Goal: Information Seeking & Learning: Learn about a topic

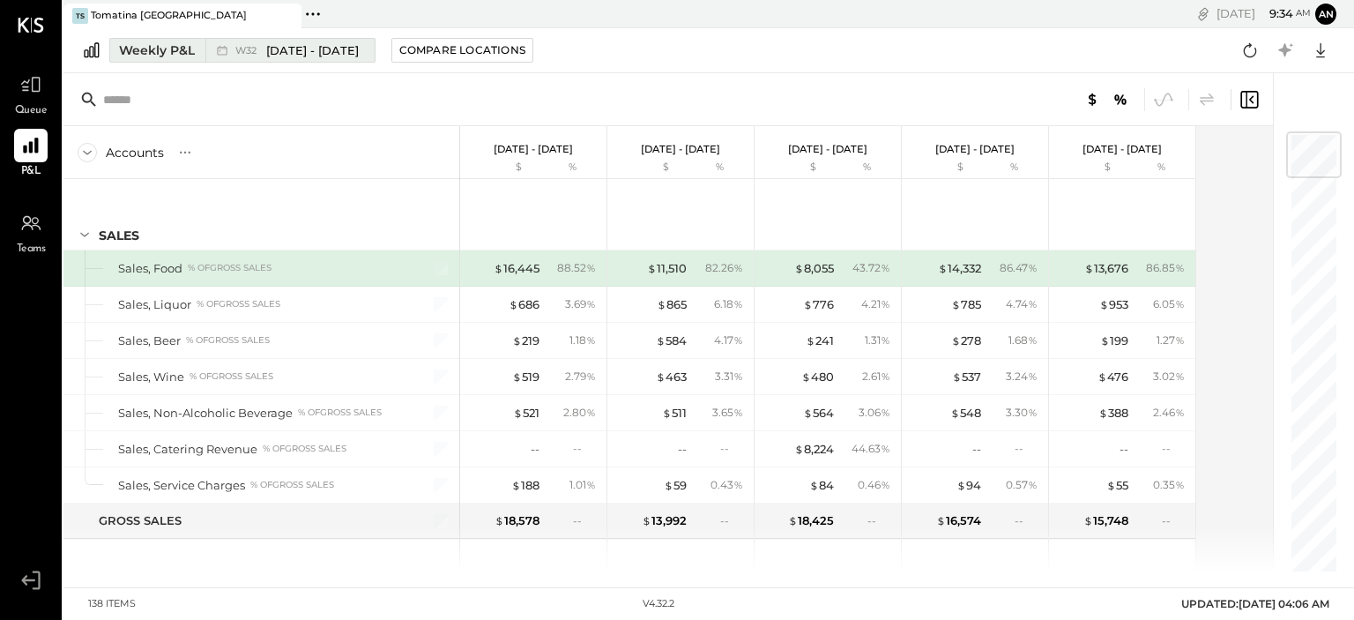
click at [300, 49] on span "[DATE] - [DATE]" at bounding box center [312, 50] width 93 height 17
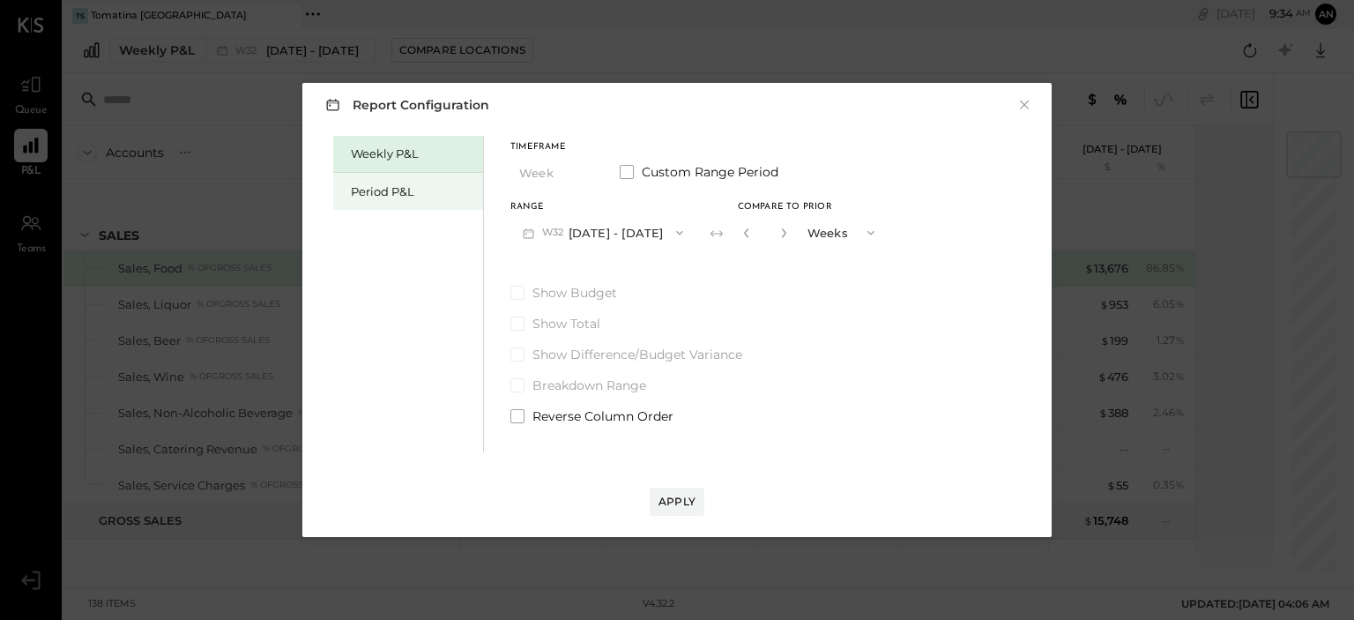
click at [399, 183] on div "Period P&L" at bounding box center [408, 191] width 150 height 37
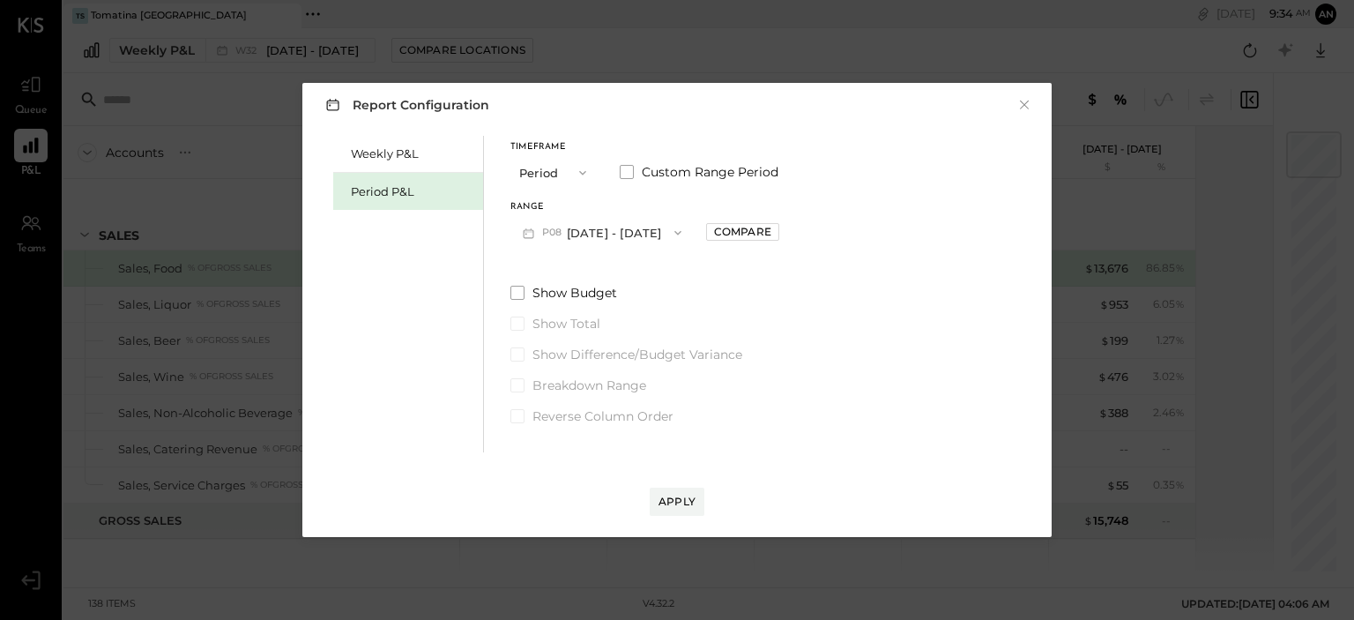
click at [561, 168] on button "Period" at bounding box center [555, 172] width 88 height 33
click at [561, 172] on div "Period" at bounding box center [554, 173] width 86 height 32
click at [571, 228] on button "P08 [DATE] - [DATE]" at bounding box center [602, 232] width 183 height 33
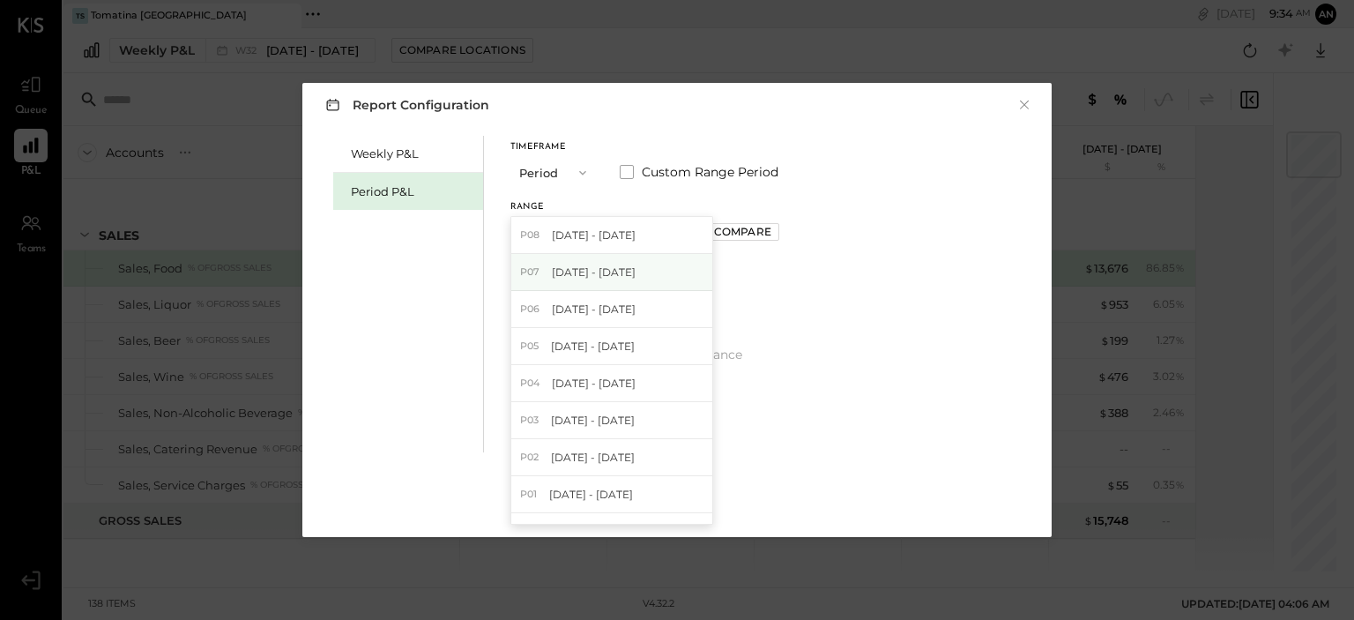
click at [586, 282] on div "P07 [DATE] - [DATE]" at bounding box center [611, 272] width 201 height 37
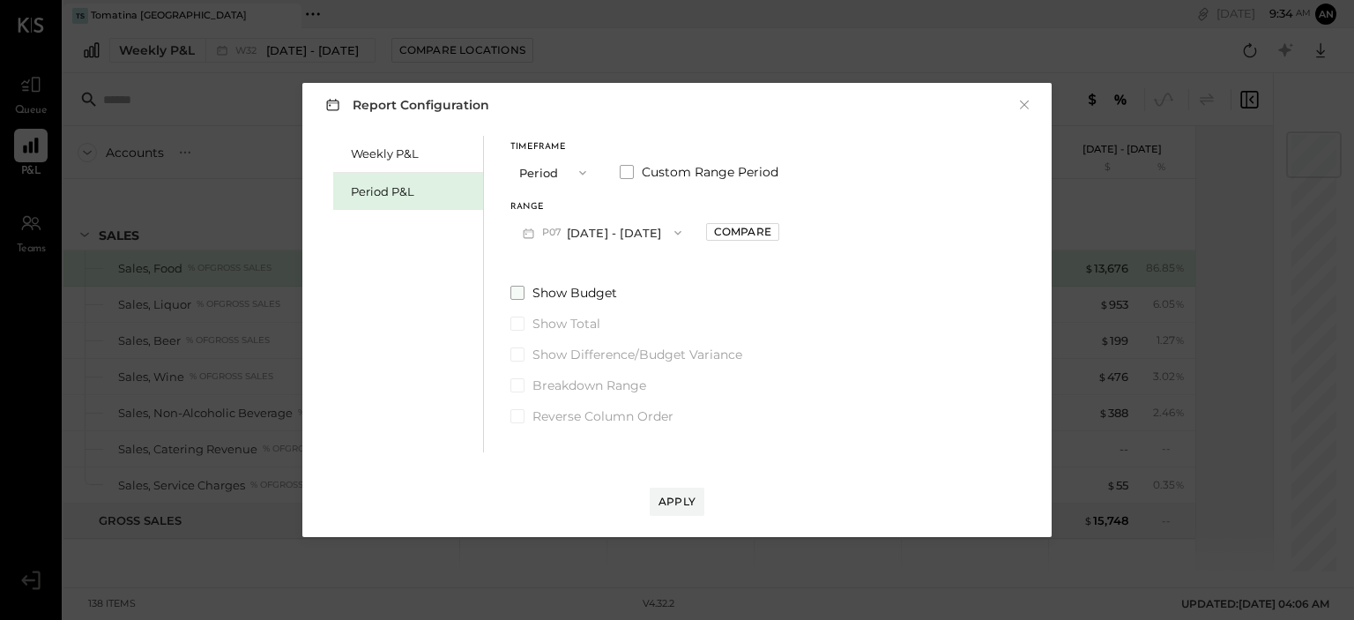
click at [518, 292] on span at bounding box center [518, 293] width 14 height 14
click at [663, 498] on div "Apply" at bounding box center [677, 501] width 37 height 15
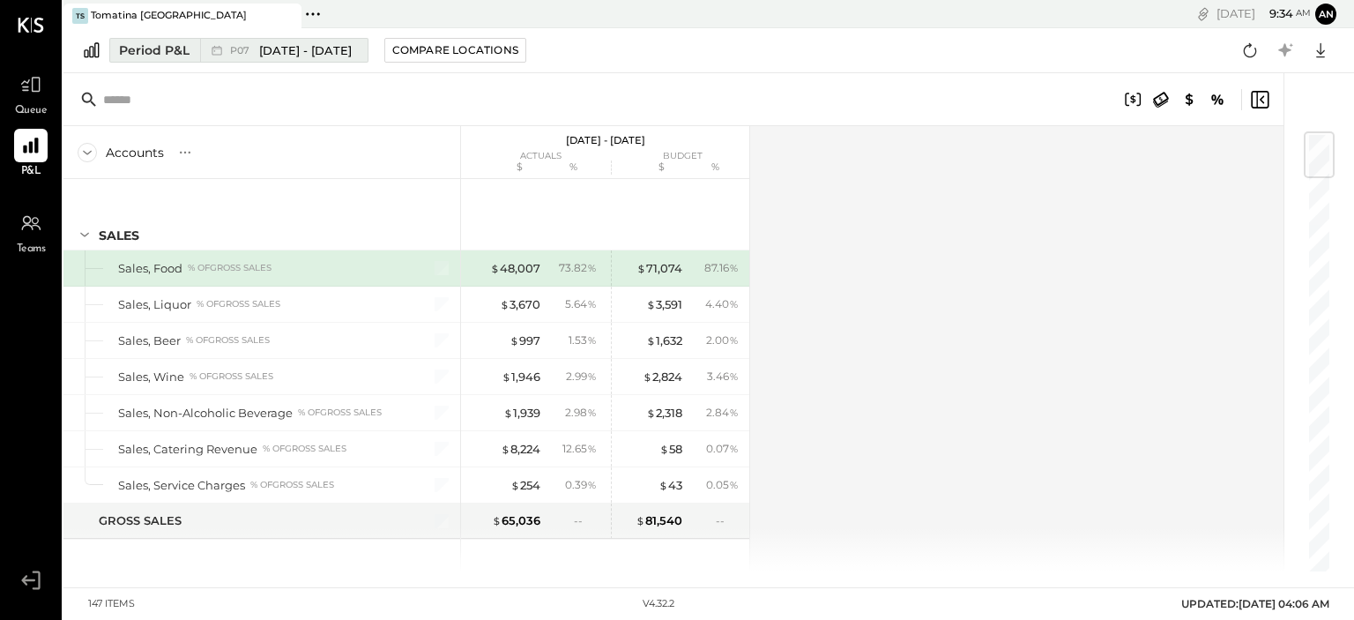
click at [329, 56] on span "[DATE] - [DATE]" at bounding box center [305, 50] width 93 height 17
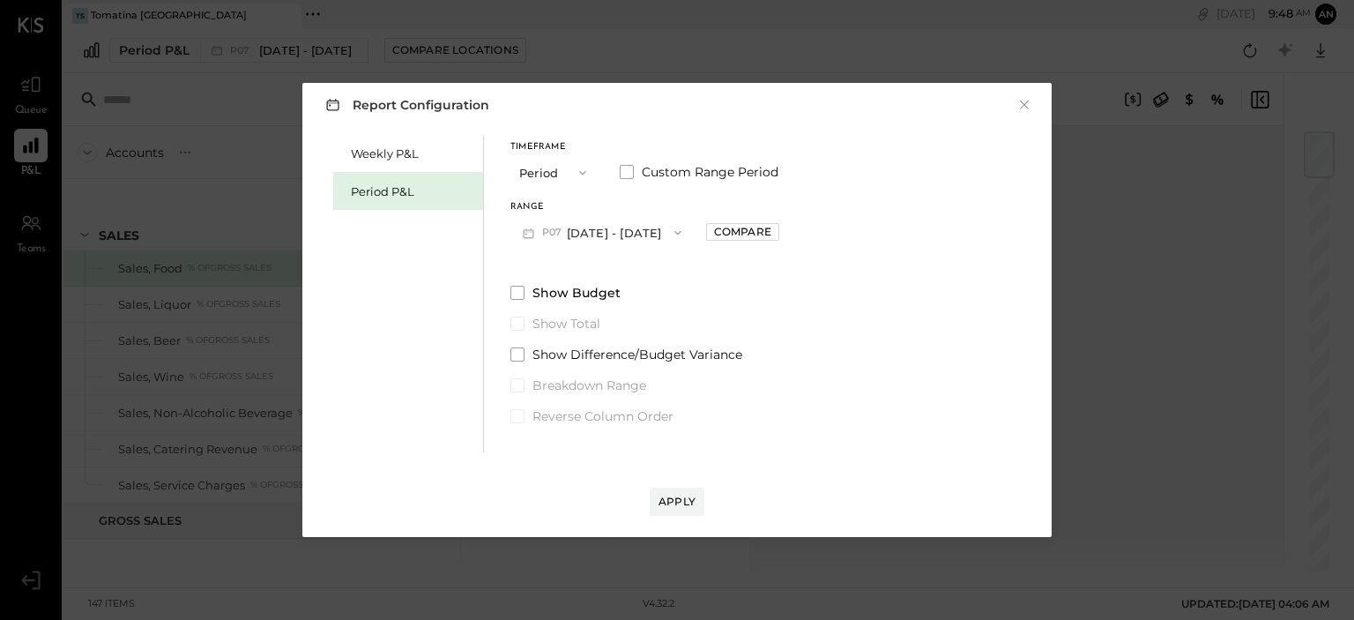
drag, startPoint x: 681, startPoint y: 496, endPoint x: 671, endPoint y: 496, distance: 9.7
click at [676, 496] on div "Apply" at bounding box center [677, 501] width 37 height 15
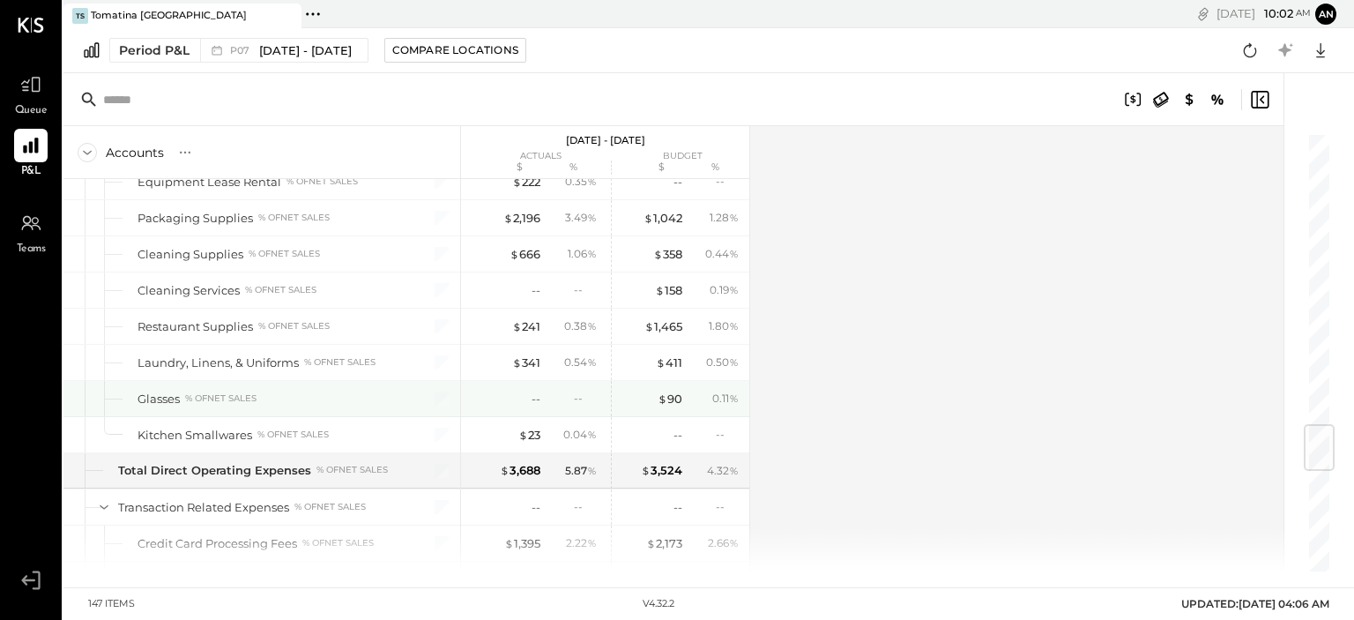
scroll to position [2381, 0]
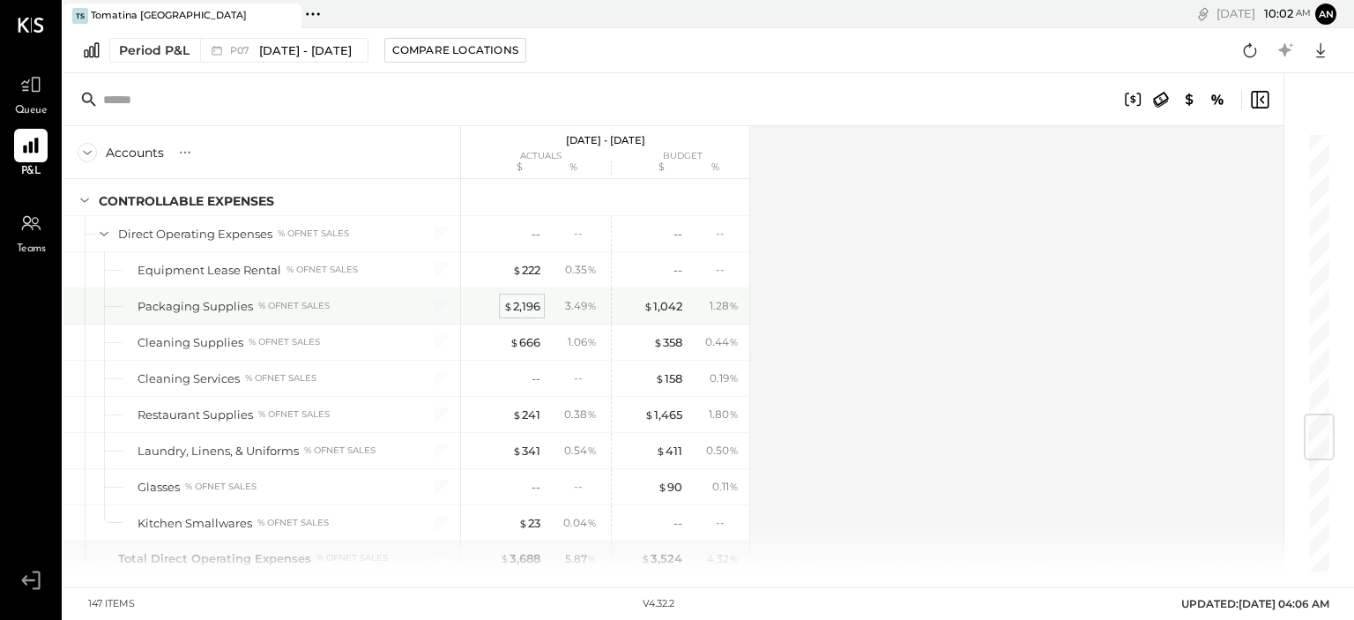
click at [529, 298] on div "$ 2,196" at bounding box center [522, 306] width 37 height 17
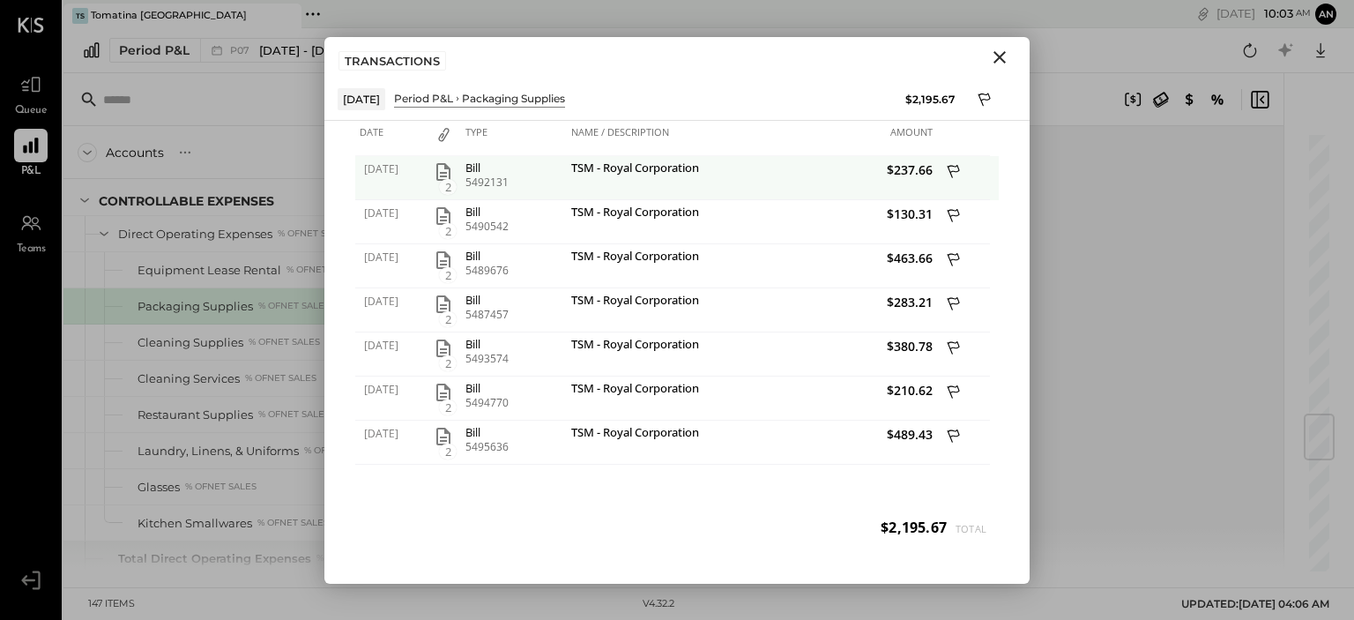
click at [441, 168] on icon "button" at bounding box center [443, 171] width 21 height 21
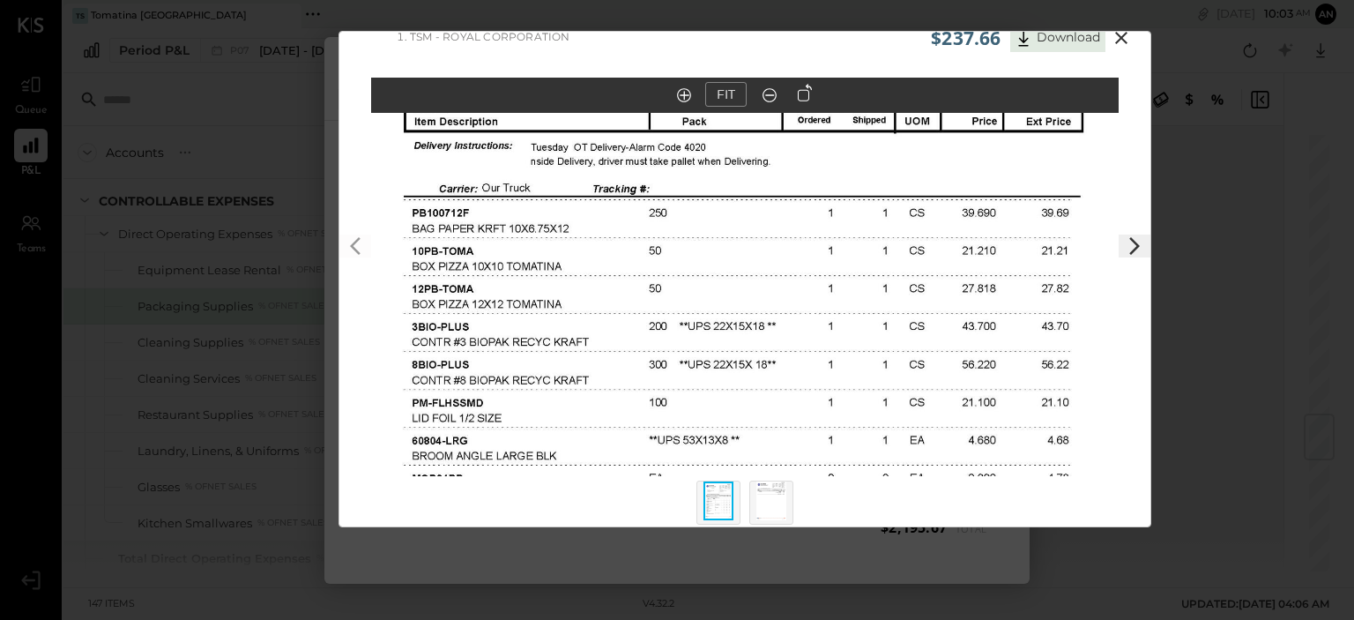
scroll to position [46, 0]
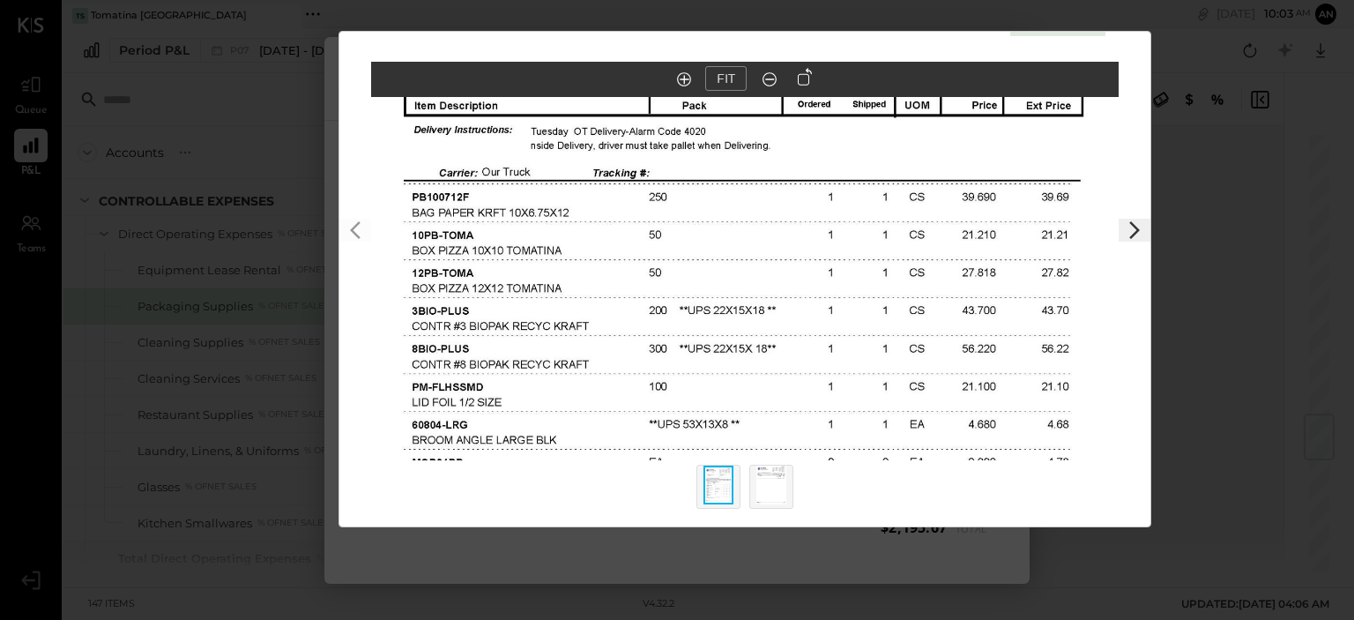
click at [744, 490] on div at bounding box center [746, 493] width 250 height 66
click at [753, 489] on div at bounding box center [772, 487] width 44 height 44
click at [764, 482] on img at bounding box center [772, 485] width 30 height 39
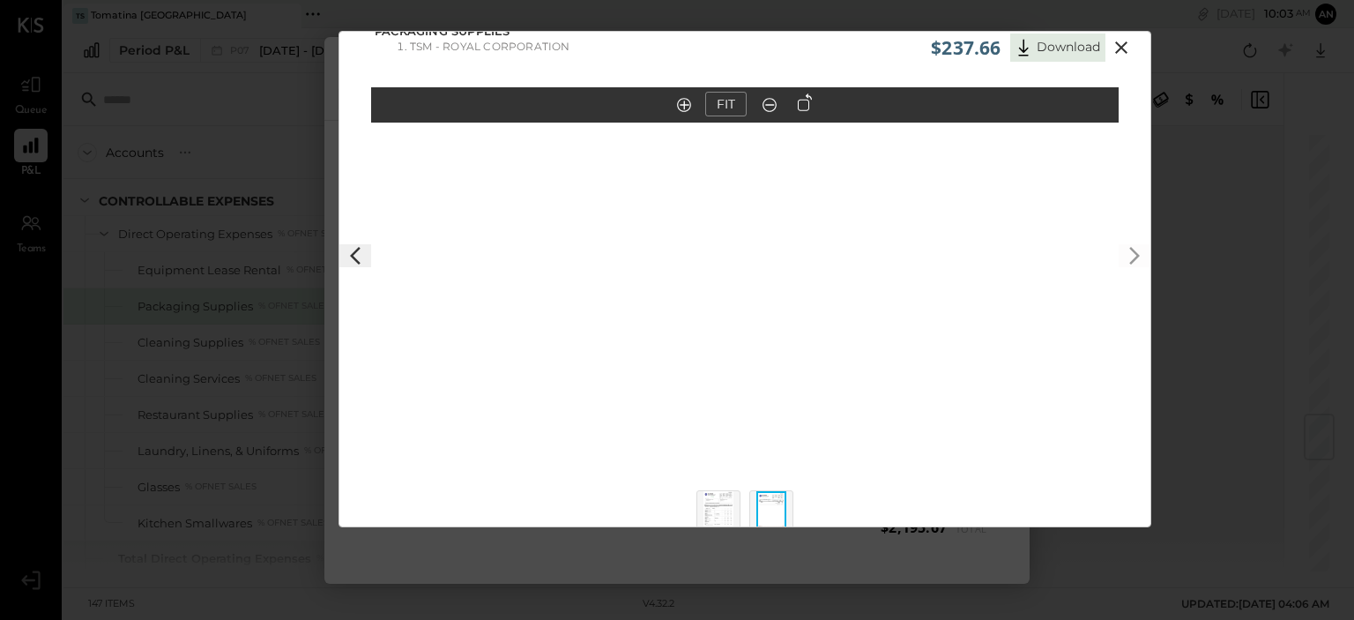
scroll to position [0, 0]
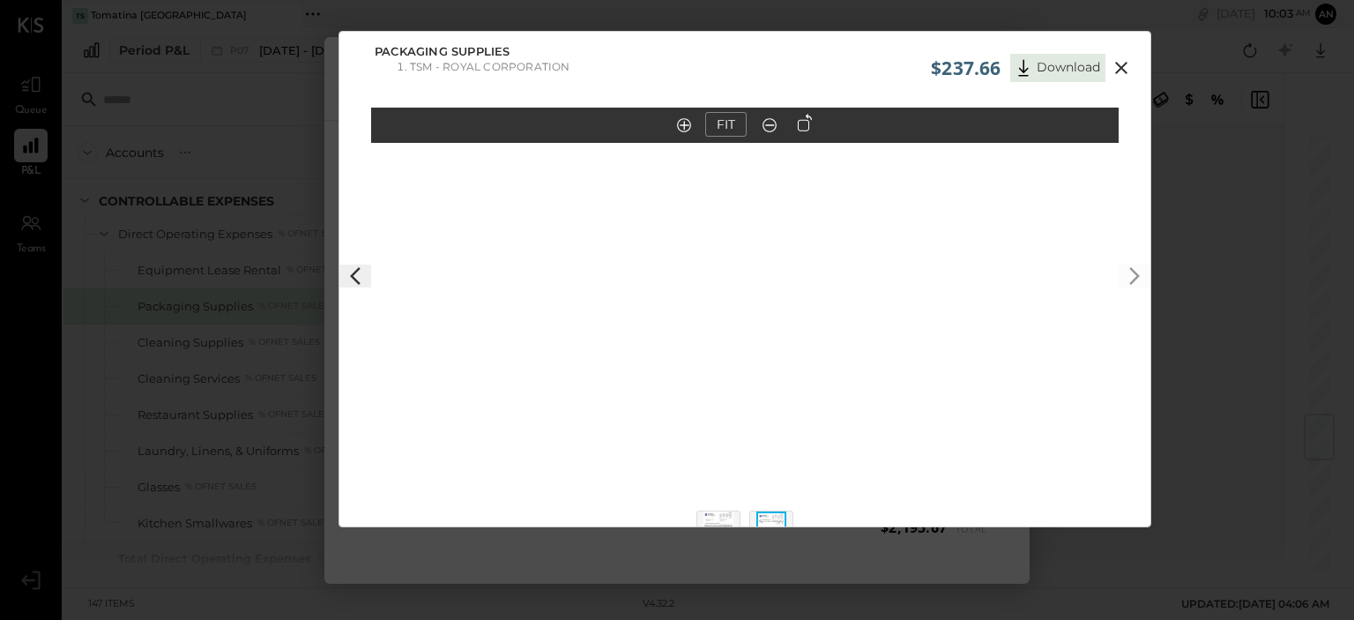
click at [356, 270] on polygon at bounding box center [355, 276] width 11 height 18
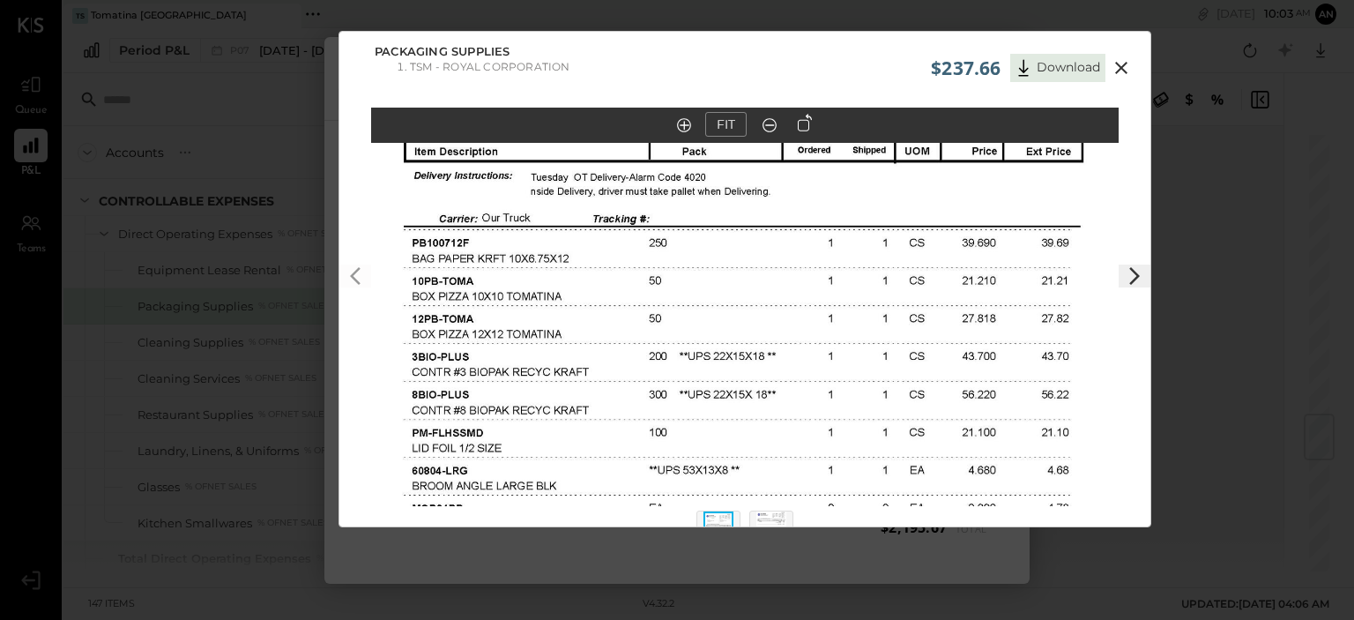
click at [765, 127] on icon at bounding box center [770, 125] width 18 height 23
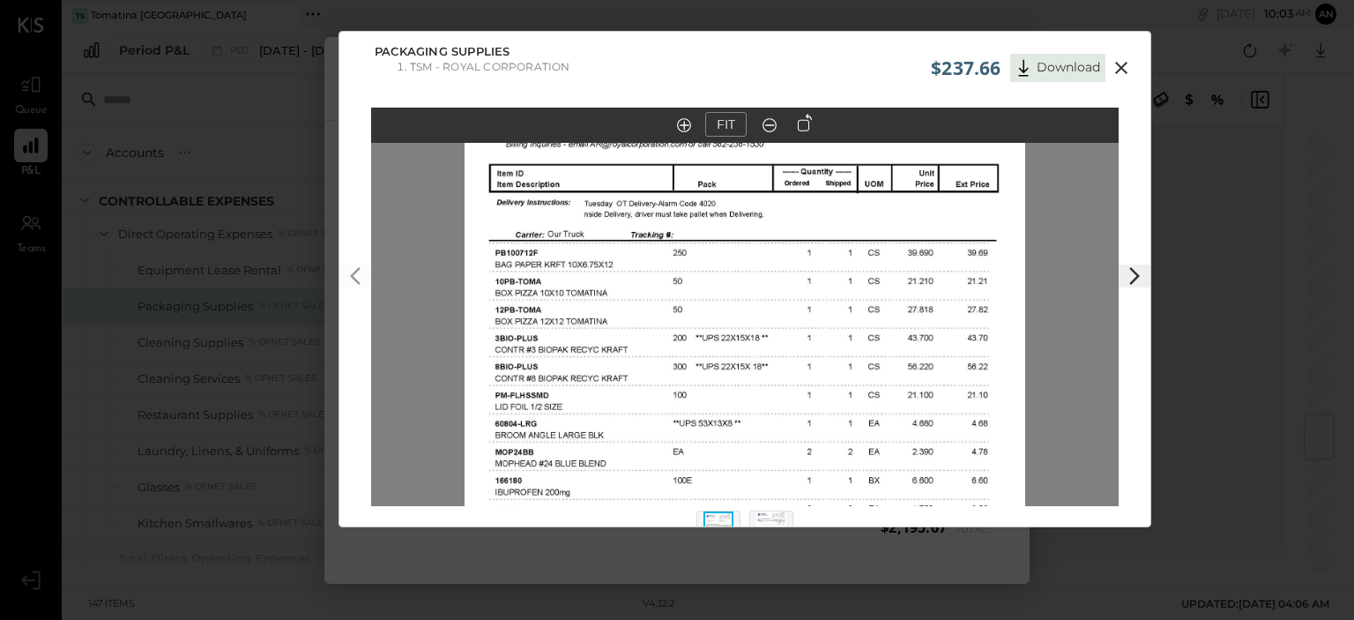
click at [765, 127] on icon at bounding box center [770, 125] width 18 height 23
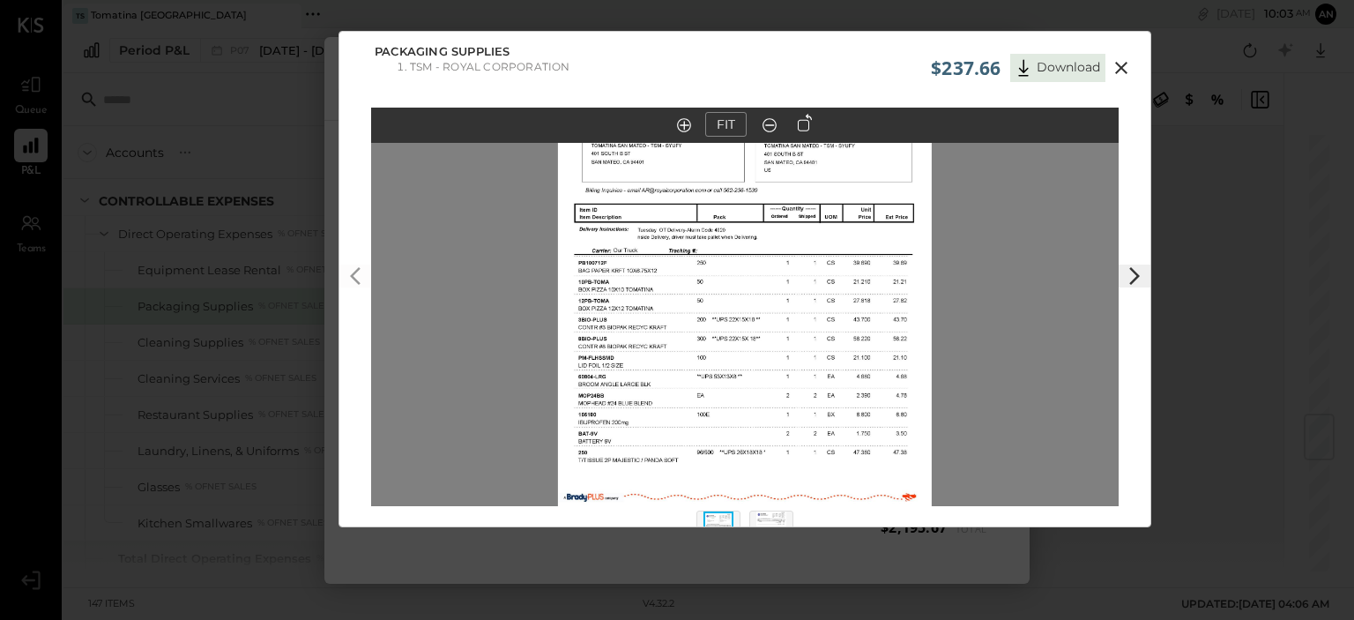
click at [765, 127] on icon at bounding box center [770, 125] width 18 height 23
click at [770, 124] on icon at bounding box center [770, 125] width 18 height 23
click at [768, 513] on img at bounding box center [772, 530] width 30 height 39
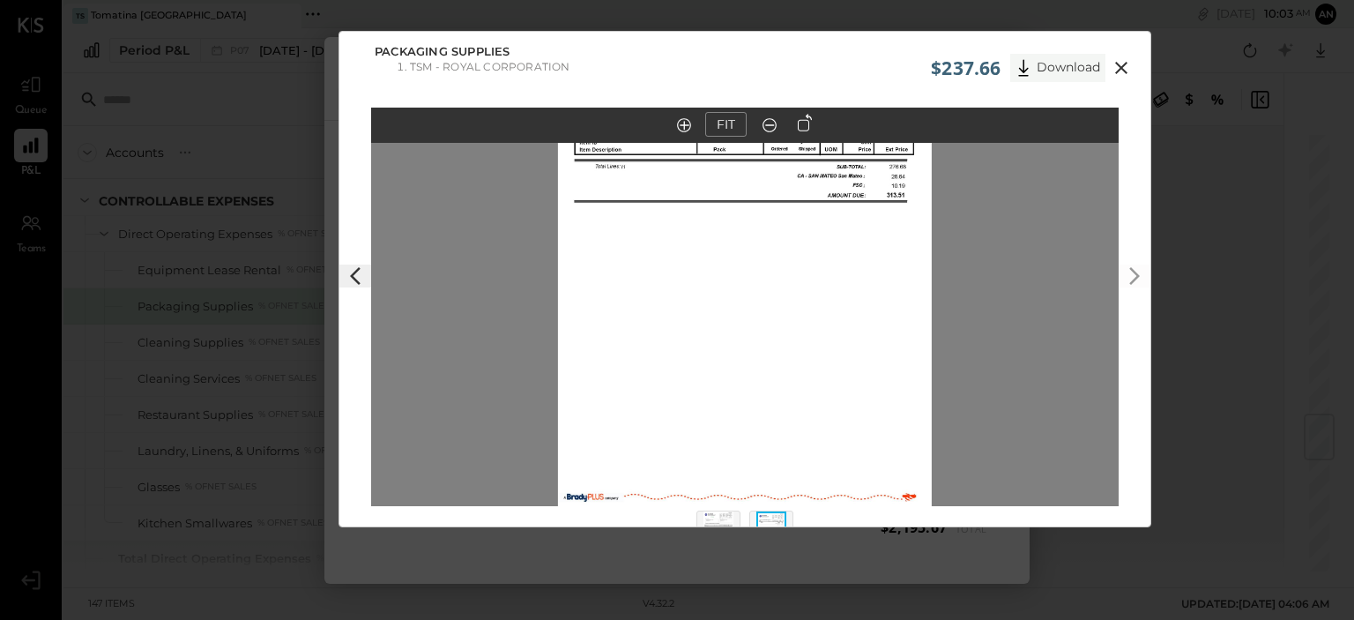
click at [1049, 71] on button "Download" at bounding box center [1058, 68] width 95 height 28
click at [1122, 63] on icon at bounding box center [1121, 67] width 21 height 21
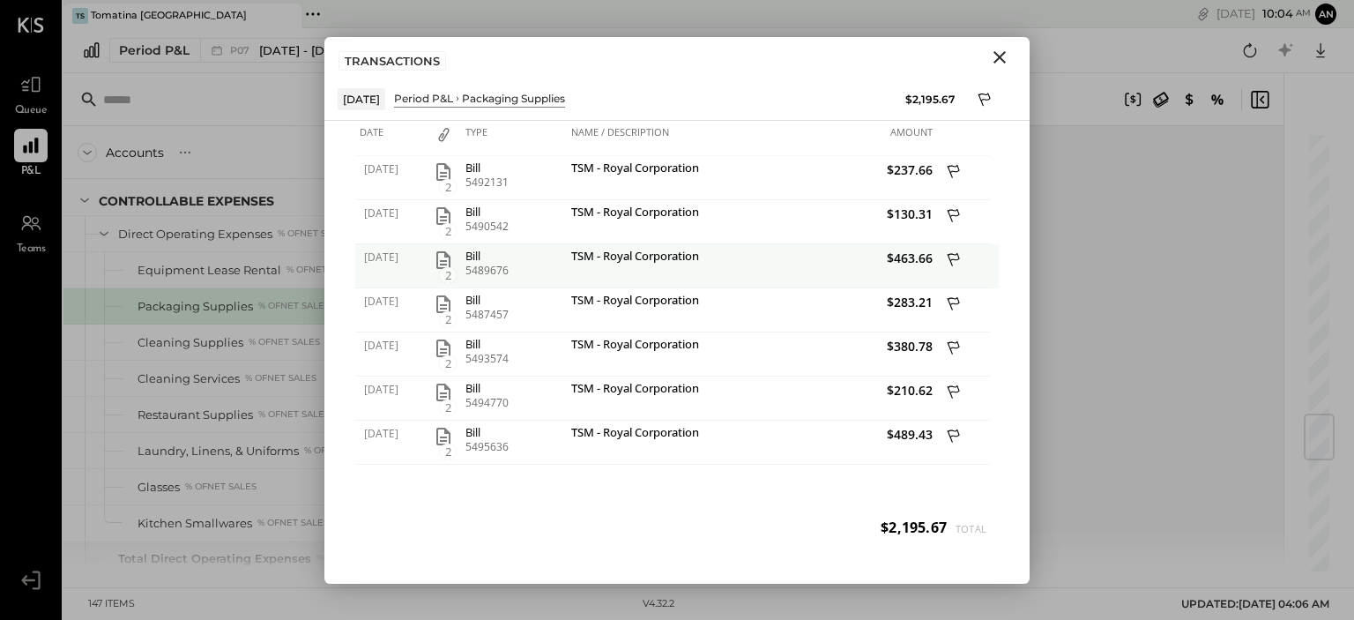
click at [422, 261] on div "[DATE]" at bounding box center [390, 266] width 71 height 44
click at [444, 260] on icon "button" at bounding box center [443, 260] width 14 height 18
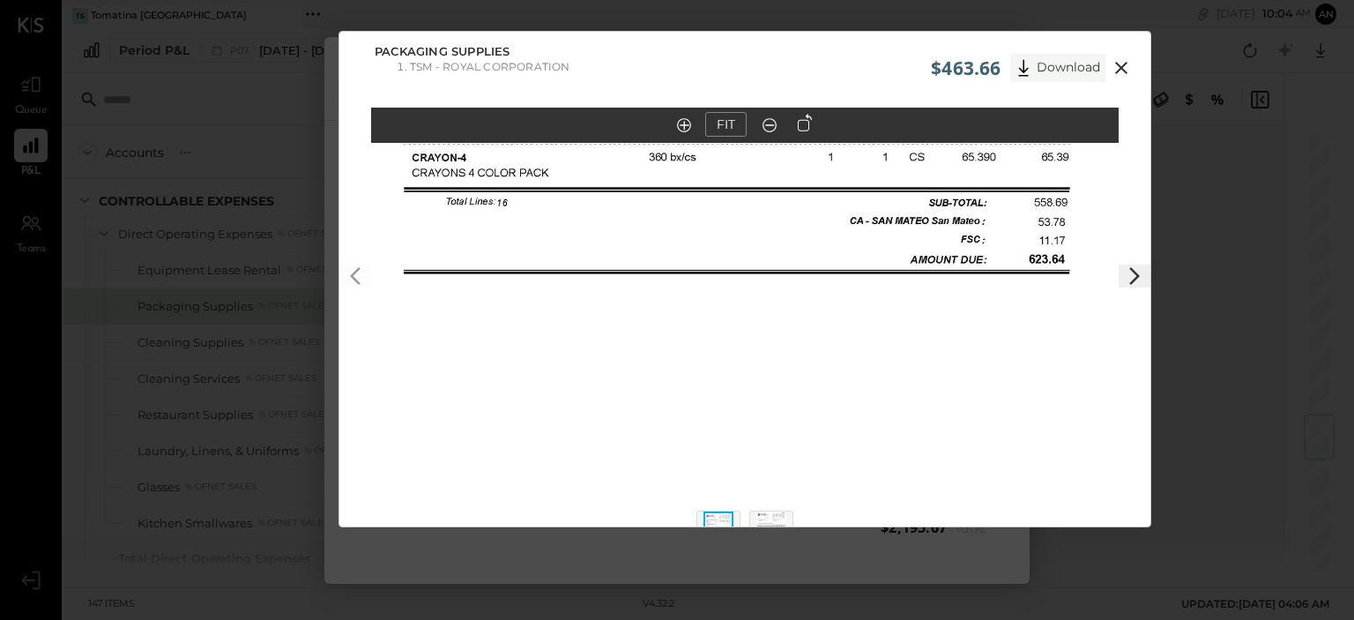
click at [1045, 68] on button "Download" at bounding box center [1058, 68] width 95 height 28
drag, startPoint x: 1122, startPoint y: 70, endPoint x: 1109, endPoint y: 63, distance: 13.8
click at [1121, 70] on icon at bounding box center [1121, 67] width 21 height 21
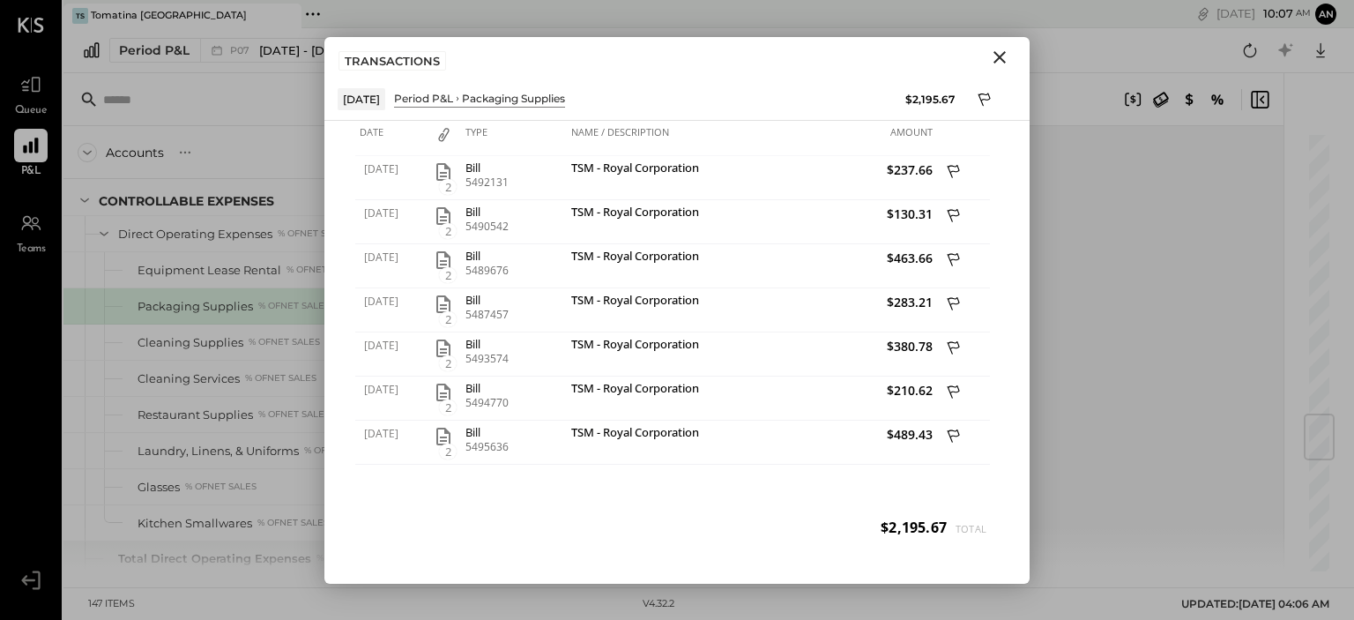
click at [990, 54] on icon "Close" at bounding box center [999, 57] width 21 height 21
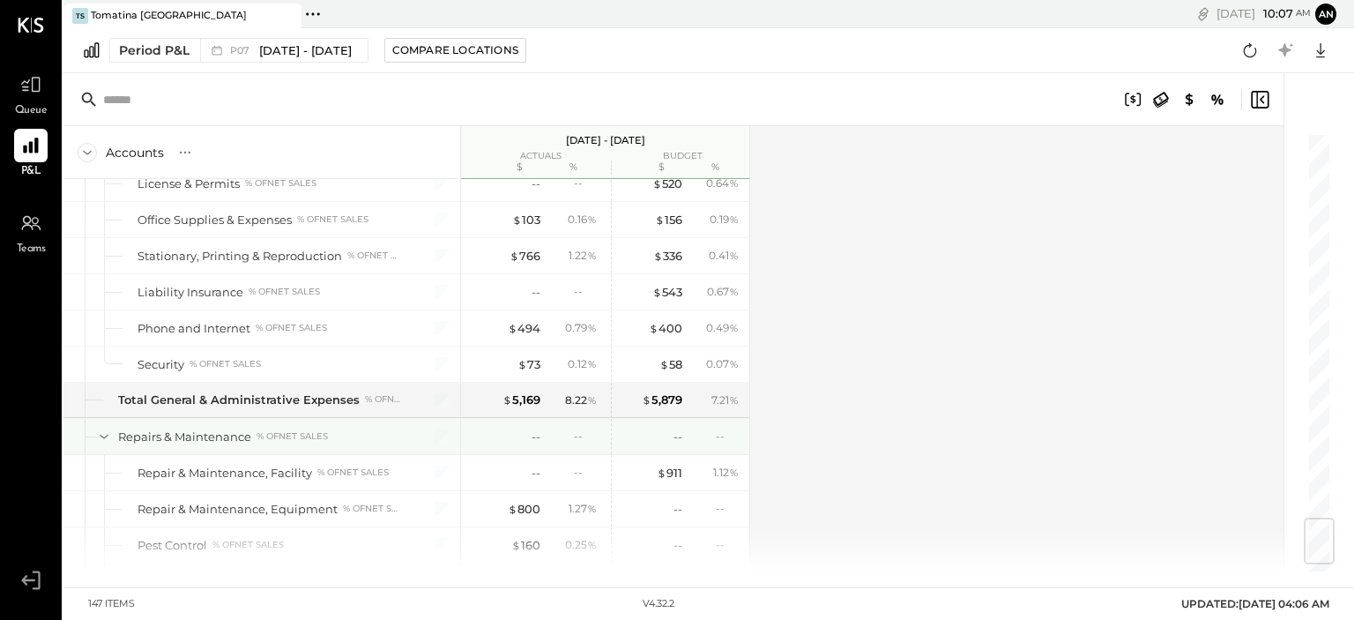
scroll to position [3351, 0]
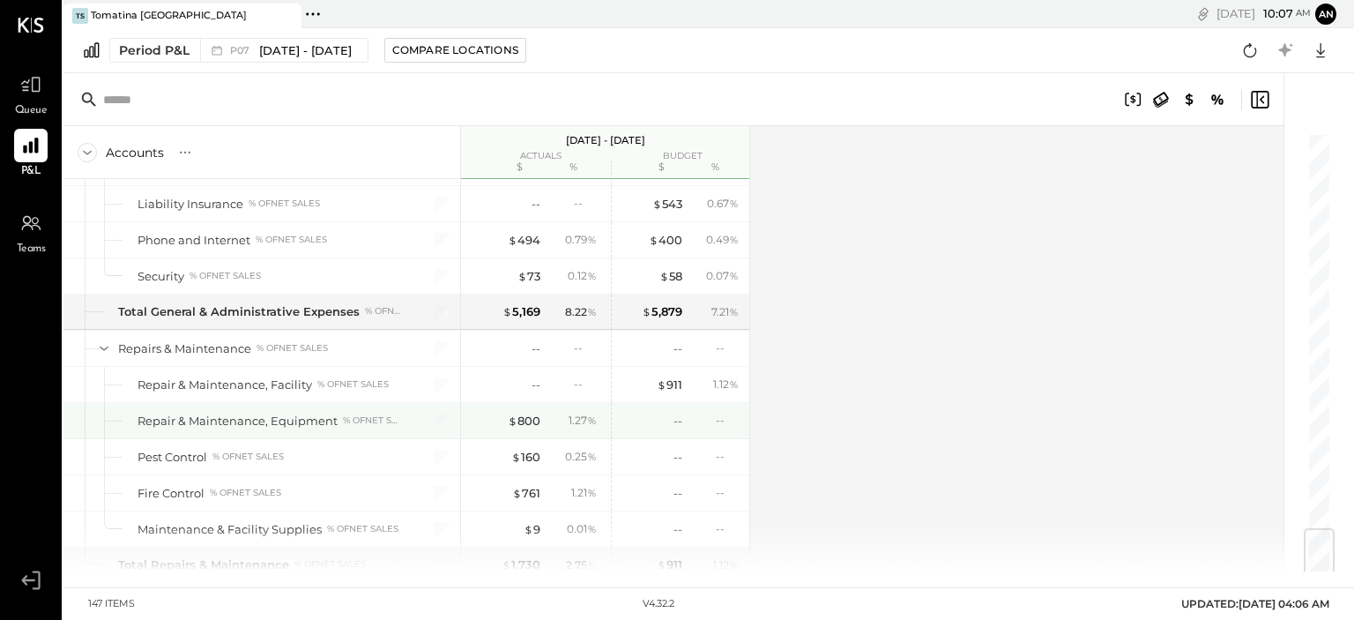
click at [205, 413] on div "Repair & Maintenance, Equipment" at bounding box center [238, 421] width 200 height 17
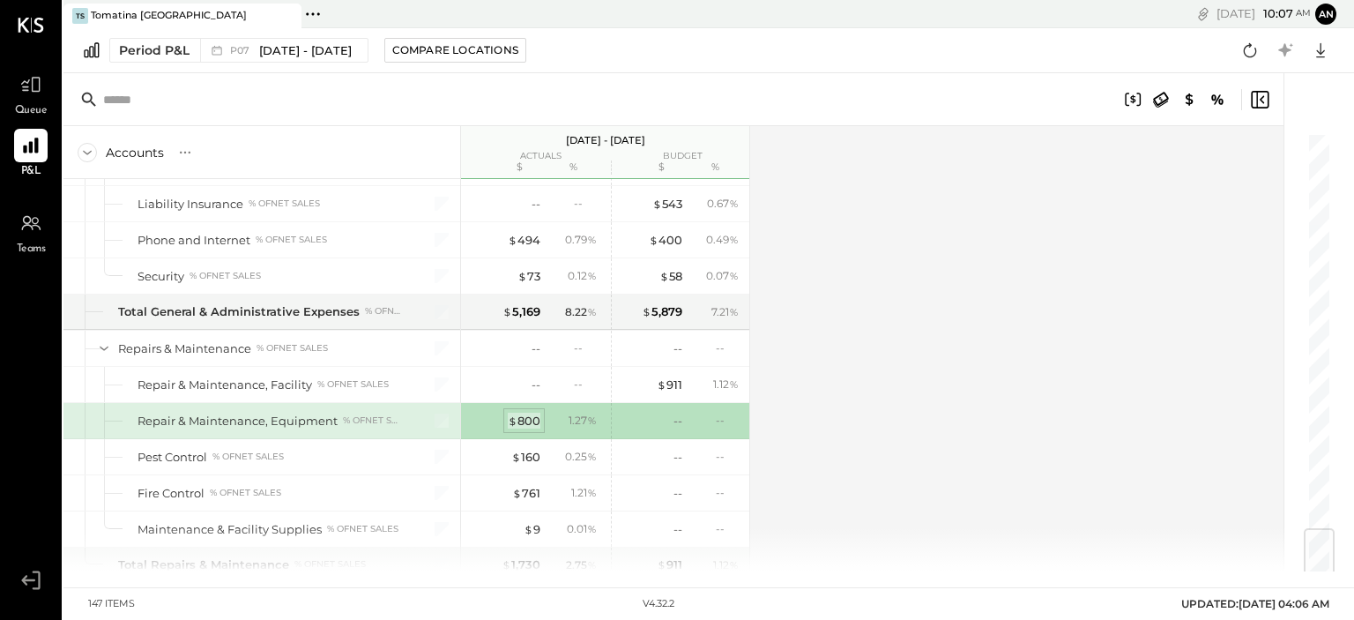
click at [528, 413] on div "$ 800" at bounding box center [524, 421] width 33 height 17
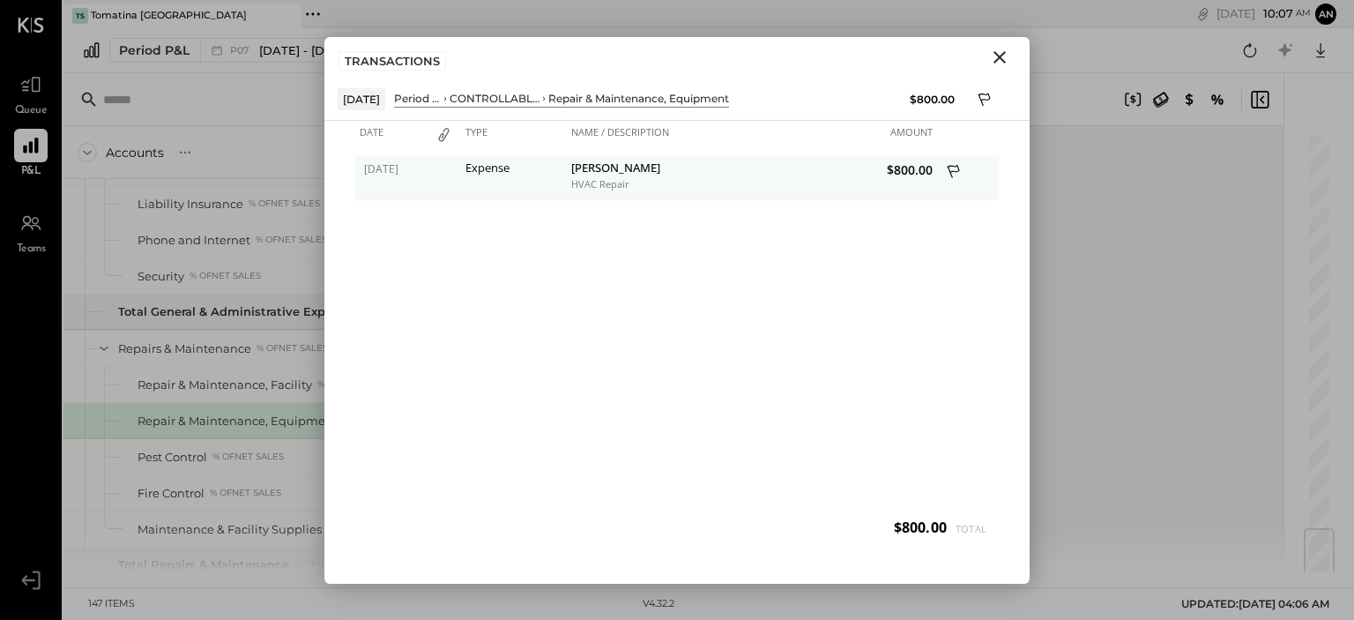
click at [580, 169] on div "[PERSON_NAME]" at bounding box center [659, 169] width 176 height 17
click at [390, 175] on div "[DATE]" at bounding box center [390, 178] width 71 height 44
click at [599, 172] on div "[PERSON_NAME]" at bounding box center [659, 169] width 176 height 17
click at [602, 178] on div "HVAC Repair" at bounding box center [659, 184] width 176 height 12
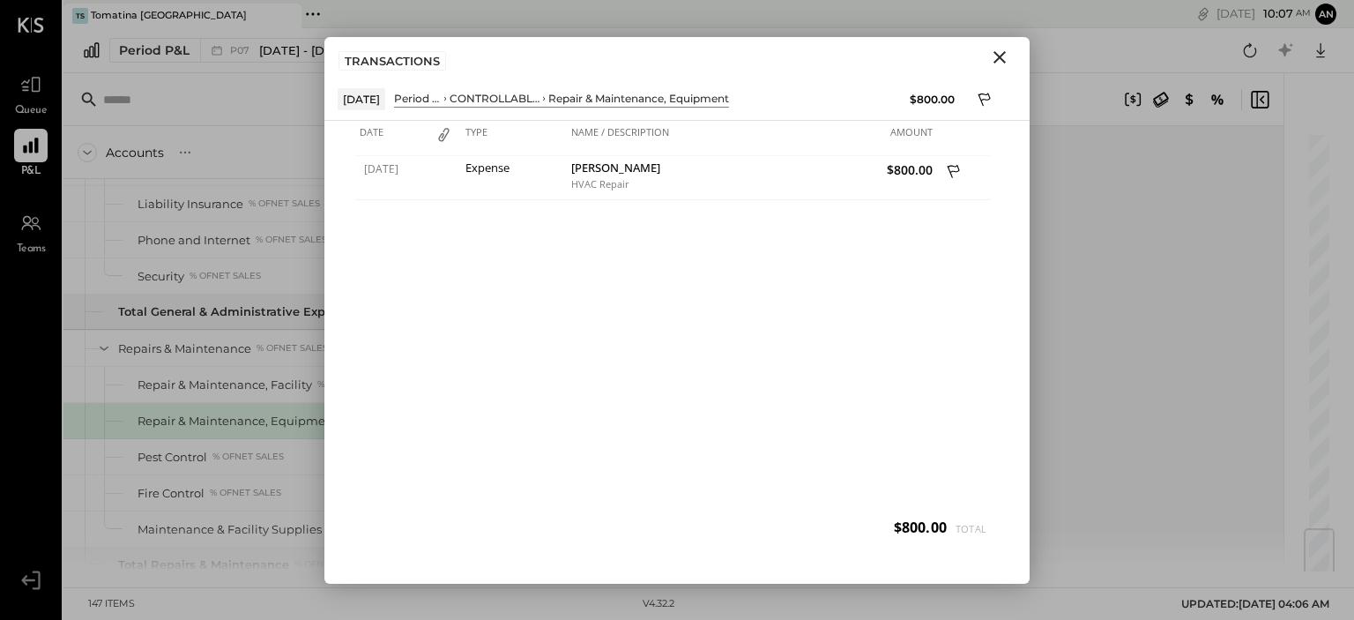
click at [1005, 56] on icon "Close" at bounding box center [999, 57] width 21 height 21
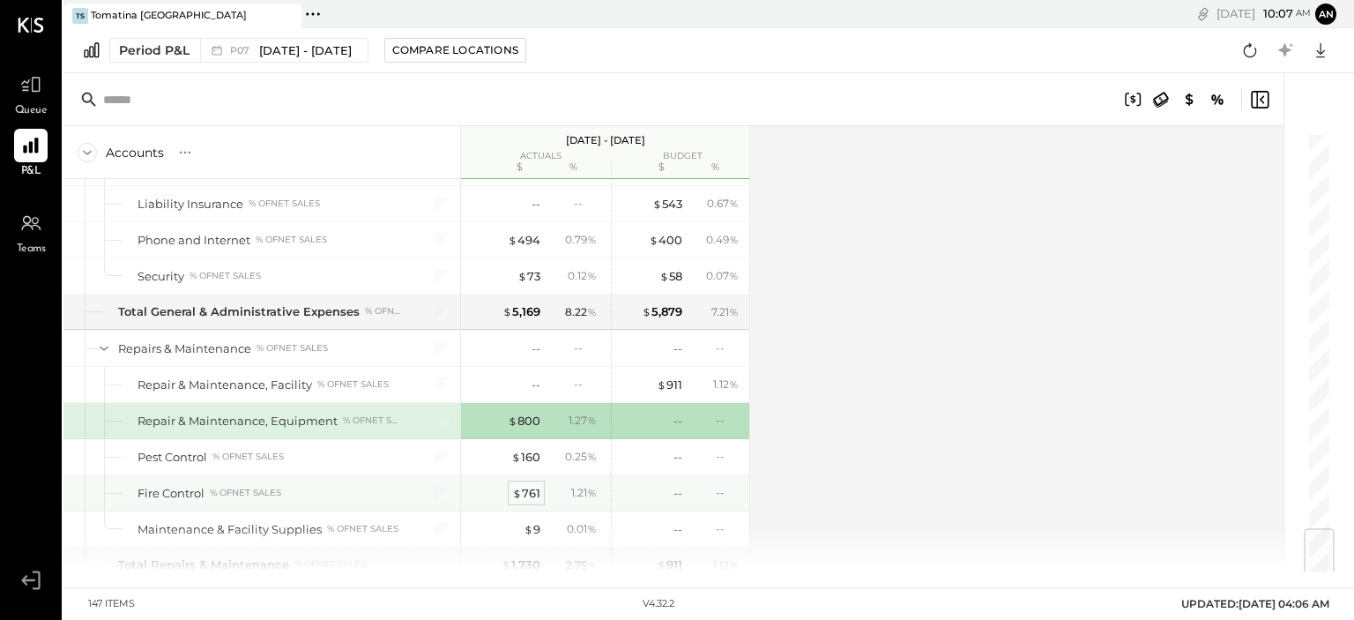
click at [526, 485] on div "$ 761" at bounding box center [526, 493] width 28 height 17
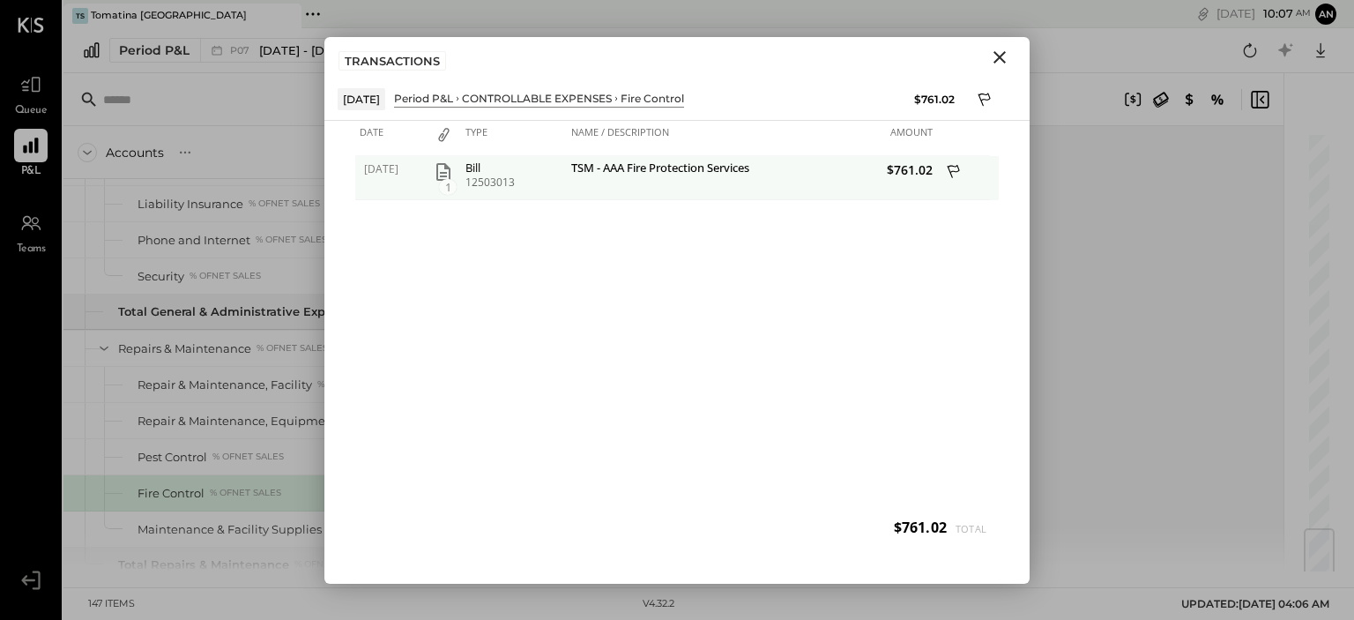
click at [609, 179] on div "TSM - AAA Fire Protection Services" at bounding box center [659, 178] width 185 height 44
click at [446, 169] on icon "button" at bounding box center [443, 171] width 21 height 21
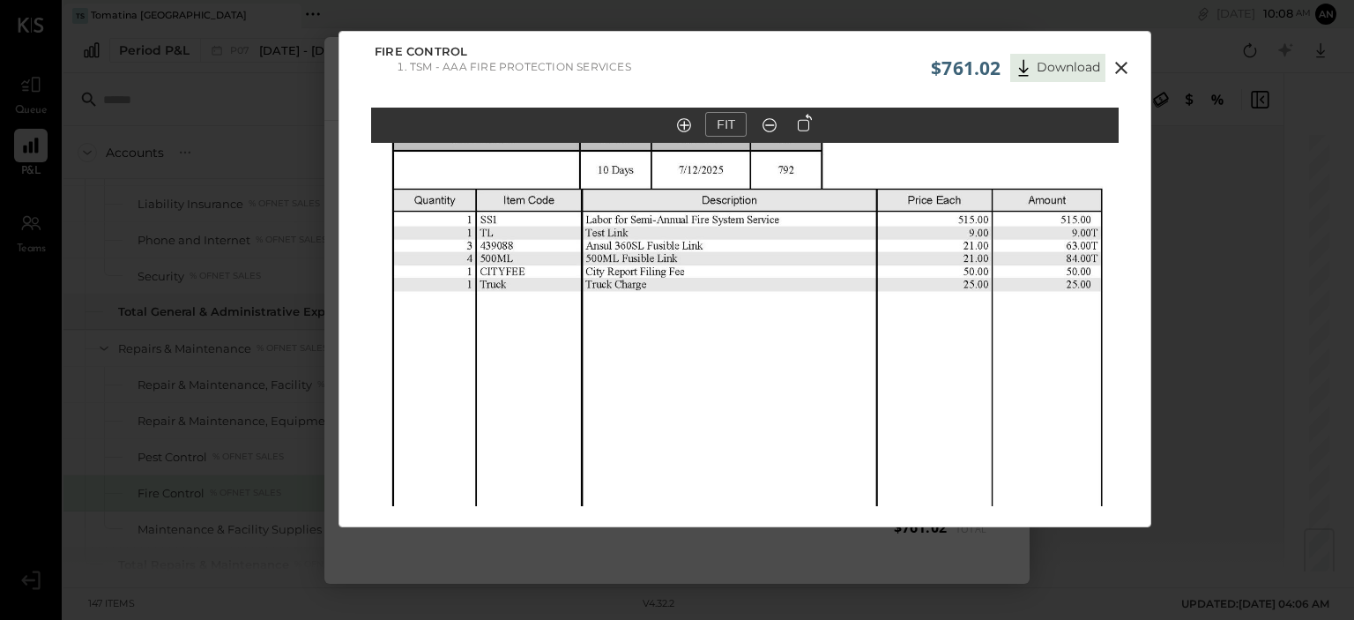
click at [1121, 65] on icon at bounding box center [1121, 67] width 21 height 21
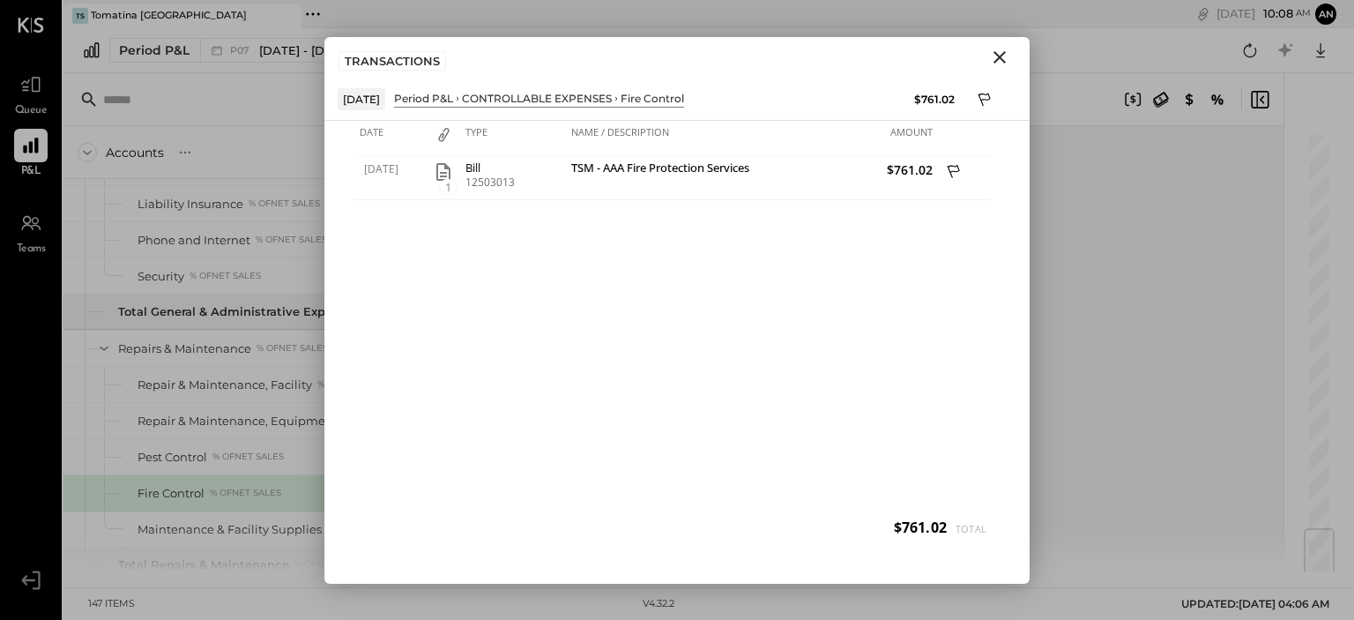
click at [1005, 56] on icon "Close" at bounding box center [999, 57] width 21 height 21
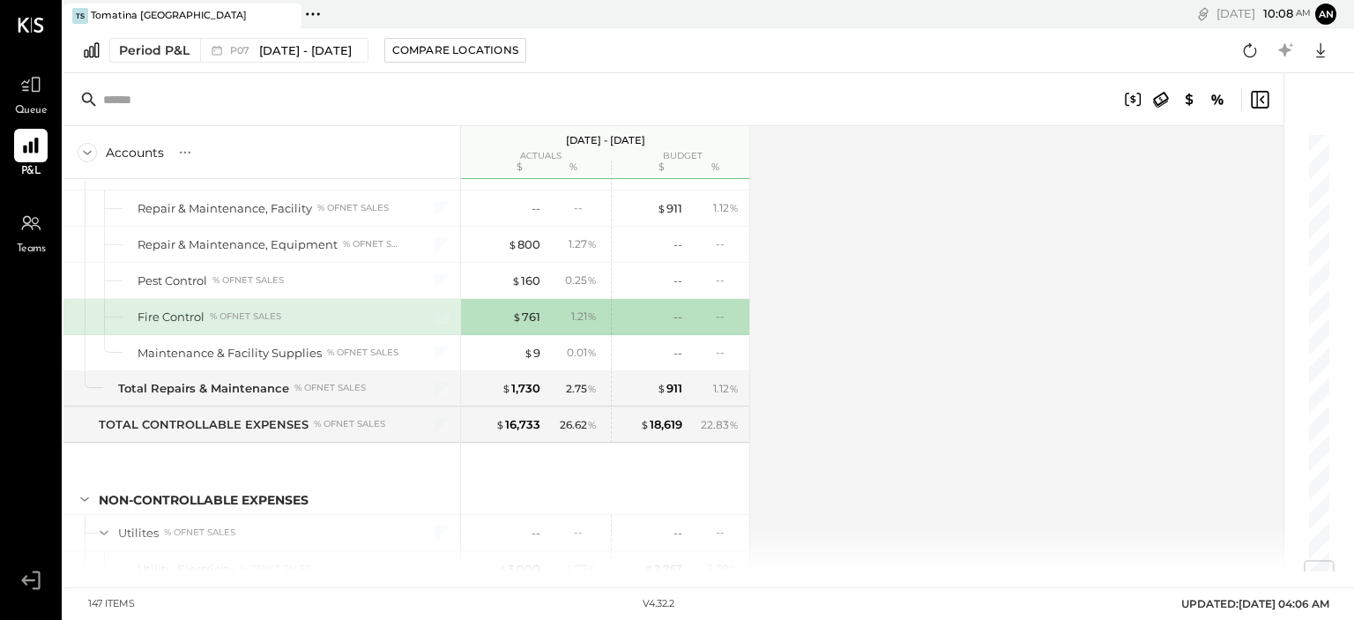
scroll to position [3615, 0]
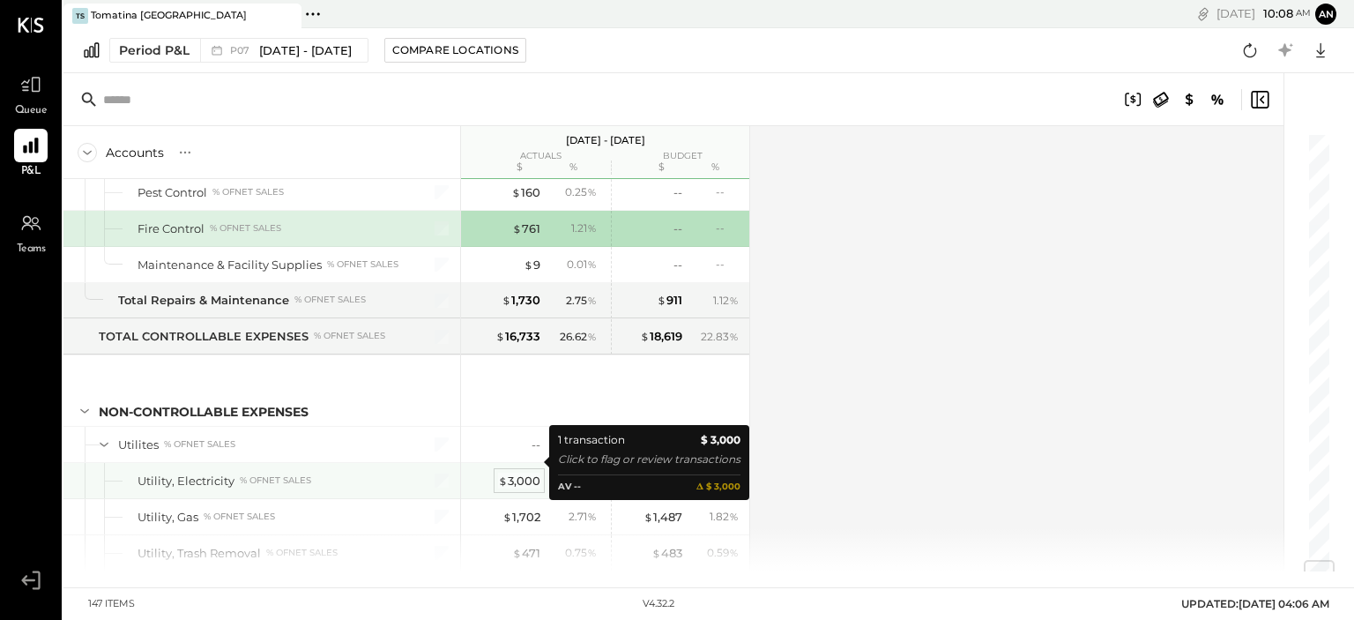
click at [511, 473] on div "$ 3,000" at bounding box center [519, 481] width 42 height 17
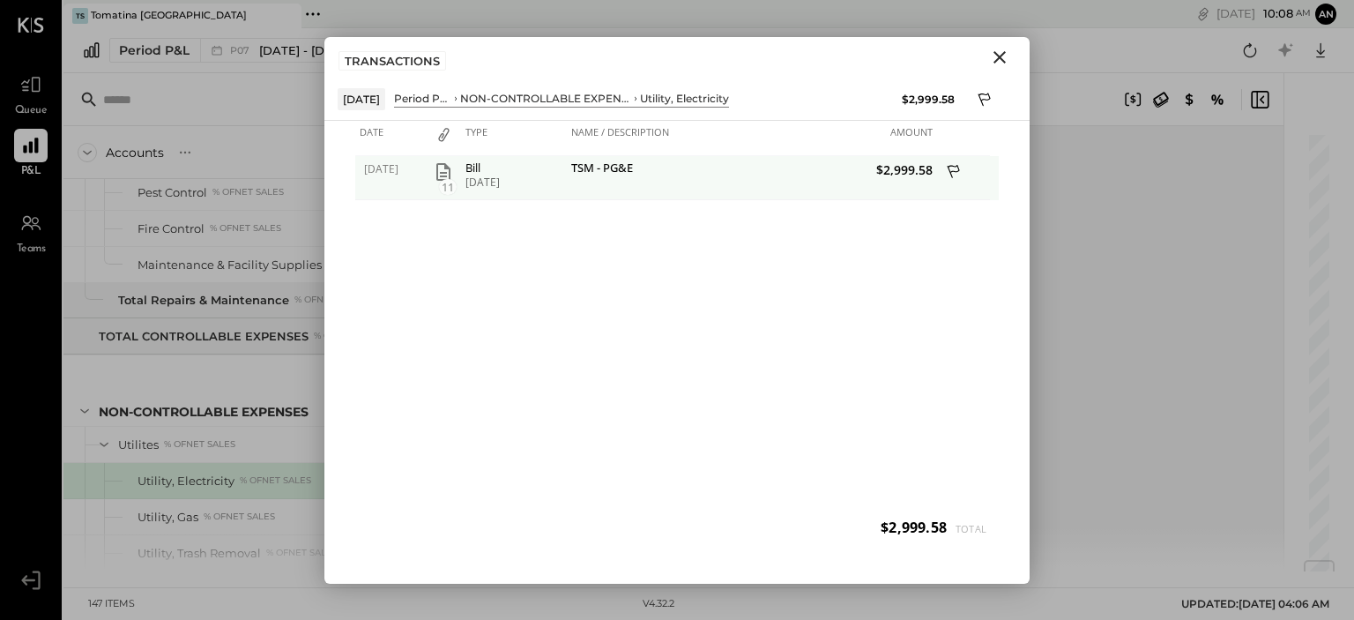
click at [448, 169] on icon "button" at bounding box center [443, 171] width 21 height 21
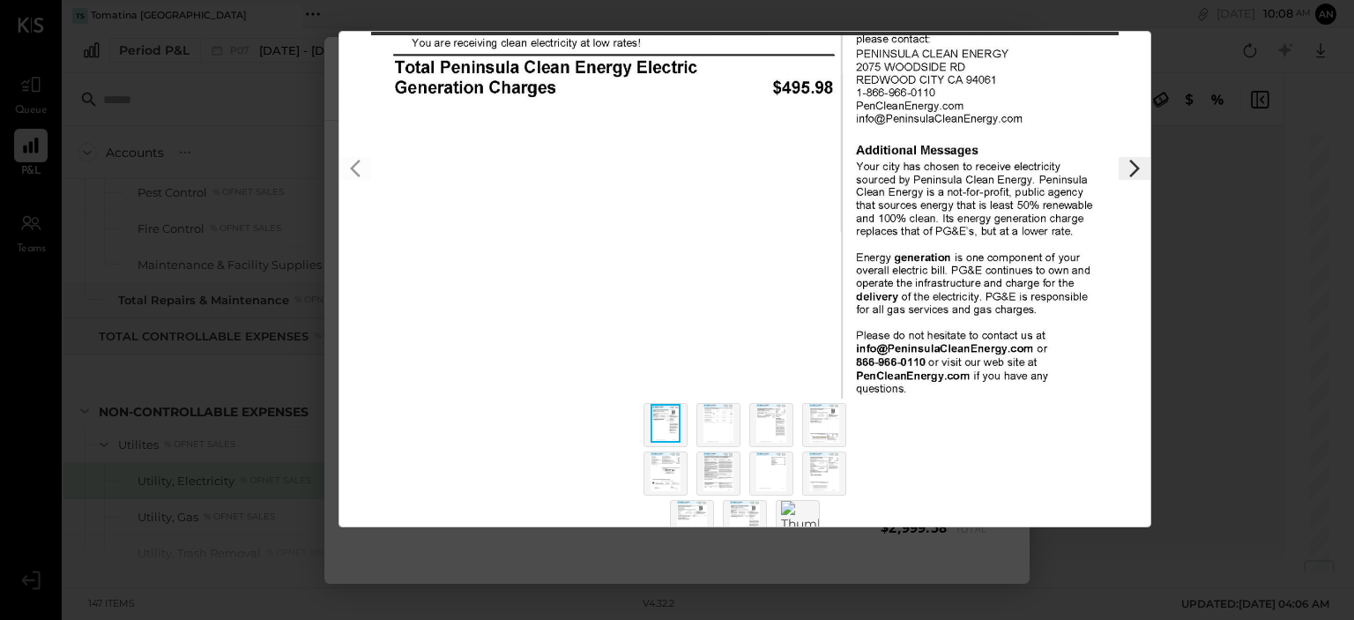
scroll to position [130, 0]
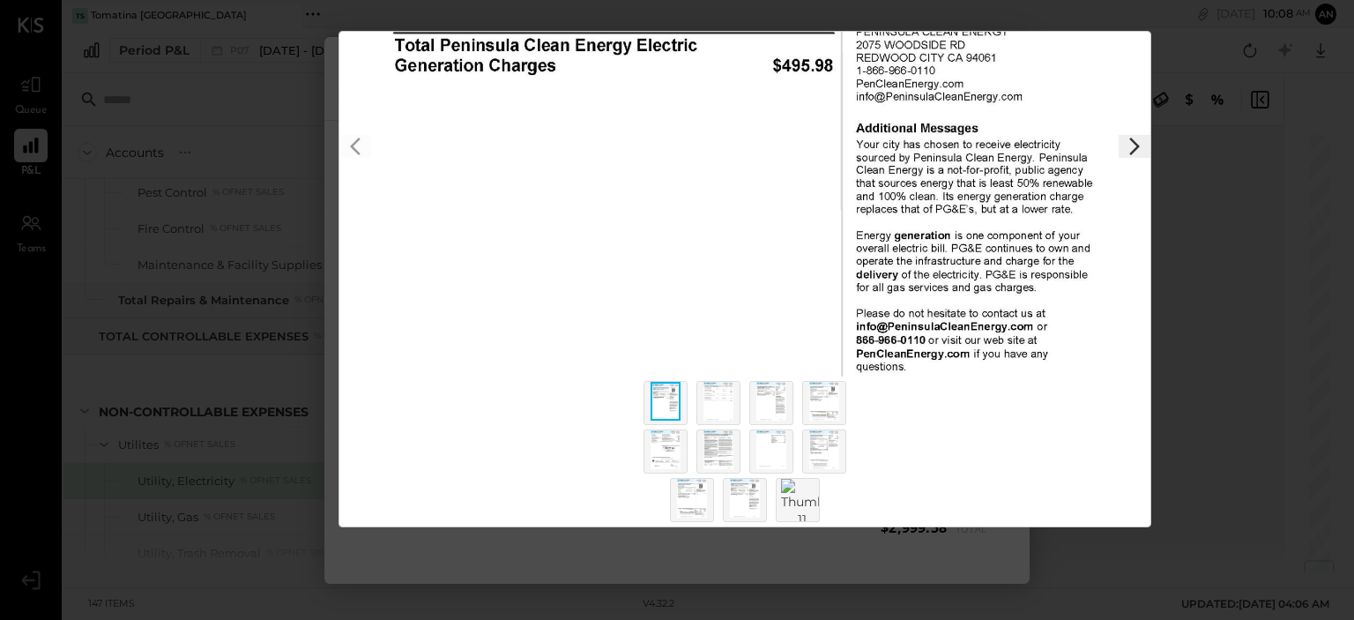
click at [724, 392] on img at bounding box center [719, 401] width 30 height 39
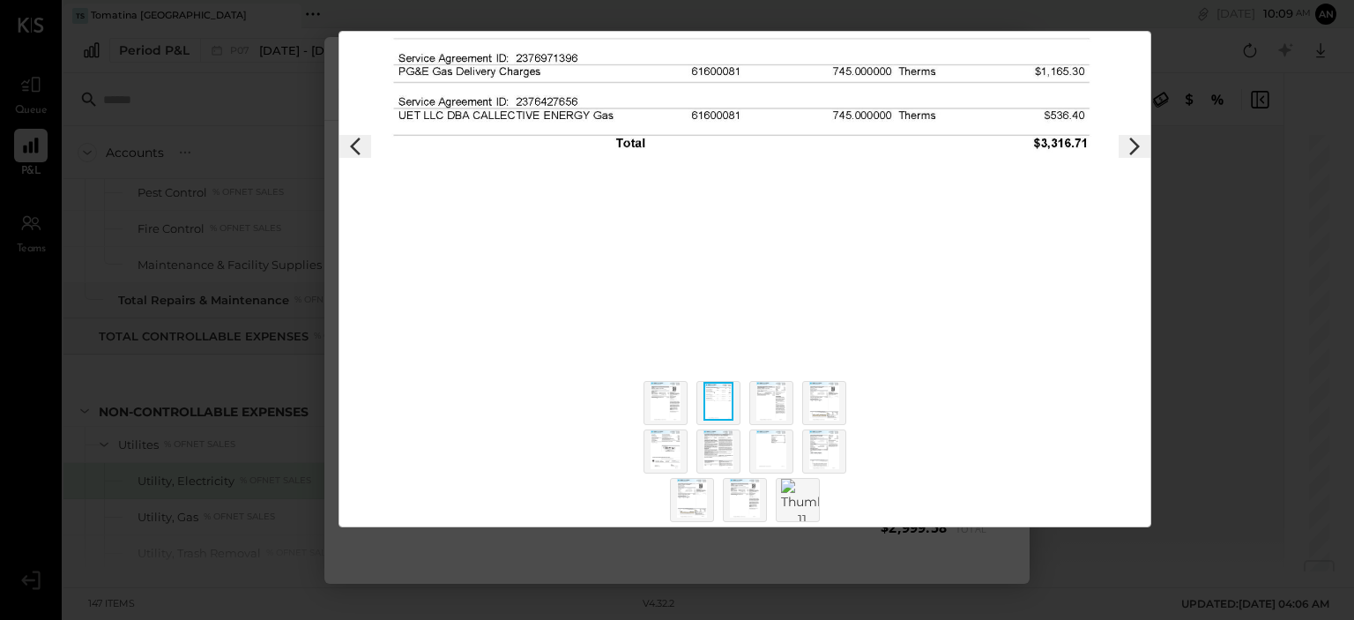
click at [809, 396] on img at bounding box center [824, 401] width 30 height 39
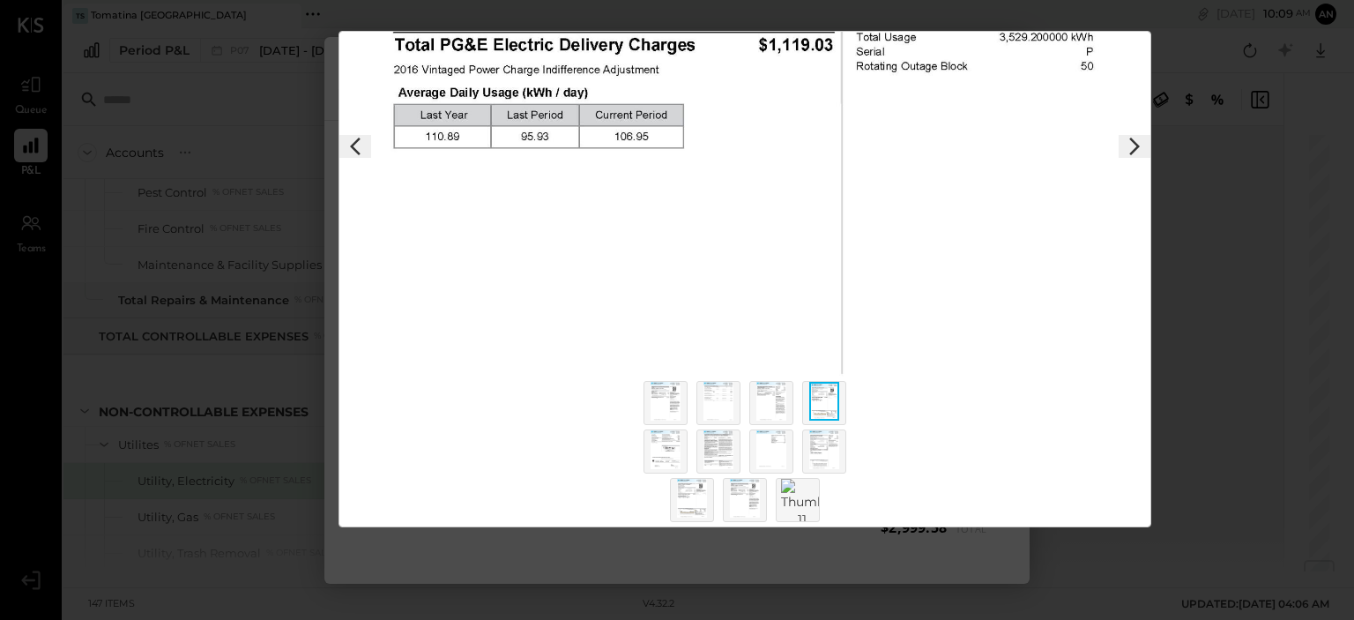
click at [779, 396] on img at bounding box center [772, 401] width 30 height 39
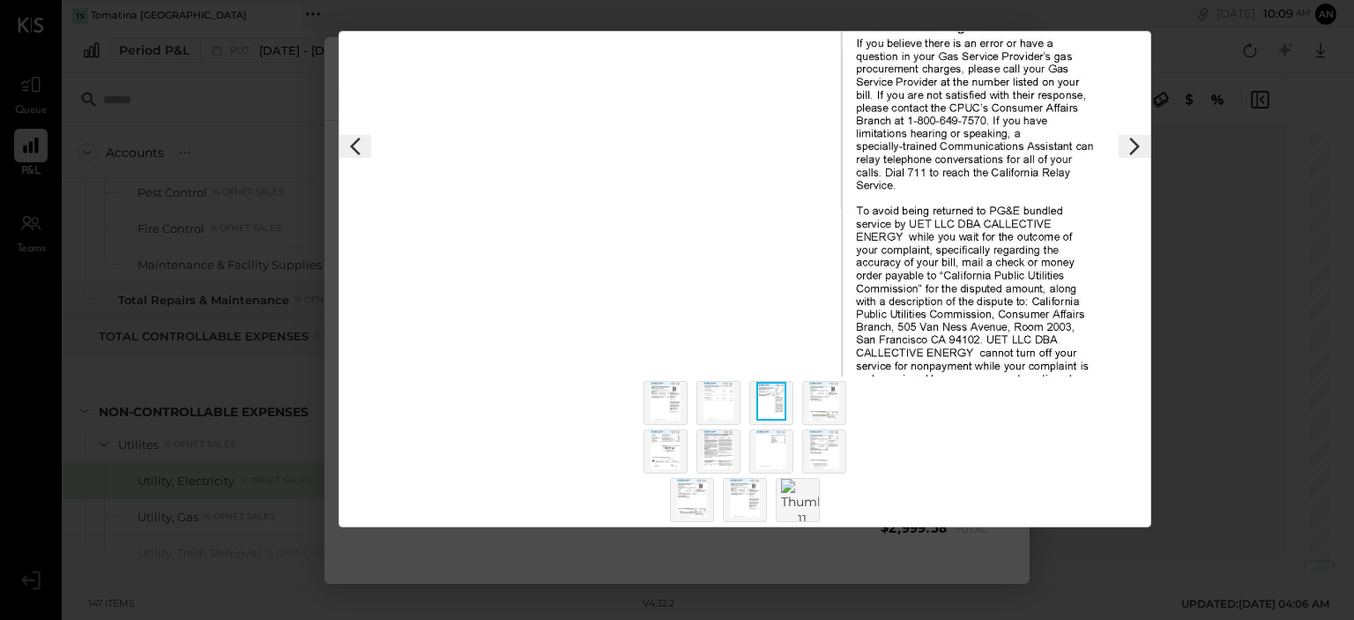
click at [675, 451] on img at bounding box center [666, 449] width 30 height 39
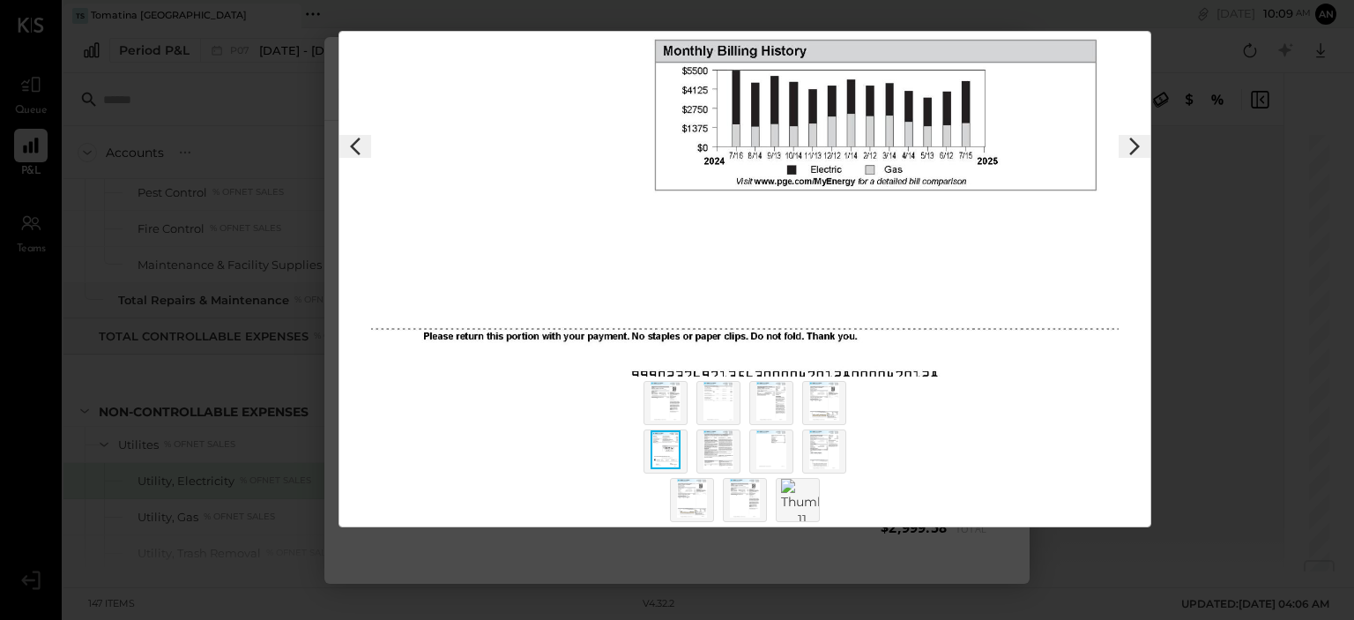
click at [717, 452] on img at bounding box center [719, 449] width 30 height 39
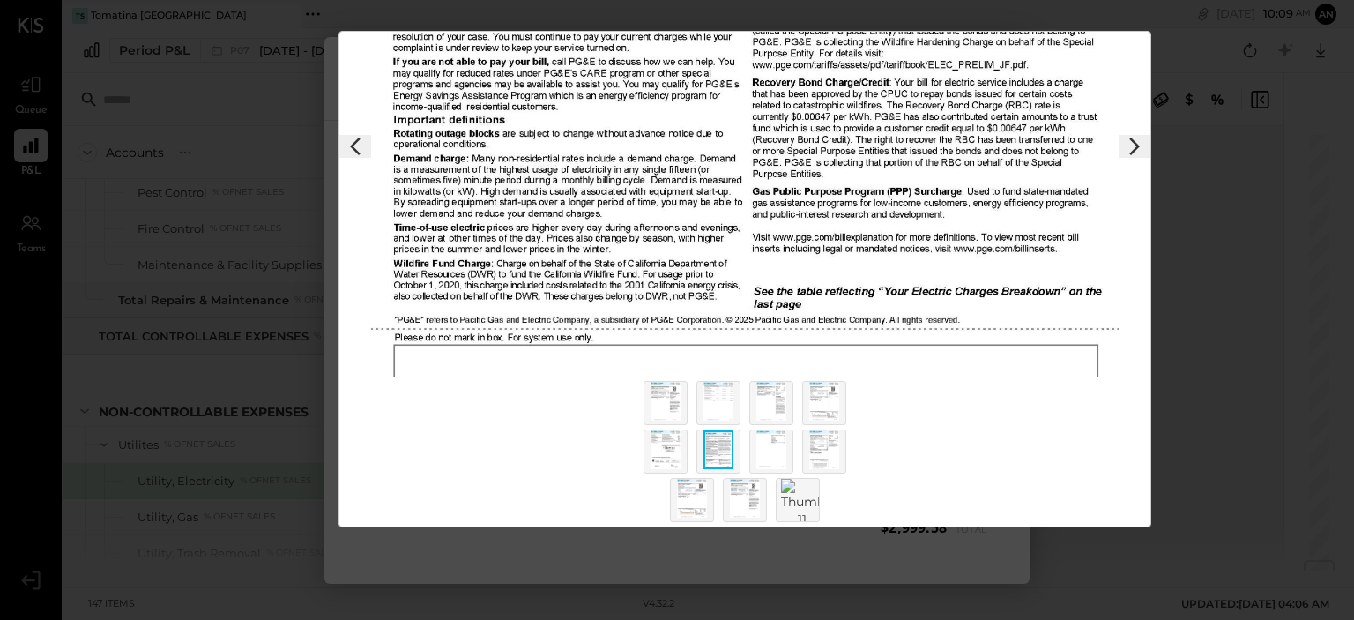
click at [758, 447] on img at bounding box center [772, 449] width 30 height 39
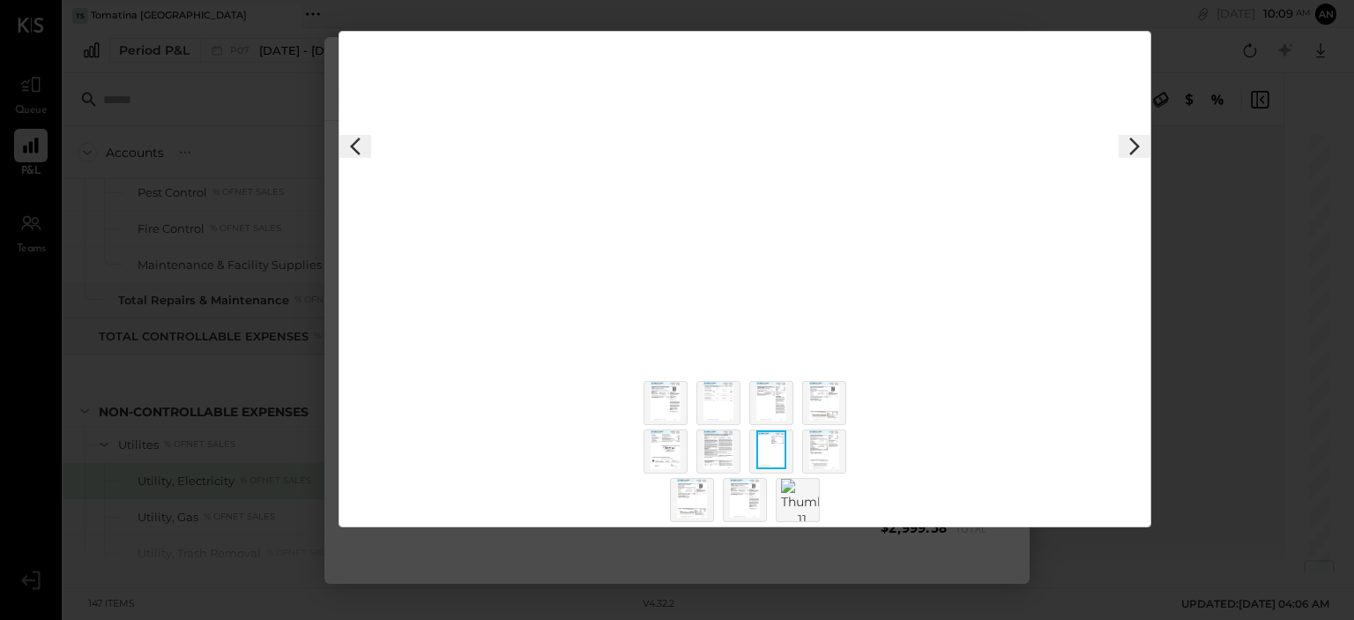
click at [833, 444] on img at bounding box center [824, 449] width 30 height 39
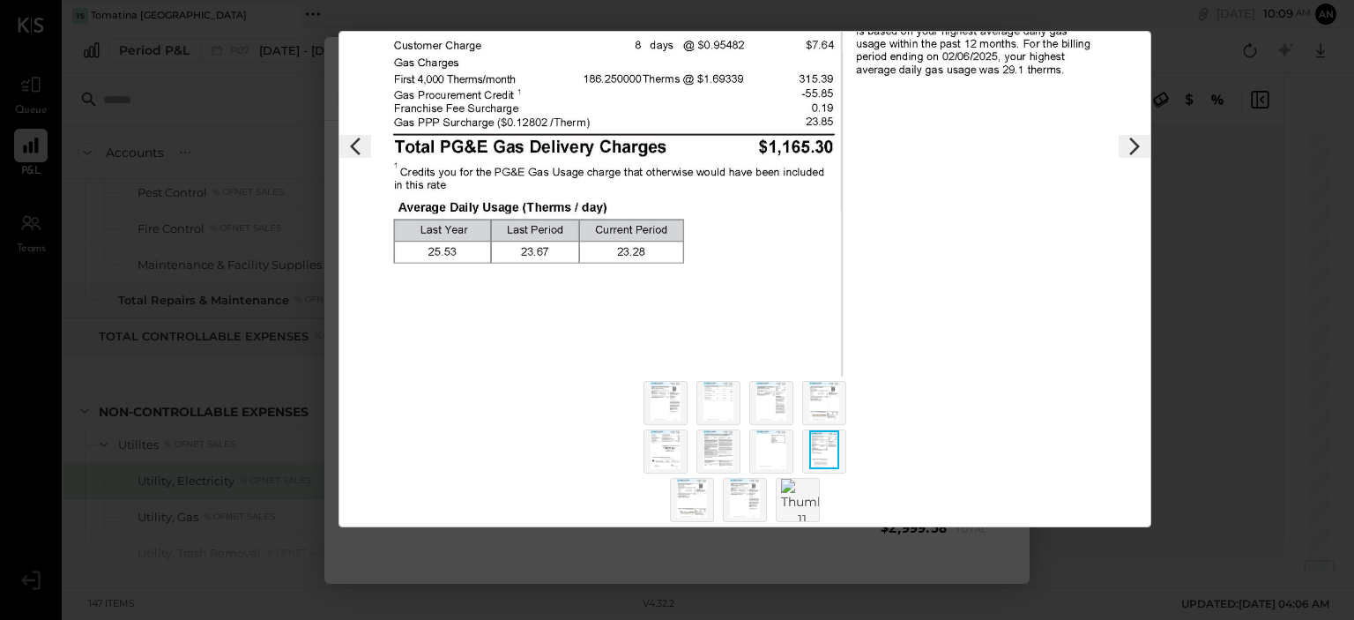
click at [690, 491] on img at bounding box center [692, 498] width 30 height 39
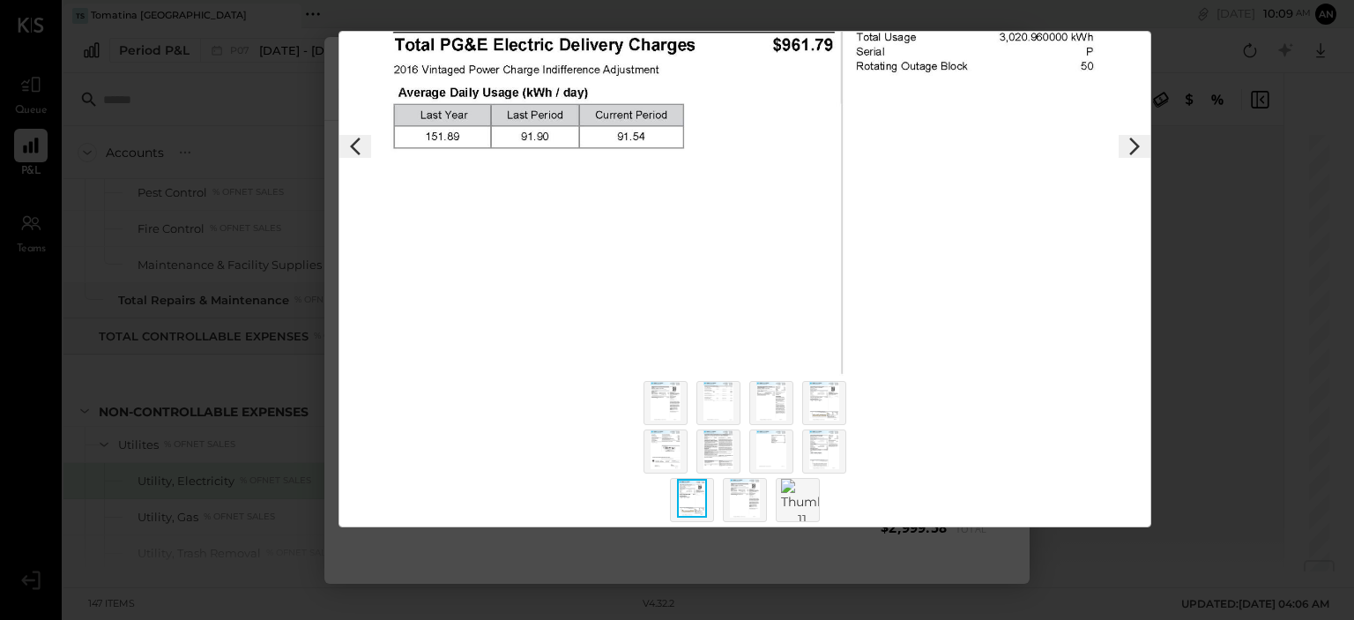
click at [734, 492] on img at bounding box center [745, 498] width 30 height 39
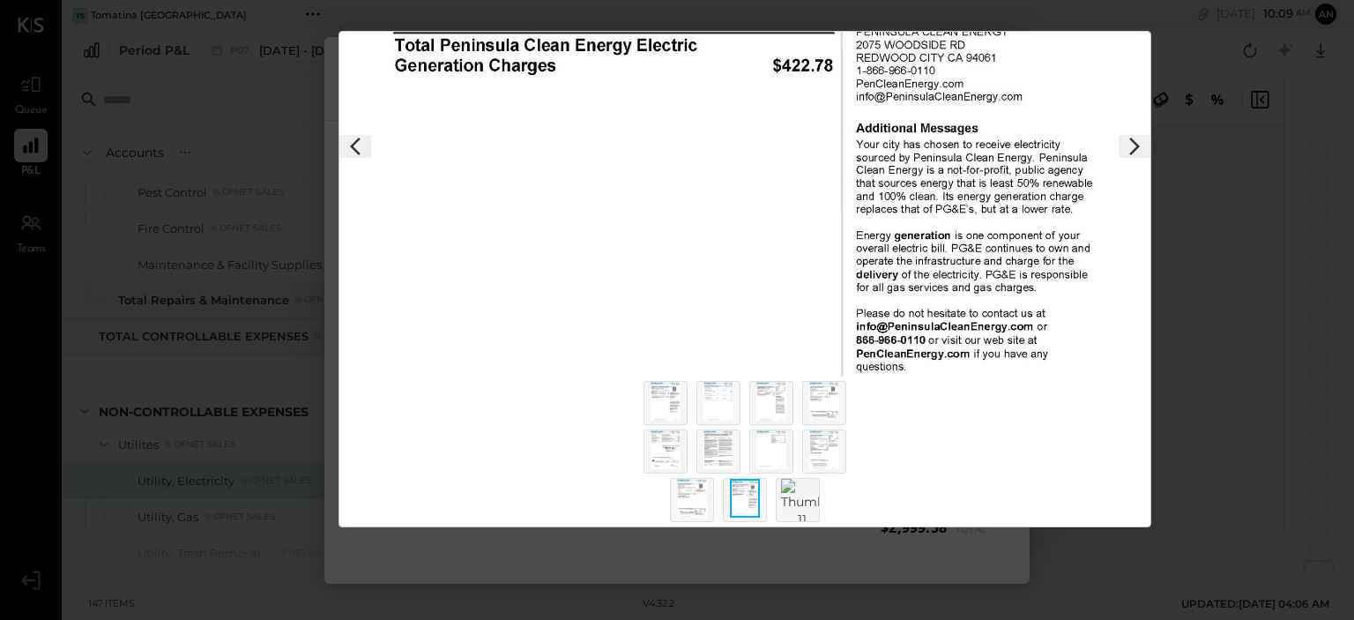
click at [785, 493] on img at bounding box center [802, 503] width 42 height 49
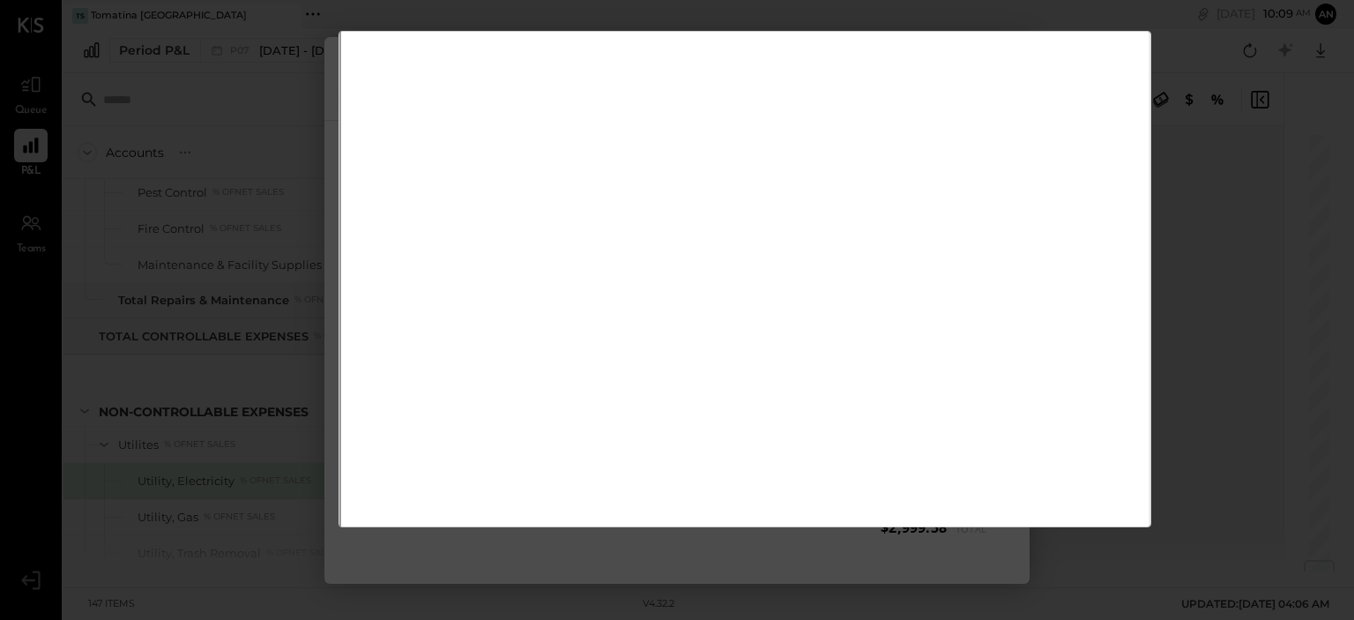
click at [1220, 96] on div "$2,999.58 Download Utility, Electricity TSM - PG&E" at bounding box center [677, 310] width 1354 height 620
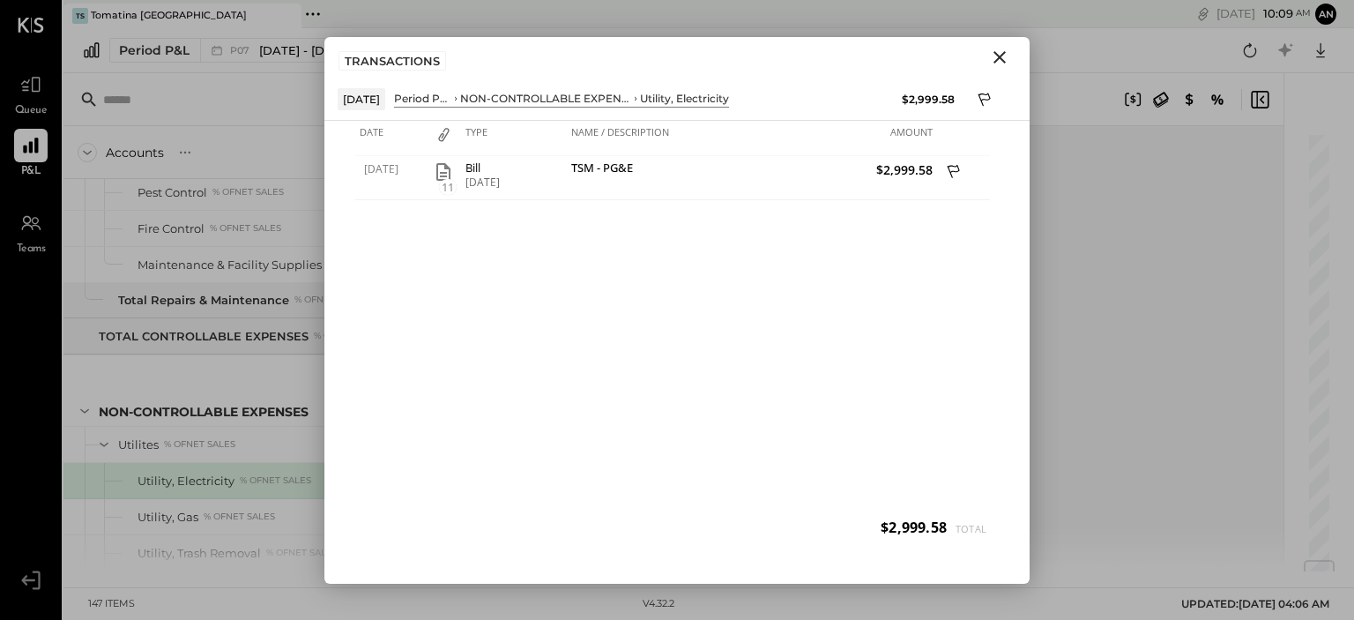
click at [1002, 54] on icon "Close" at bounding box center [1000, 57] width 12 height 12
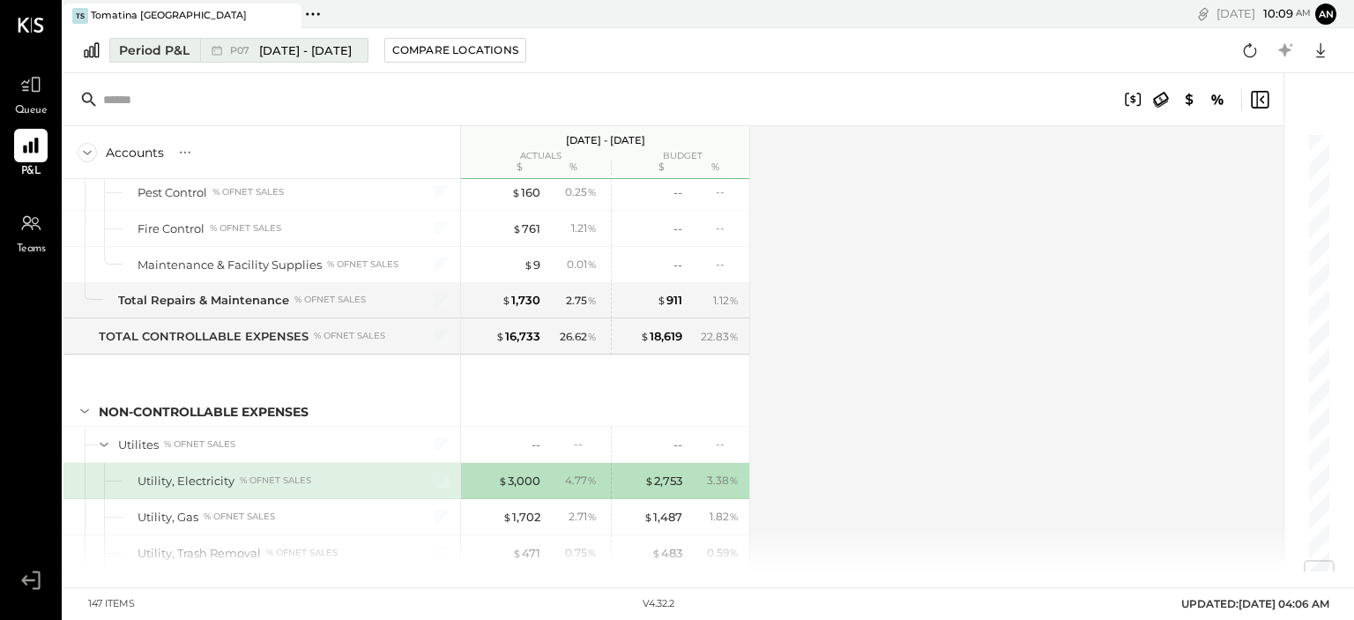
click at [328, 47] on span "[DATE] - [DATE]" at bounding box center [305, 50] width 93 height 17
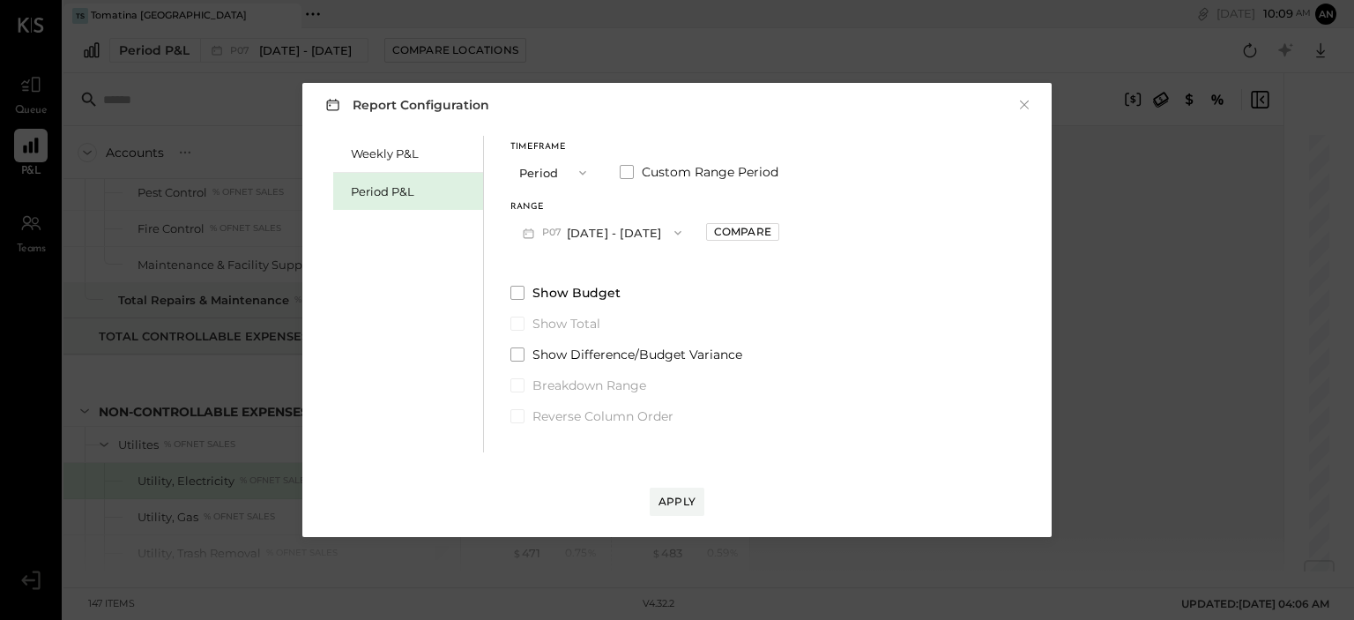
click at [573, 230] on button "P07 [DATE] - [DATE]" at bounding box center [602, 232] width 183 height 33
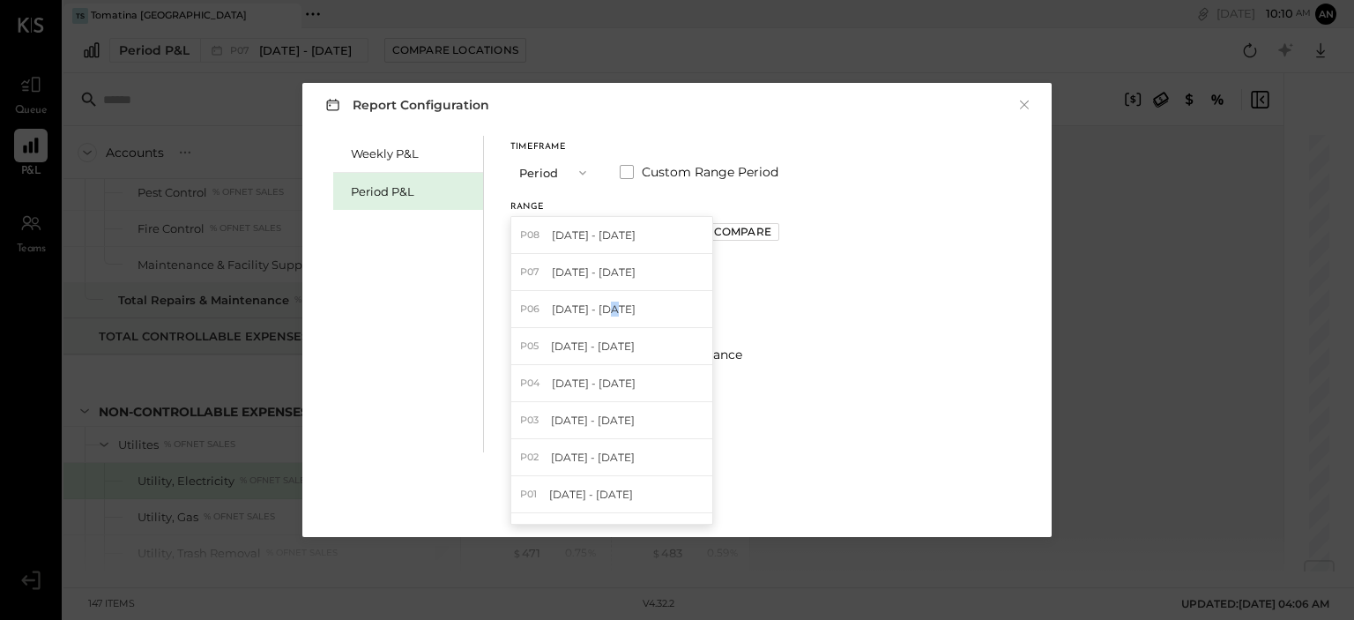
click at [610, 302] on span "[DATE] - [DATE]" at bounding box center [594, 309] width 84 height 15
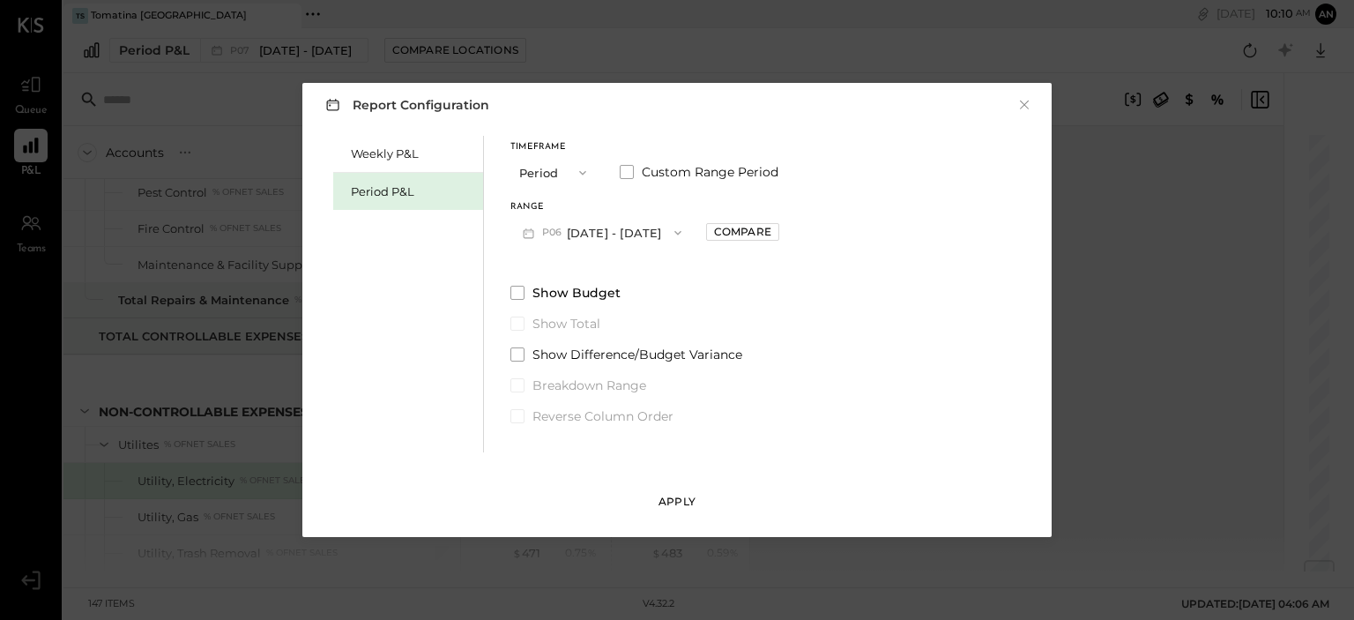
click at [682, 496] on div "Apply" at bounding box center [677, 501] width 37 height 15
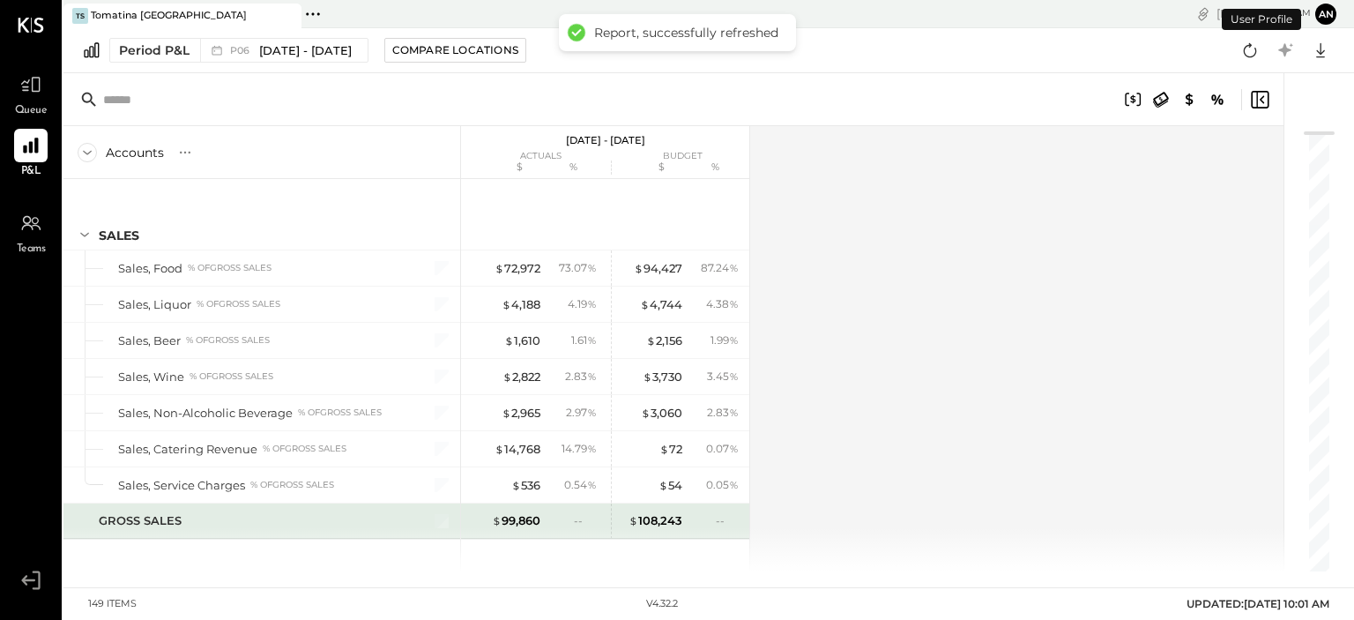
scroll to position [3721, 0]
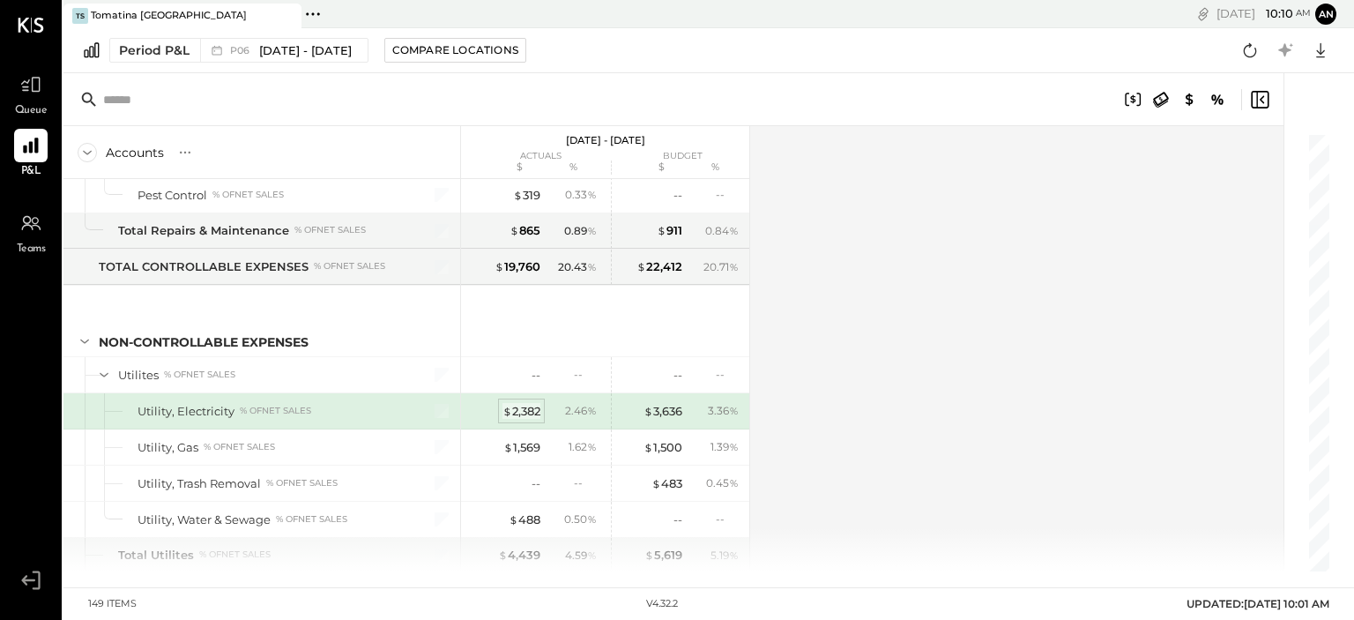
click at [526, 403] on div "$ 2,382" at bounding box center [522, 411] width 38 height 17
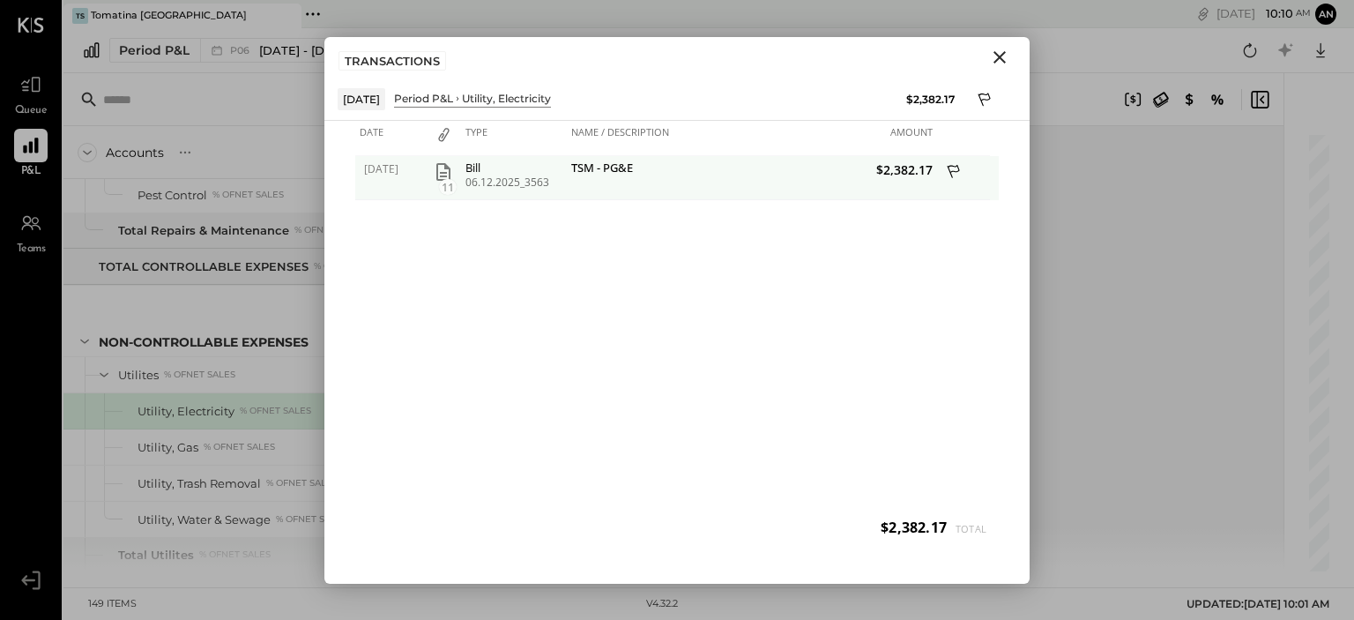
click at [434, 169] on icon "button" at bounding box center [443, 171] width 21 height 21
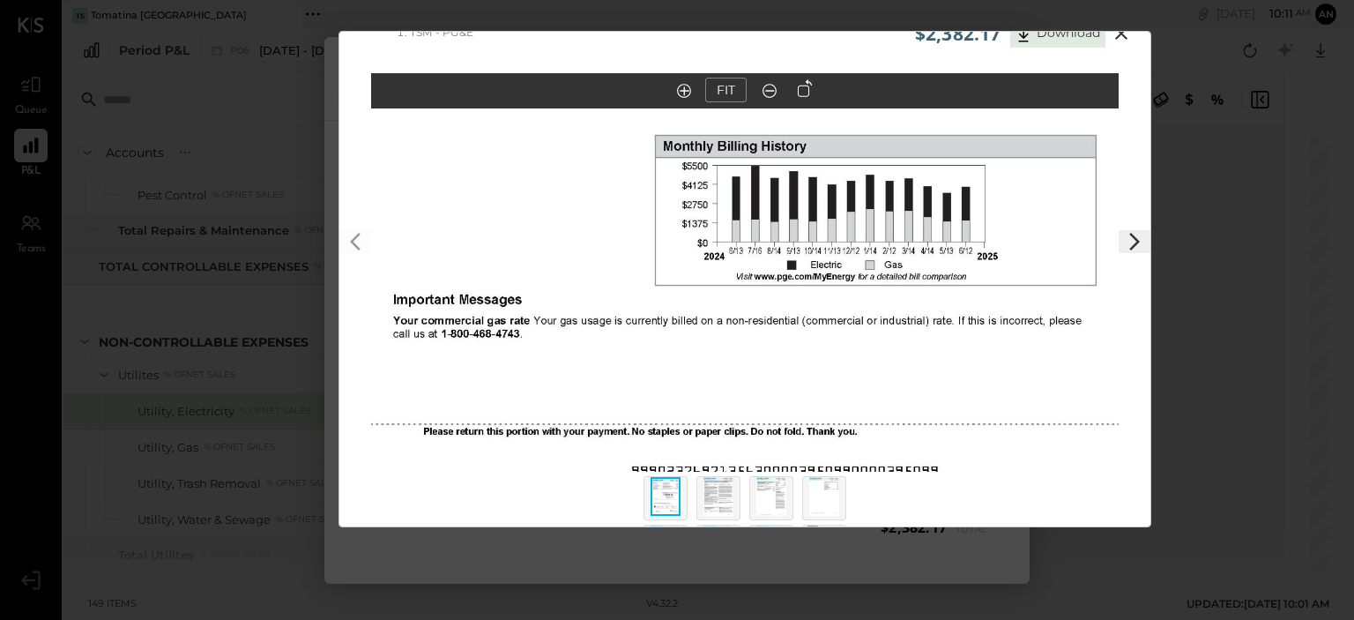
scroll to position [88, 0]
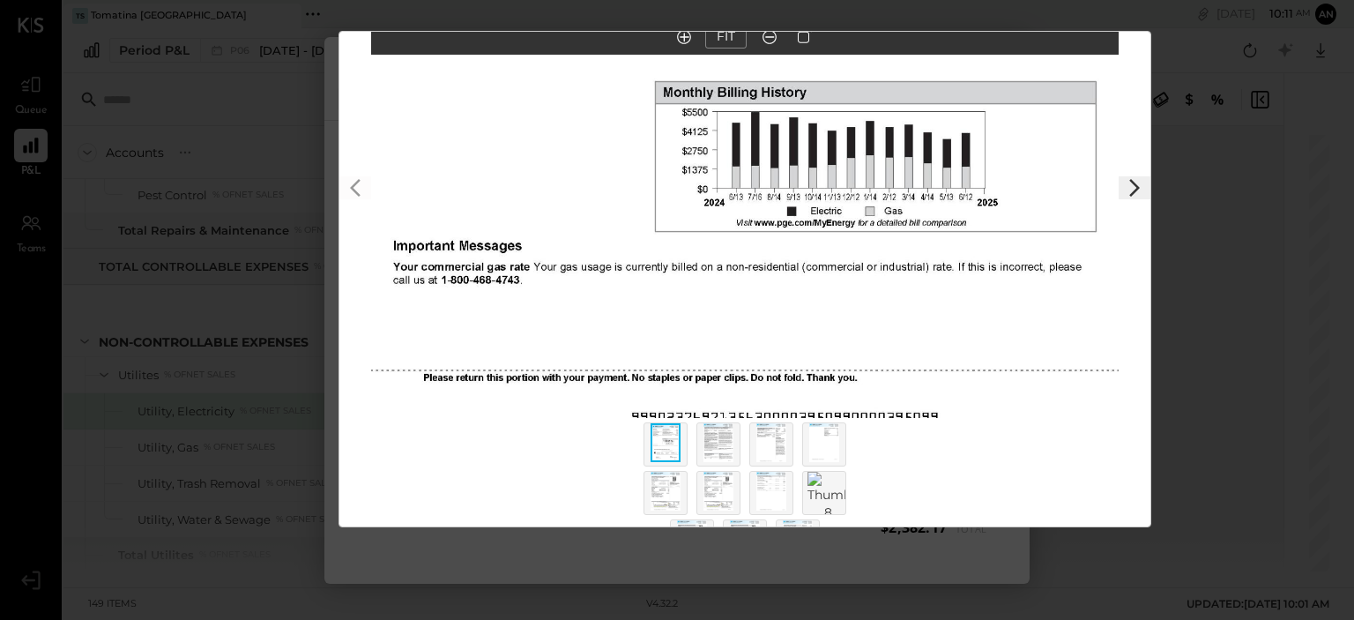
click at [720, 426] on img at bounding box center [719, 442] width 30 height 39
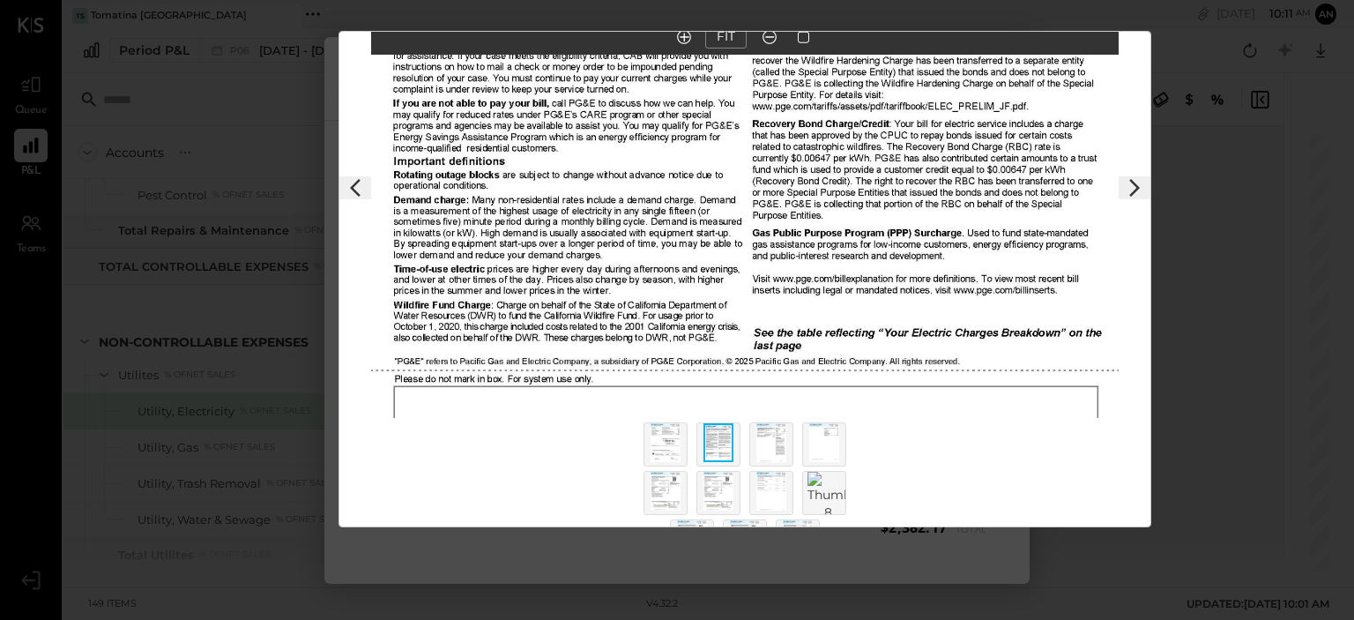
click at [751, 432] on div at bounding box center [772, 444] width 44 height 44
click at [759, 444] on img at bounding box center [772, 442] width 30 height 39
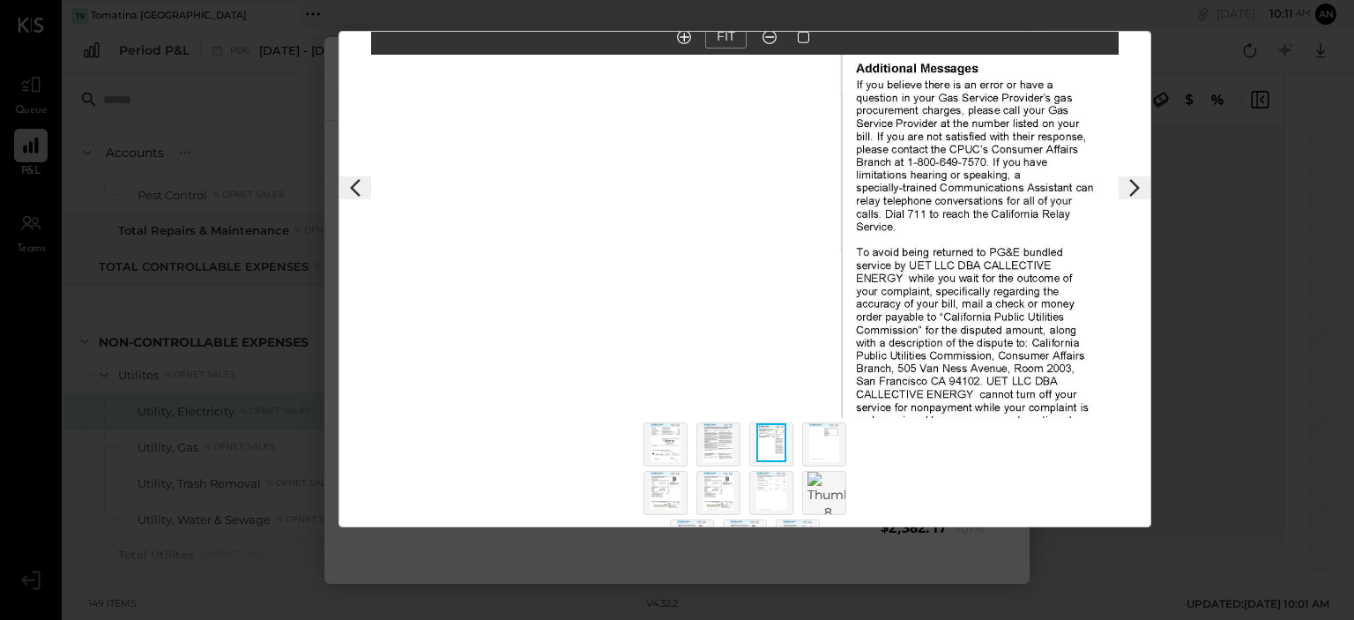
click at [659, 493] on img at bounding box center [666, 491] width 30 height 39
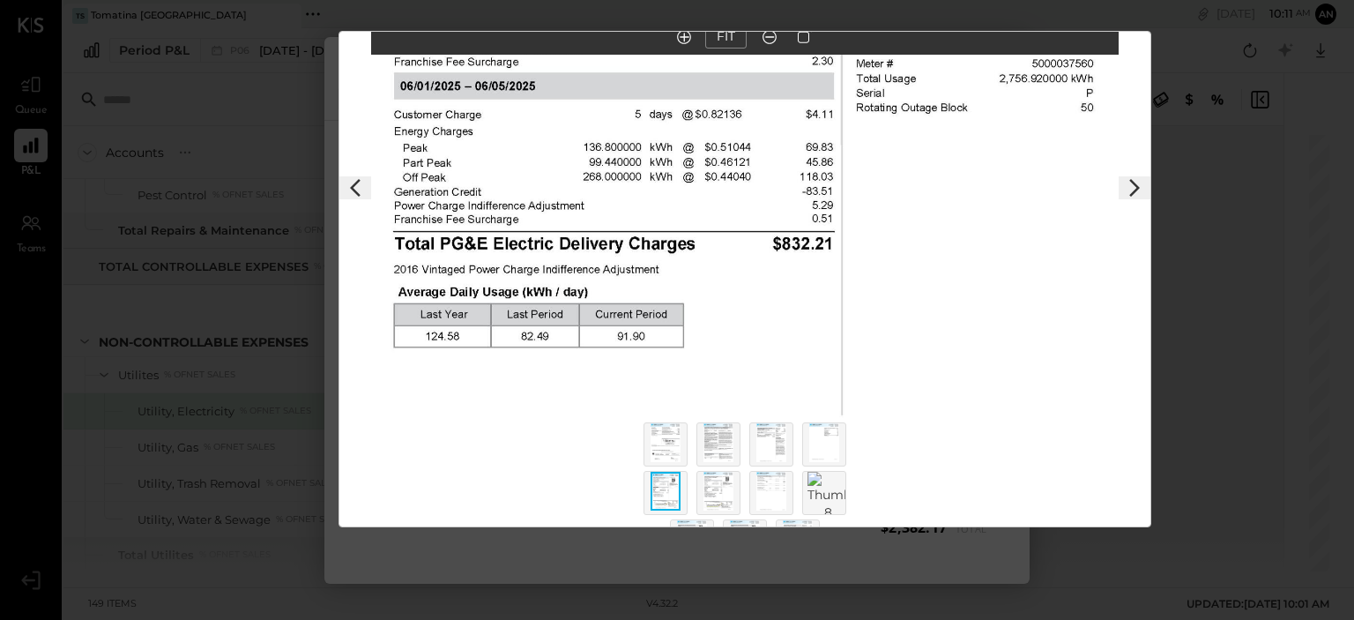
click at [716, 487] on img at bounding box center [719, 491] width 30 height 39
click at [779, 489] on img at bounding box center [772, 491] width 30 height 39
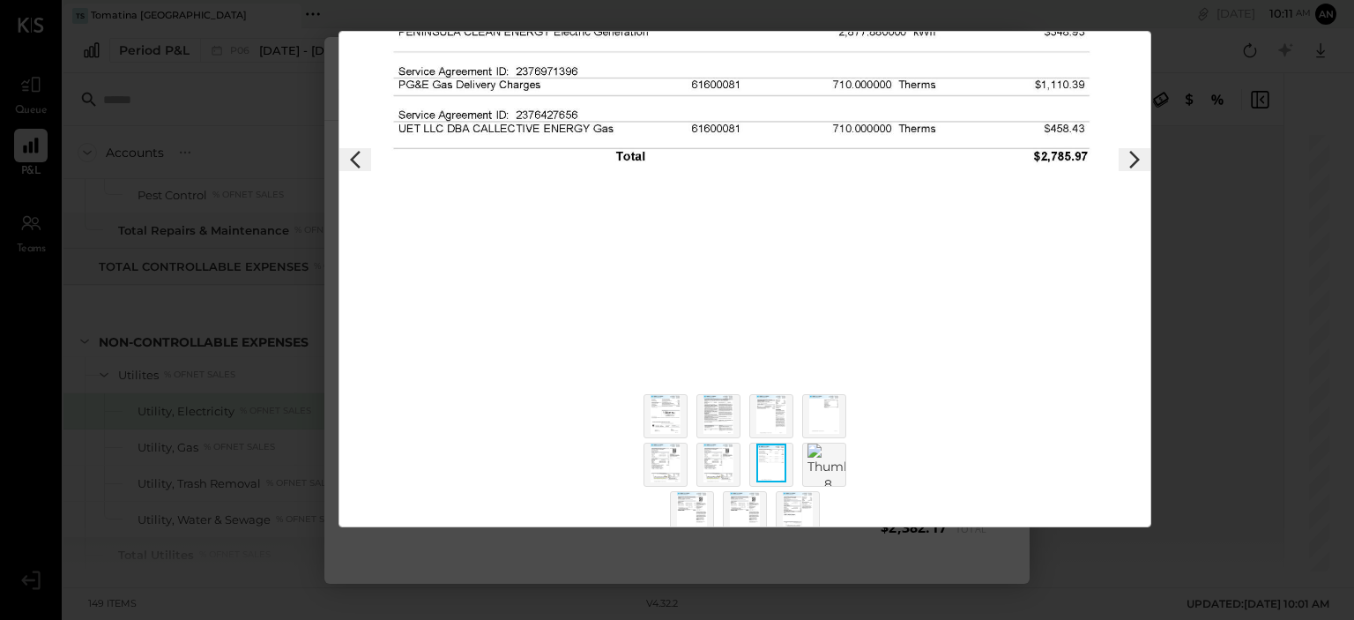
scroll to position [130, 0]
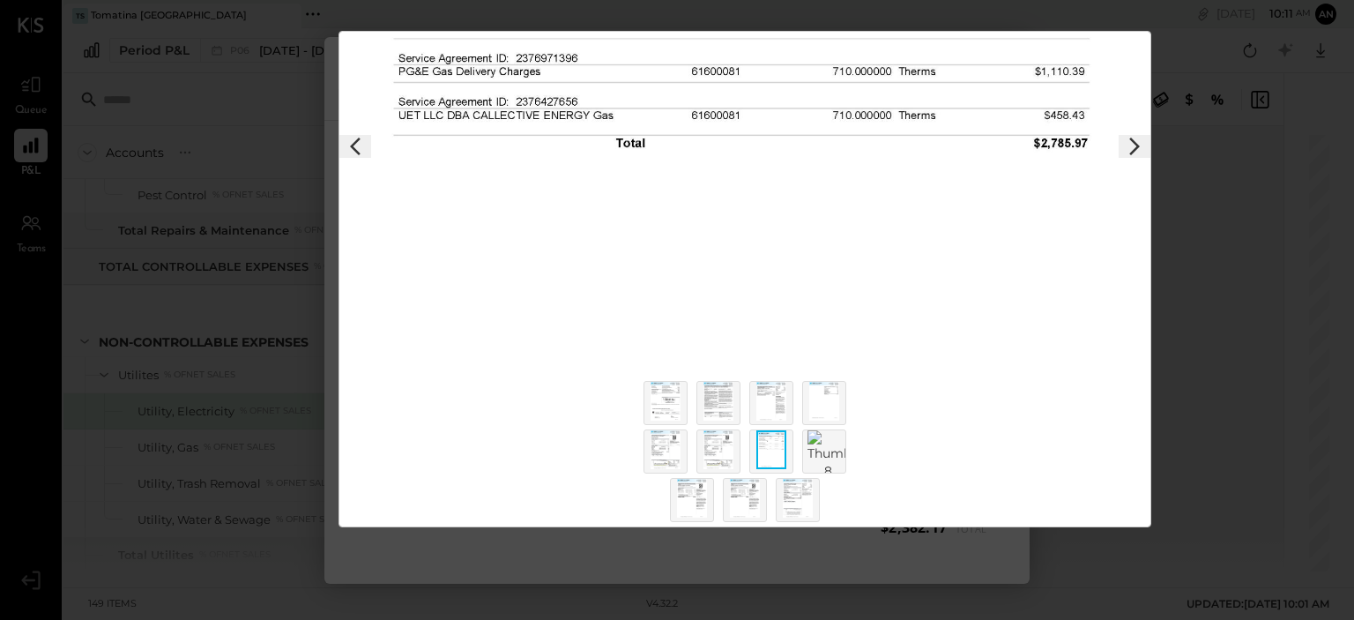
click at [681, 492] on img at bounding box center [692, 498] width 30 height 39
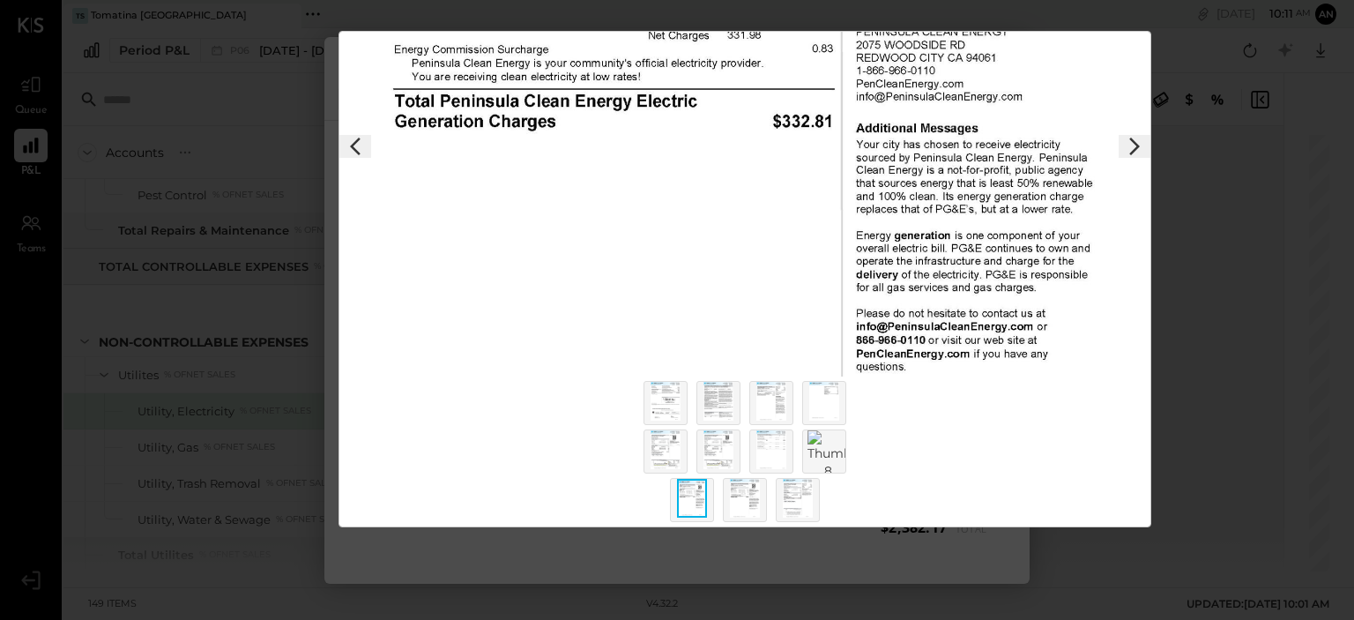
click at [731, 489] on img at bounding box center [745, 498] width 30 height 39
click at [801, 489] on img at bounding box center [798, 498] width 30 height 39
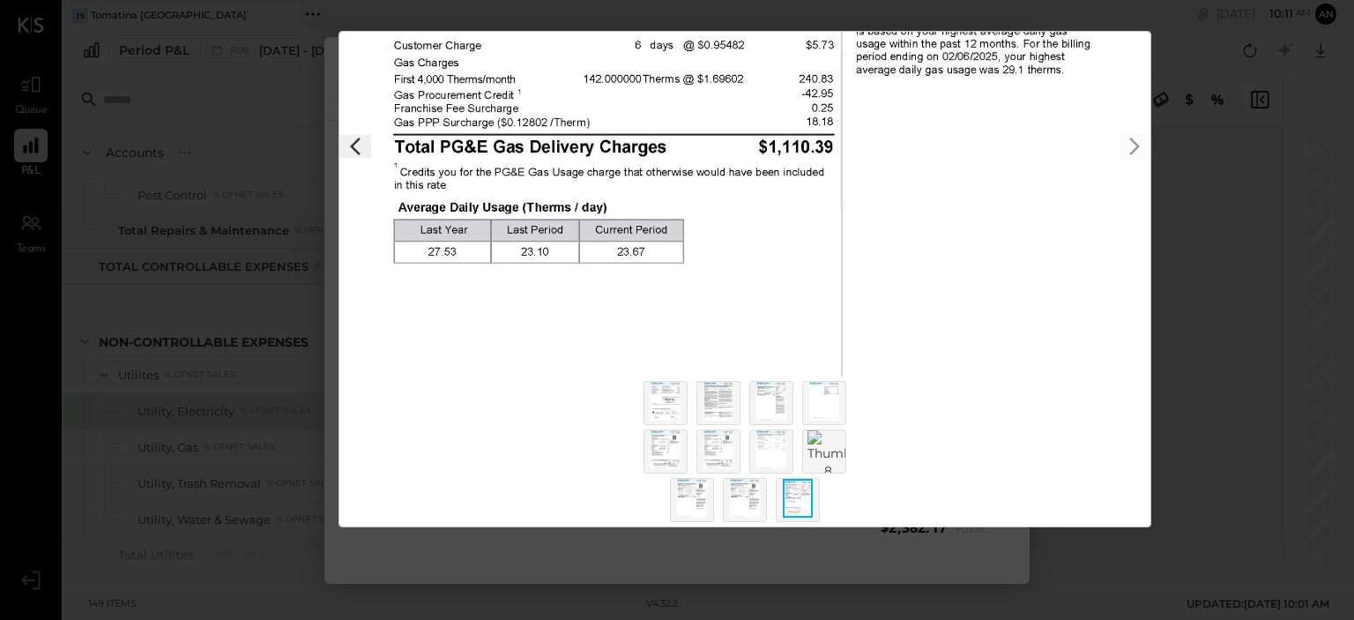
click at [817, 440] on img at bounding box center [829, 454] width 42 height 49
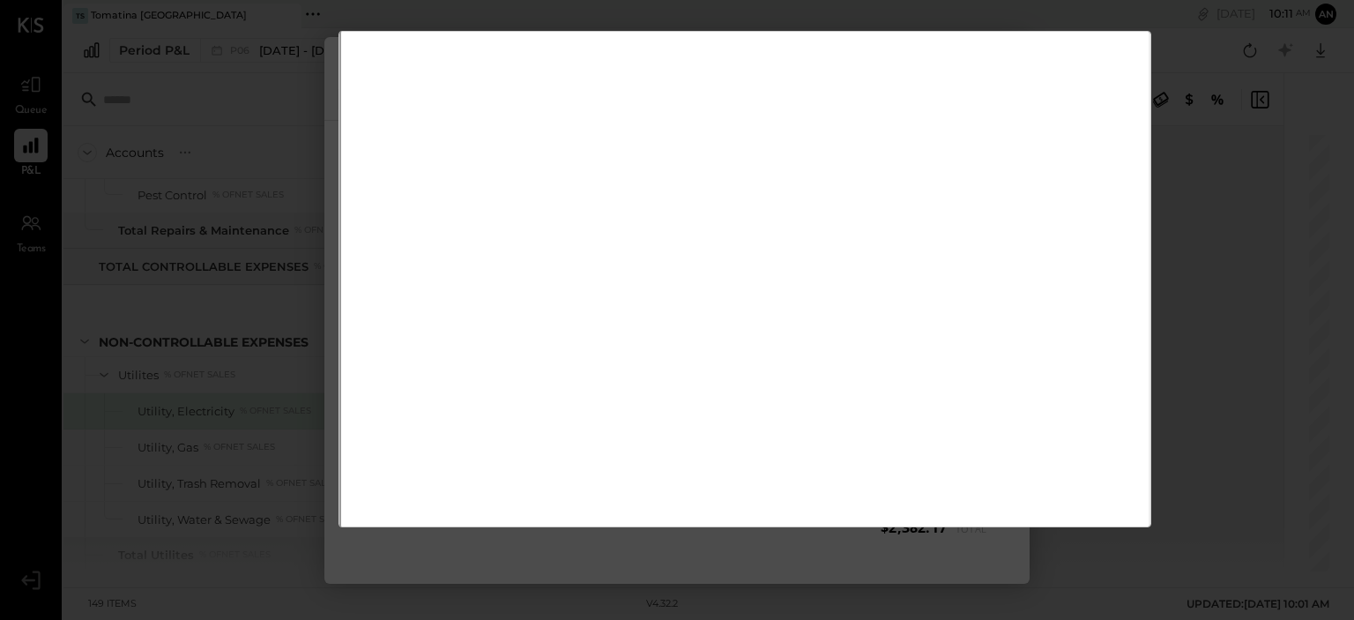
drag, startPoint x: 1291, startPoint y: 98, endPoint x: 1265, endPoint y: 95, distance: 25.7
click at [1282, 95] on div "$2,382.17 Download Utility, Electricity TSM - PG&E" at bounding box center [677, 310] width 1354 height 620
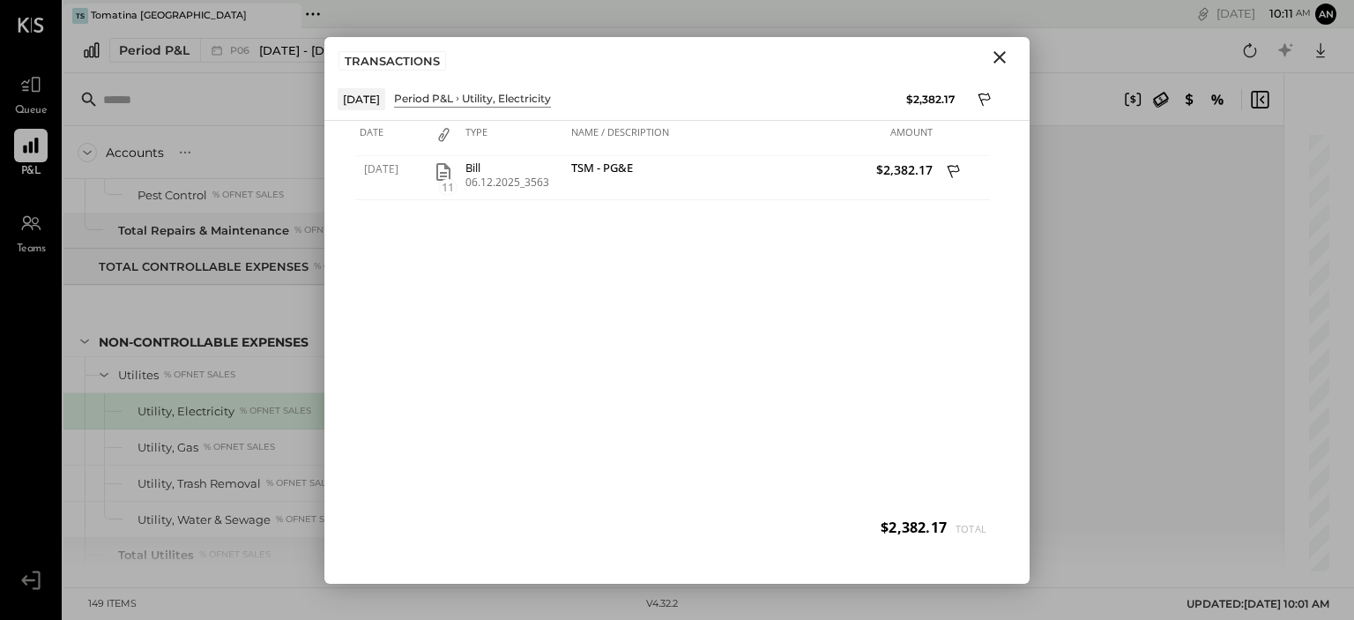
drag, startPoint x: 1003, startPoint y: 51, endPoint x: 989, endPoint y: 76, distance: 28.0
click at [999, 56] on icon "Close" at bounding box center [999, 57] width 21 height 21
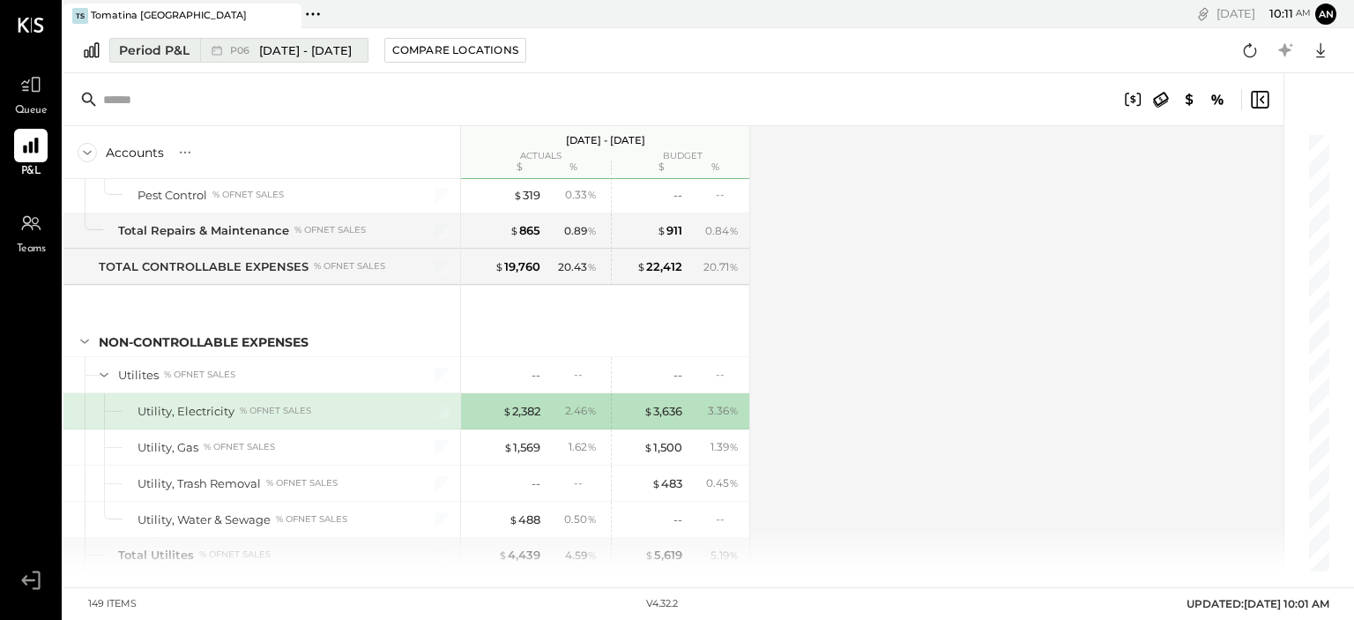
click at [344, 56] on span "[DATE] - [DATE]" at bounding box center [305, 50] width 93 height 17
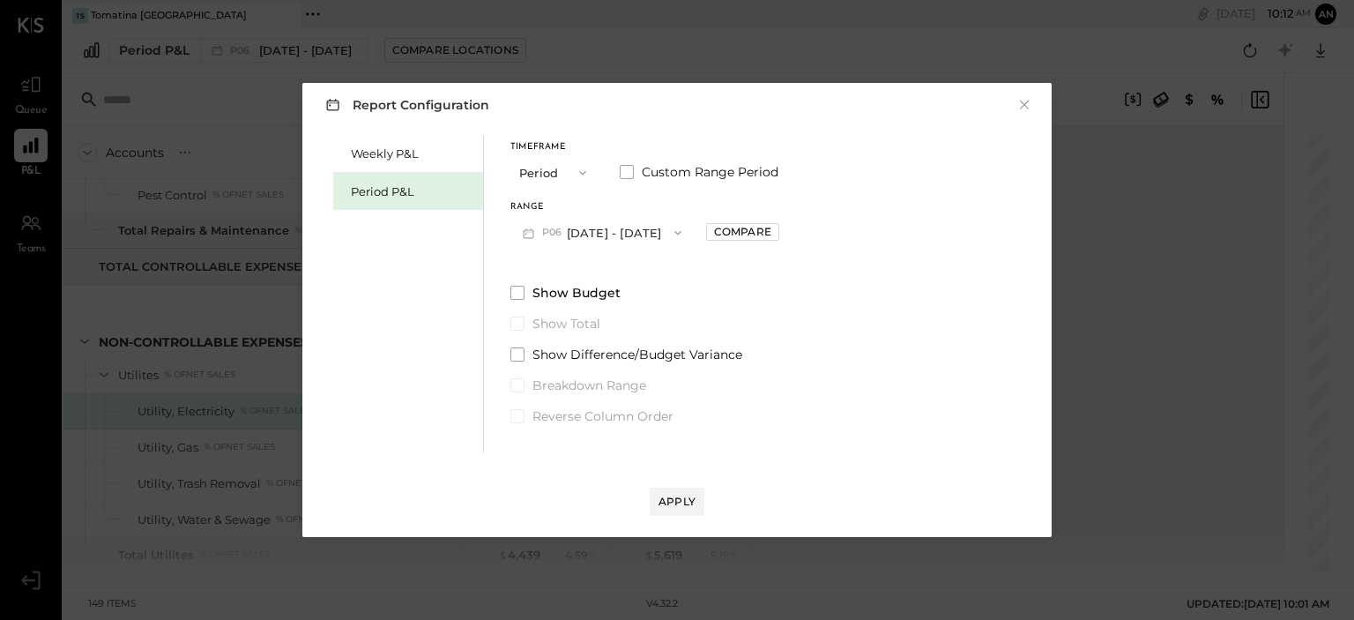
click at [582, 225] on button "P06 [DATE] - [DATE]" at bounding box center [602, 232] width 183 height 33
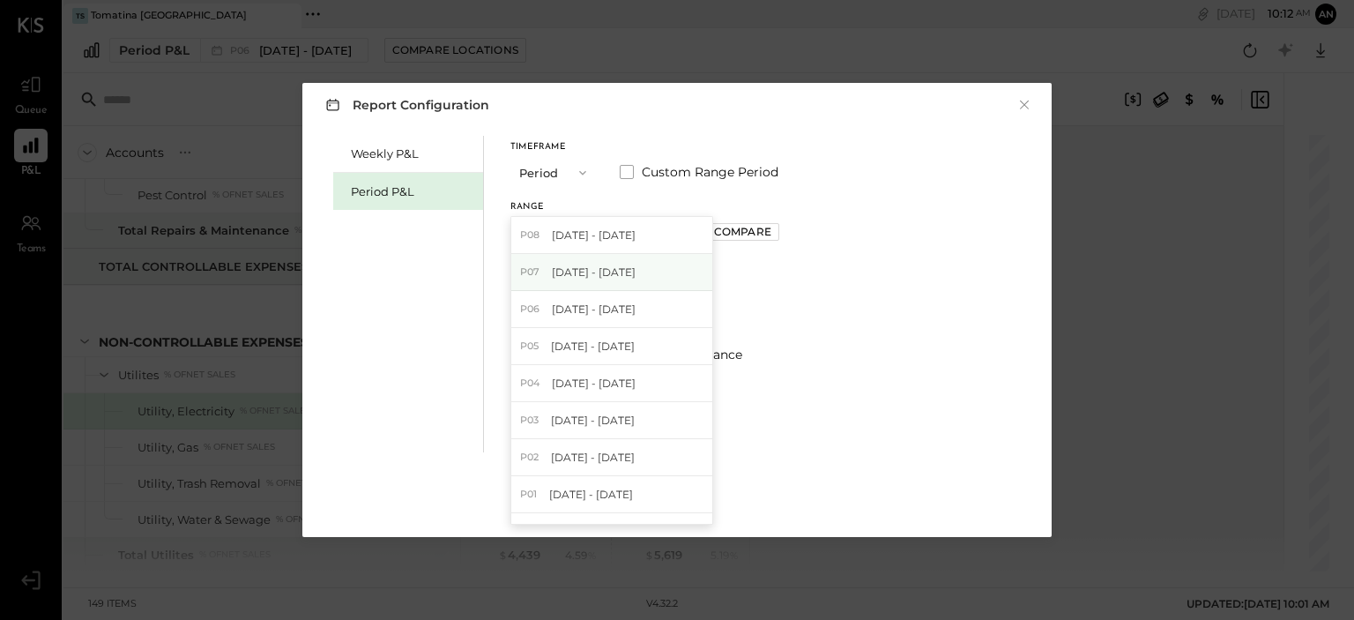
click at [630, 268] on span "[DATE] - [DATE]" at bounding box center [594, 272] width 84 height 15
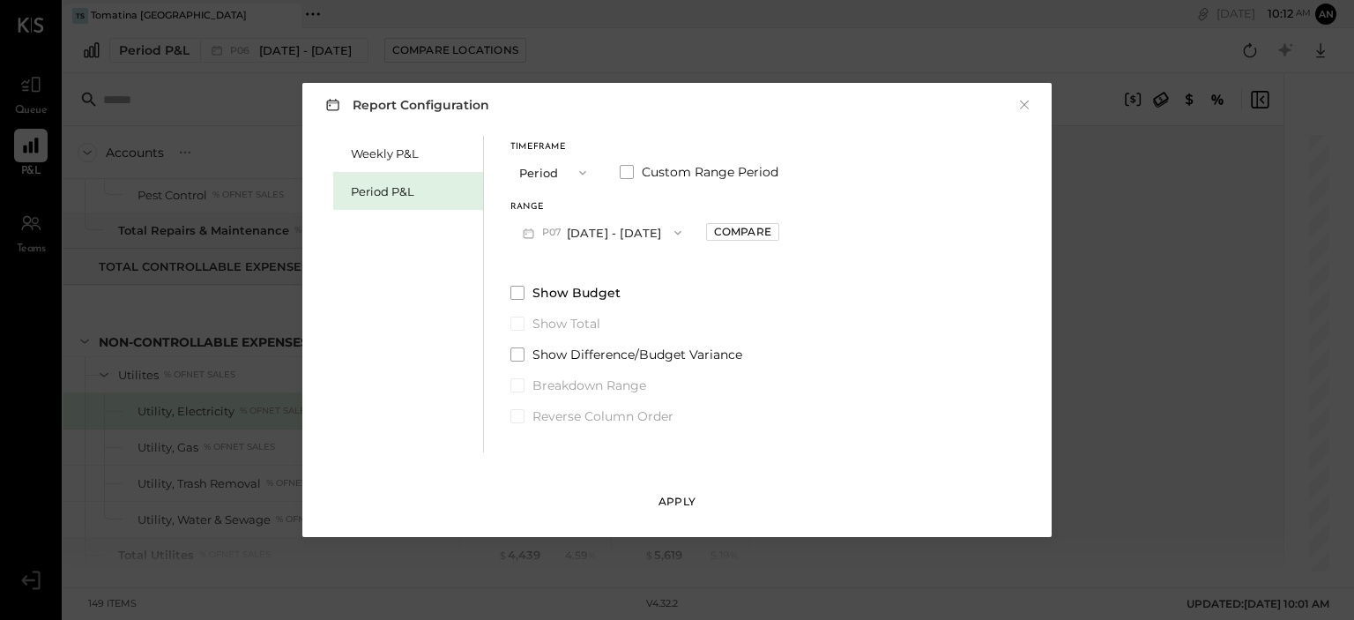
click at [661, 511] on button "Apply" at bounding box center [677, 502] width 55 height 28
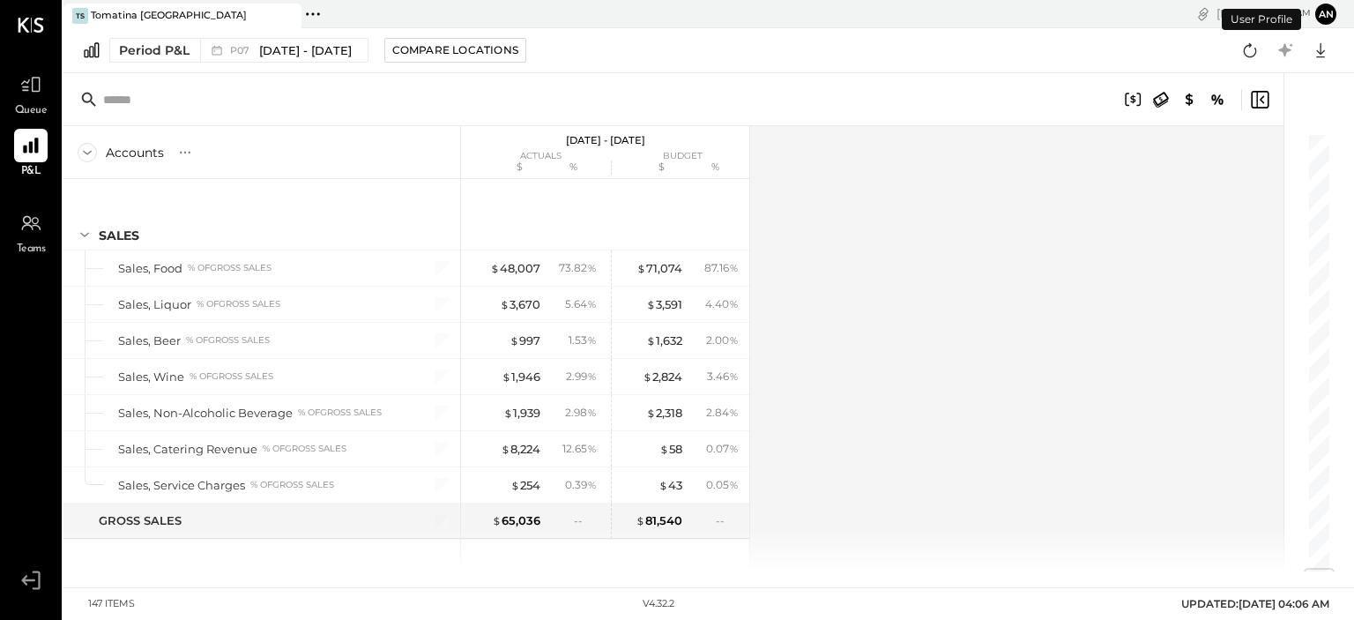
scroll to position [3685, 0]
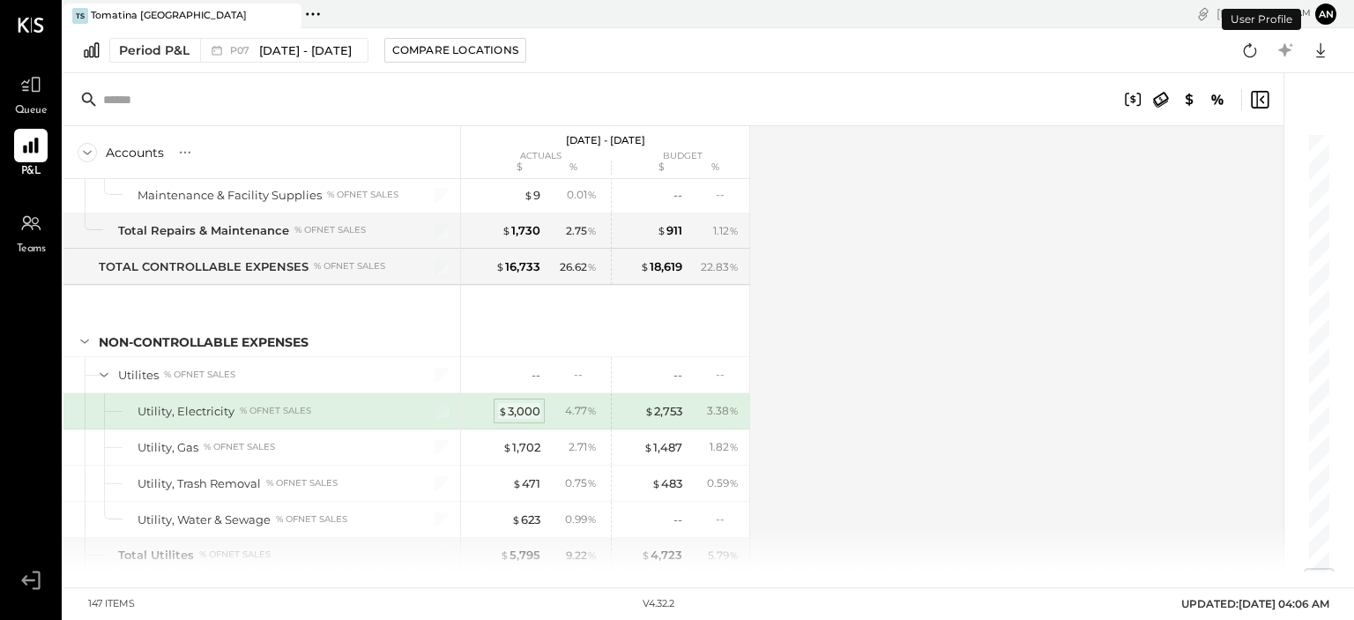
click at [530, 403] on div "$ 3,000" at bounding box center [519, 411] width 42 height 17
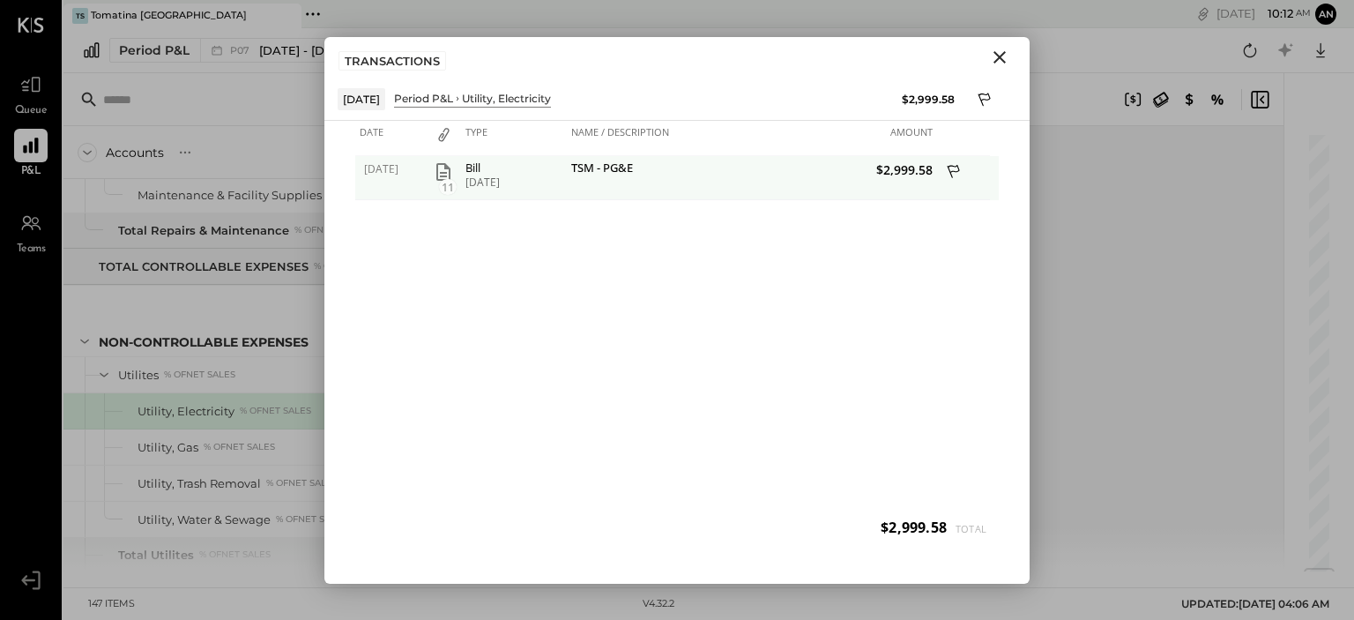
click at [448, 173] on icon "button" at bounding box center [443, 171] width 21 height 21
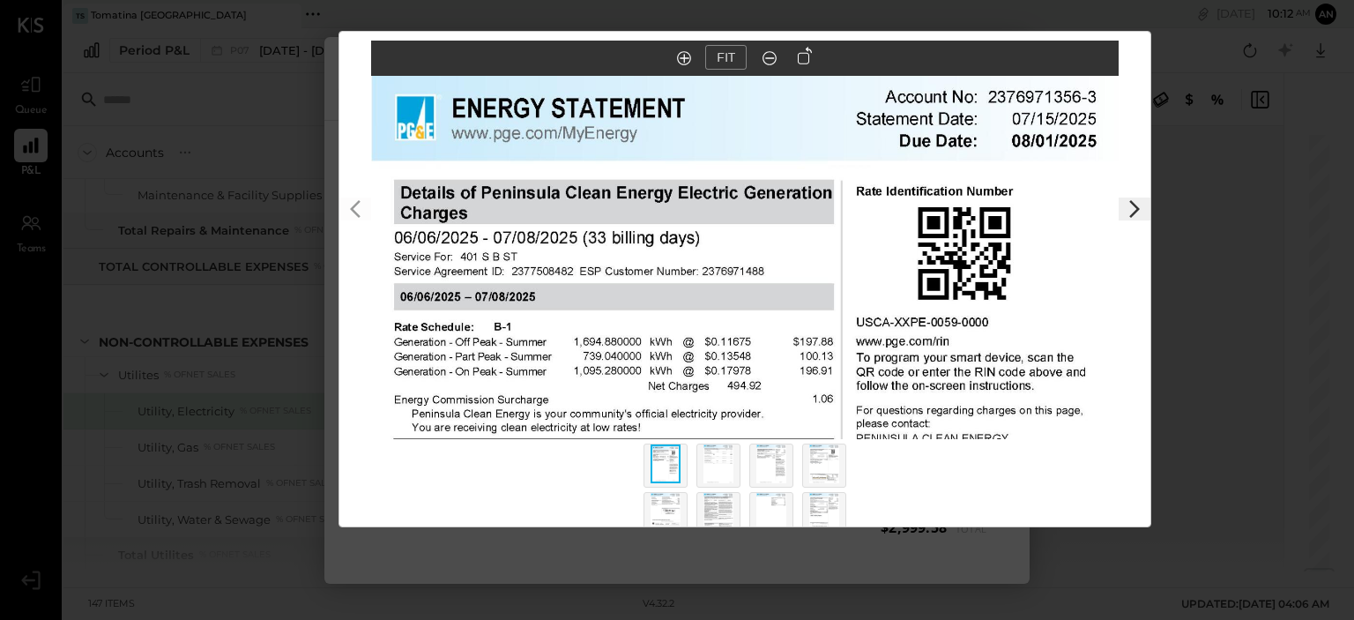
scroll to position [130, 0]
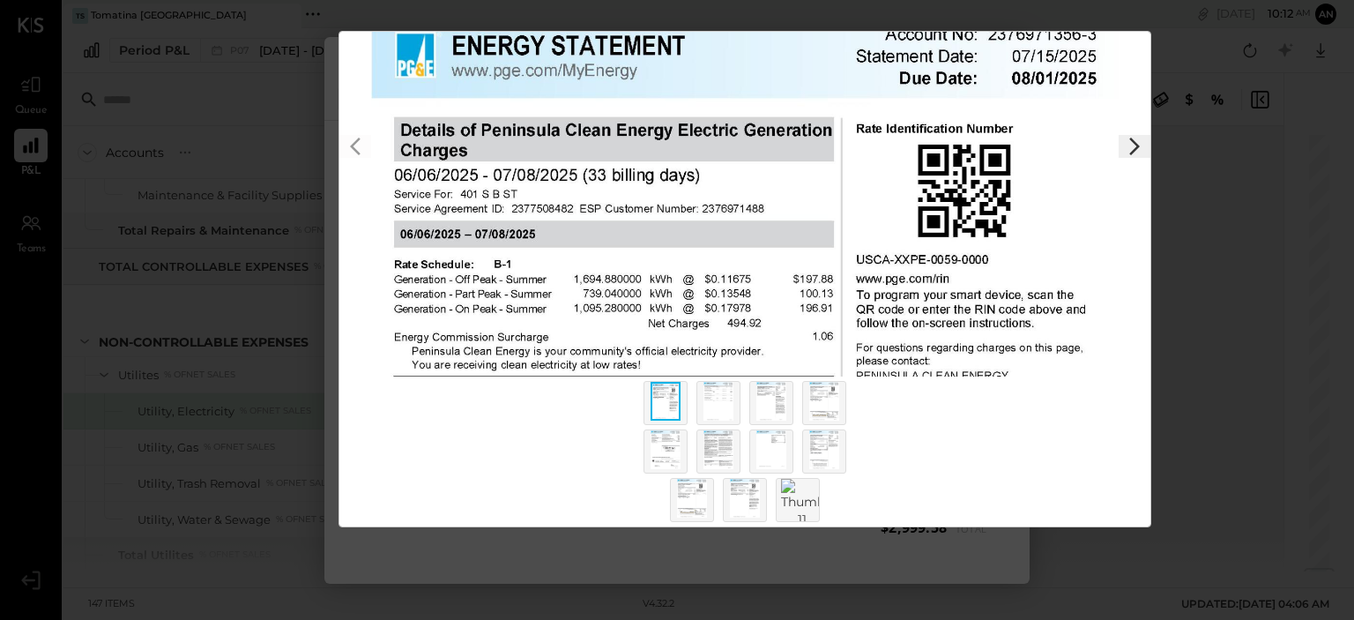
click at [798, 489] on img at bounding box center [802, 503] width 42 height 49
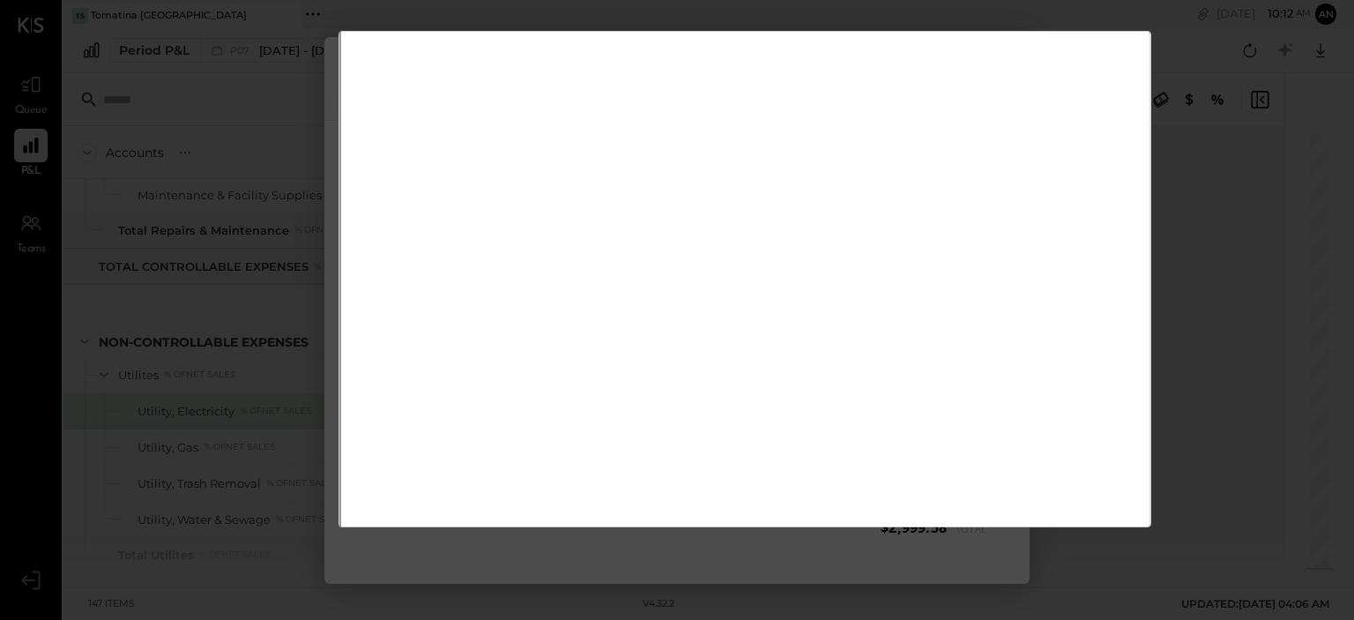
click at [1223, 160] on div "$2,999.58 Download Utility, Electricity TSM - PG&E" at bounding box center [677, 310] width 1354 height 620
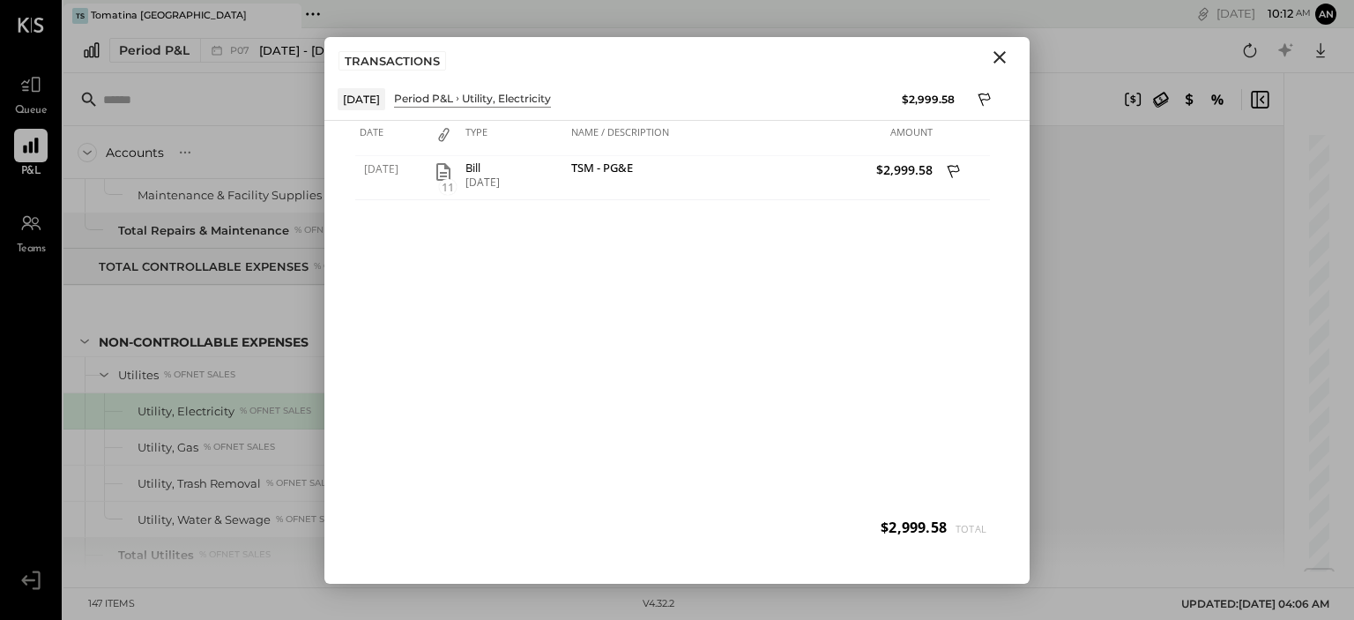
click at [1004, 56] on icon "Close" at bounding box center [999, 57] width 21 height 21
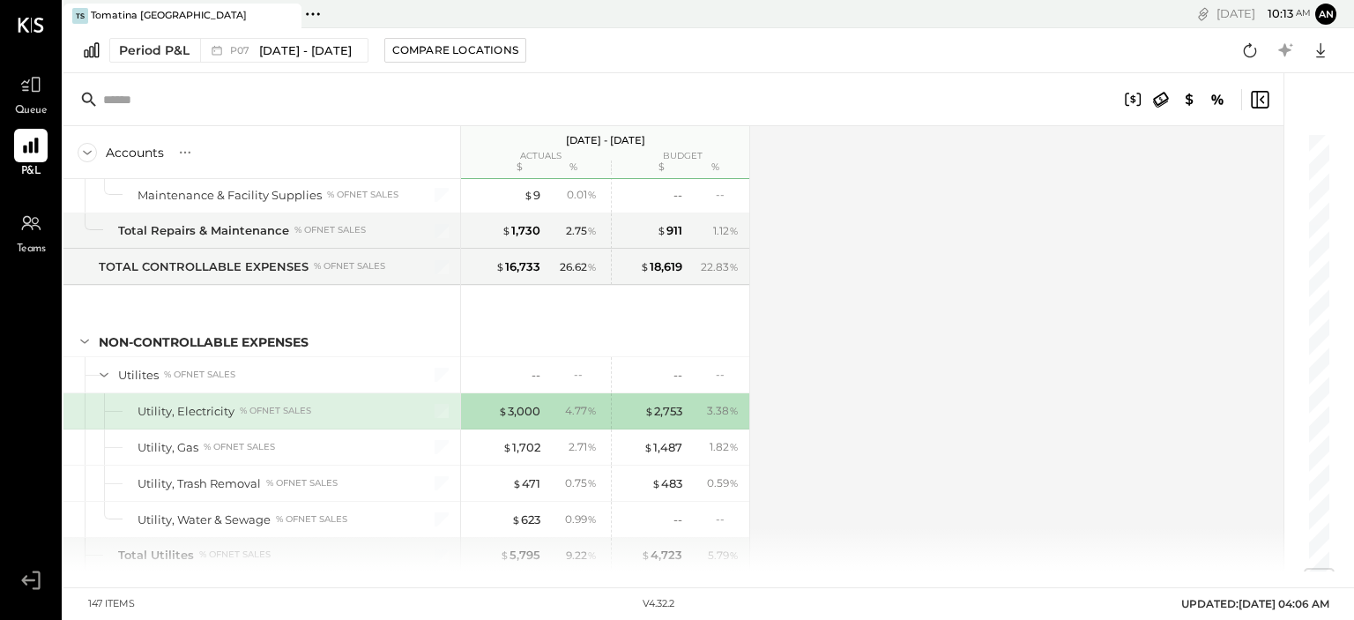
click at [988, 90] on div at bounding box center [1013, 99] width 518 height 21
drag, startPoint x: 991, startPoint y: 152, endPoint x: 995, endPoint y: 139, distance: 12.8
click at [995, 139] on div "Accounts S % GL [DATE] - [DATE] actuals budget $ % $ % SALES Sales, Food % of G…" at bounding box center [674, 348] width 1223 height 445
click at [1312, 48] on icon at bounding box center [1320, 50] width 23 height 23
click at [1279, 145] on div "Excel" at bounding box center [1266, 153] width 141 height 37
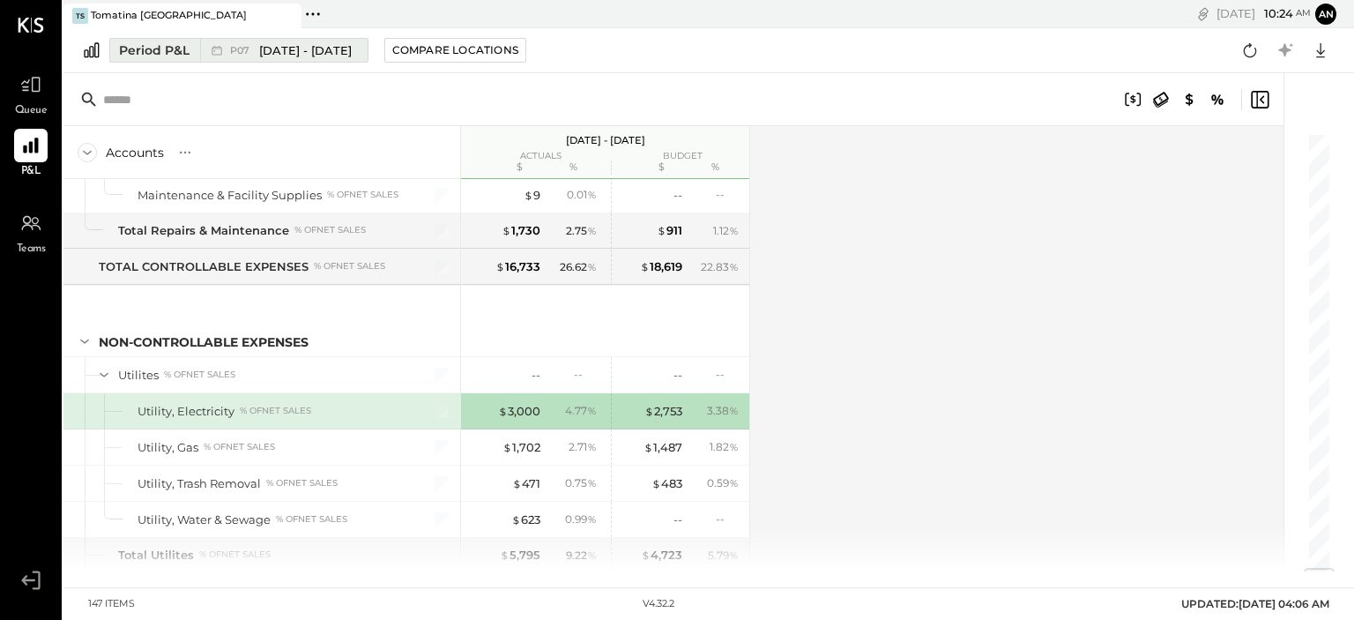
click at [352, 45] on span "[DATE] - [DATE]" at bounding box center [305, 50] width 93 height 17
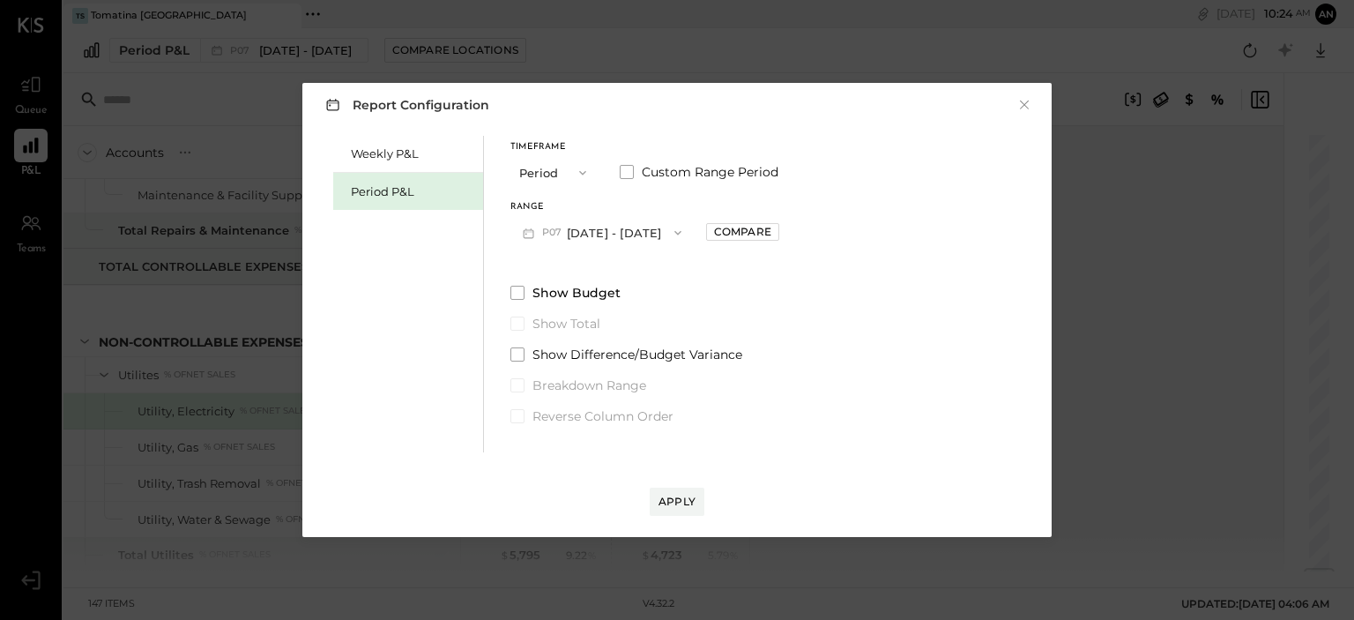
click at [677, 232] on button "P07 [DATE] - [DATE]" at bounding box center [602, 232] width 183 height 33
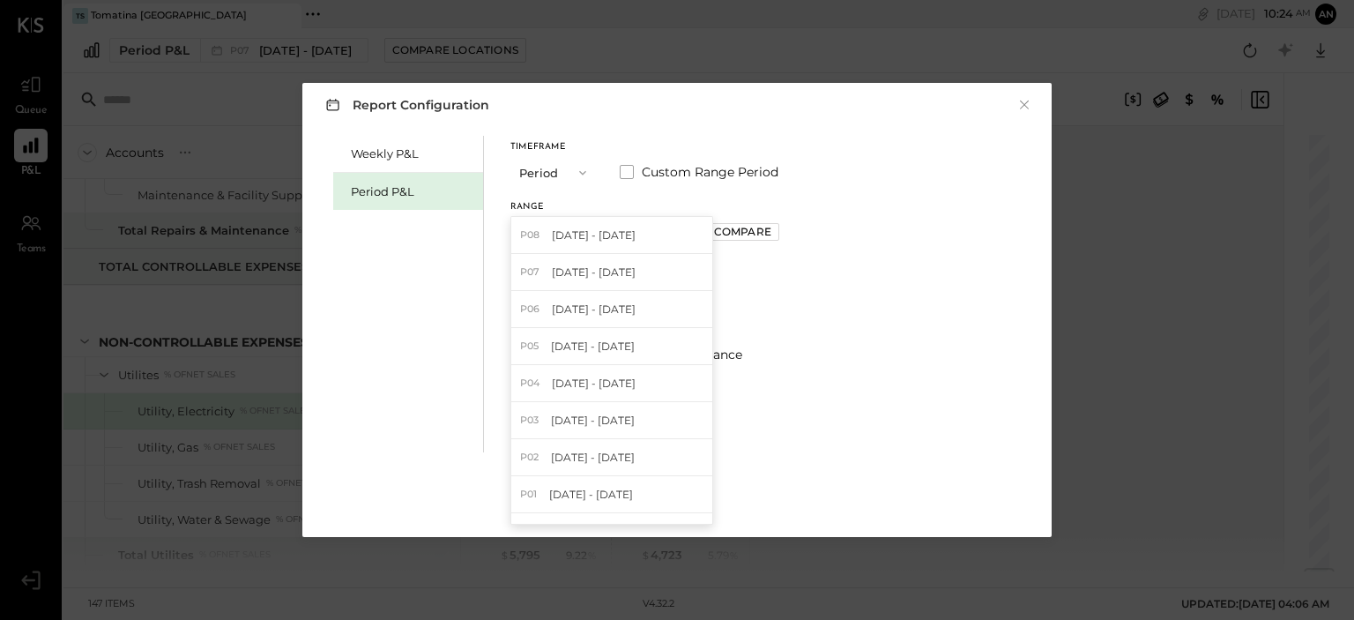
click at [658, 300] on div "P06 [DATE] - [DATE]" at bounding box center [611, 309] width 201 height 37
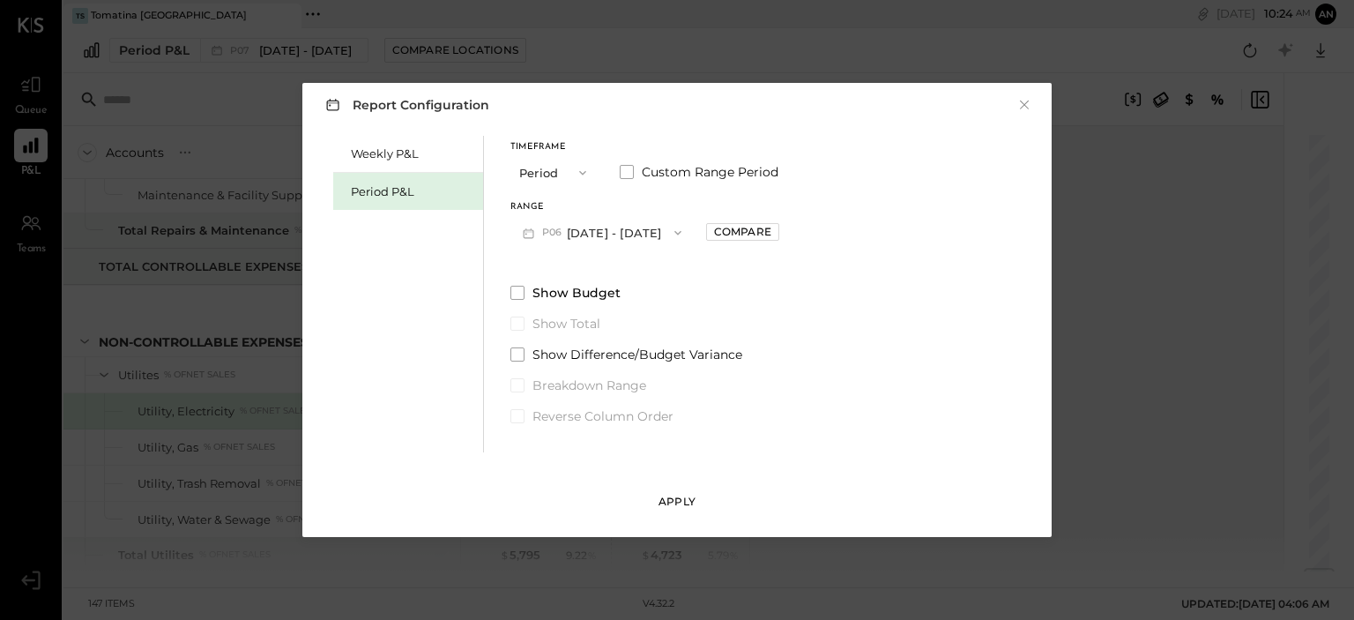
click at [679, 494] on div "Apply" at bounding box center [677, 501] width 37 height 15
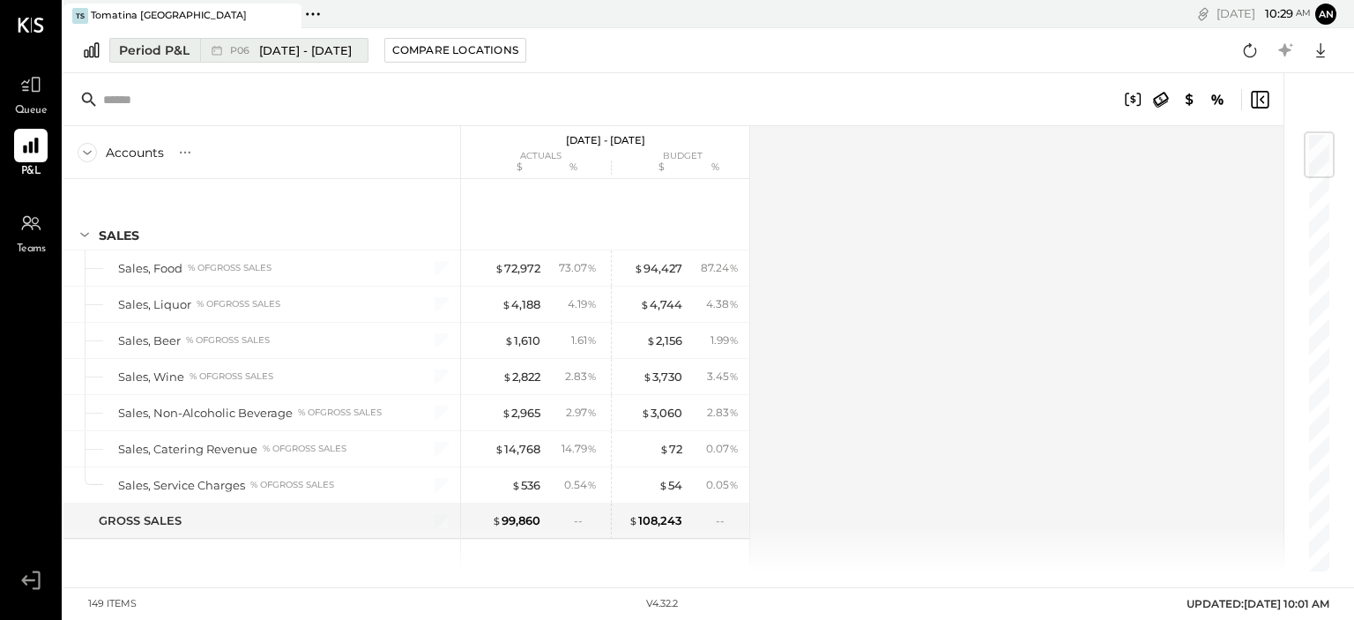
click at [325, 54] on span "[DATE] - [DATE]" at bounding box center [305, 50] width 93 height 17
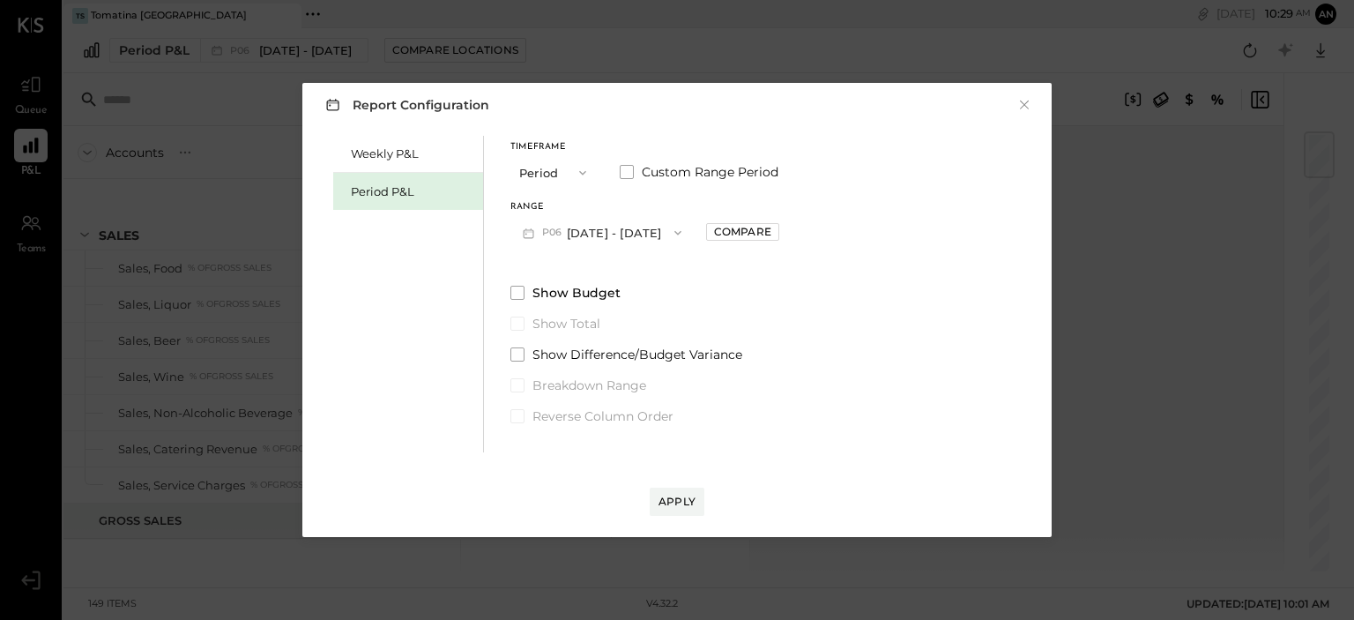
click at [604, 234] on button "P06 [DATE] - [DATE]" at bounding box center [602, 232] width 183 height 33
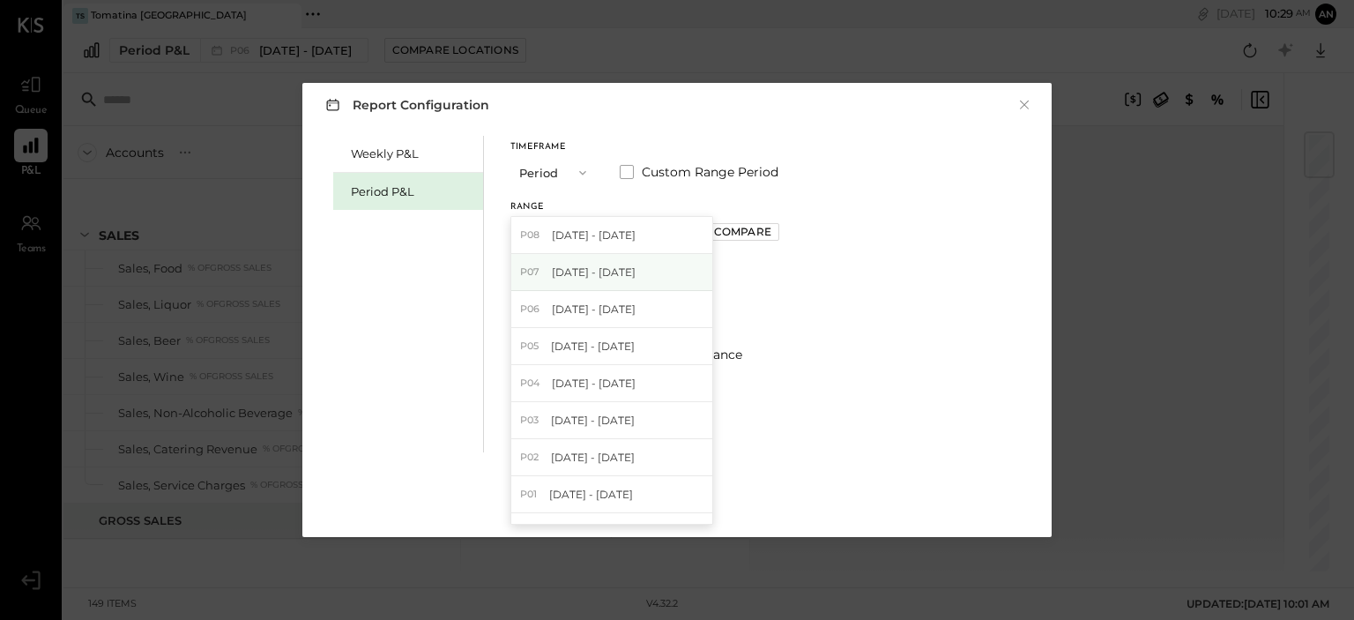
click at [584, 274] on span "[DATE] - [DATE]" at bounding box center [594, 272] width 84 height 15
